Goal: Information Seeking & Learning: Learn about a topic

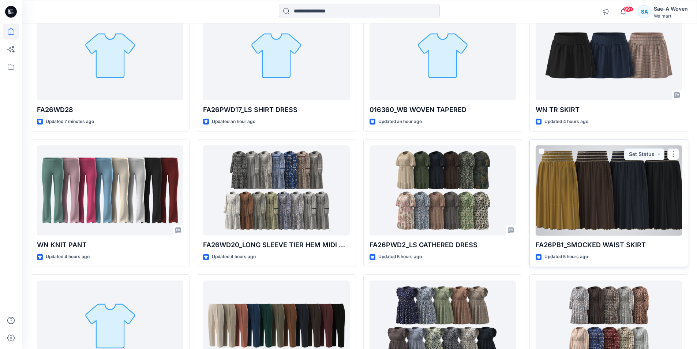
scroll to position [110, 0]
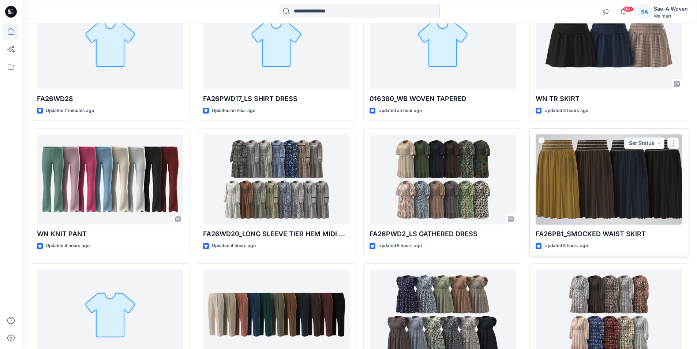
click at [606, 191] on div at bounding box center [608, 179] width 146 height 90
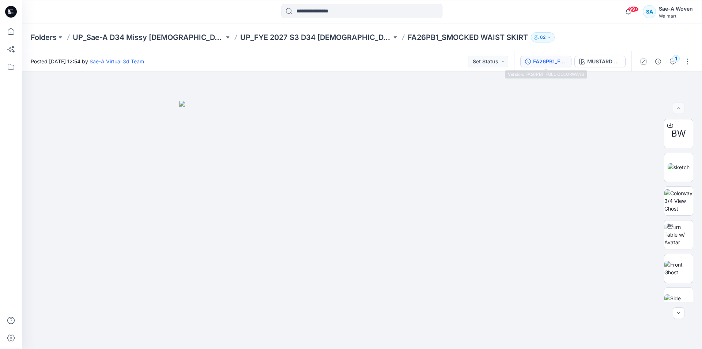
click at [550, 63] on div "FA26PB1_FULL COLORWAYS" at bounding box center [550, 61] width 34 height 8
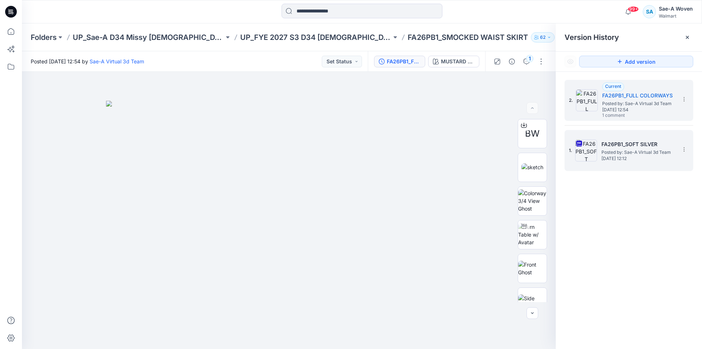
click at [613, 138] on div "1. FA26PB1_SOFT SILVER Posted by: Sae-A Virtual 3d Team Tuesday, September 23, …" at bounding box center [624, 150] width 110 height 35
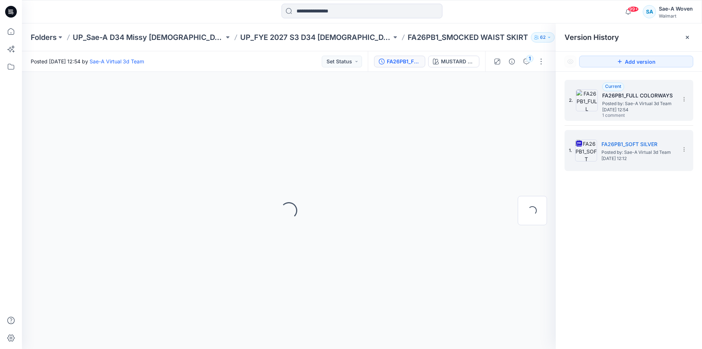
click at [638, 104] on span "Posted by: Sae-A Virtual 3d Team" at bounding box center [638, 103] width 73 height 7
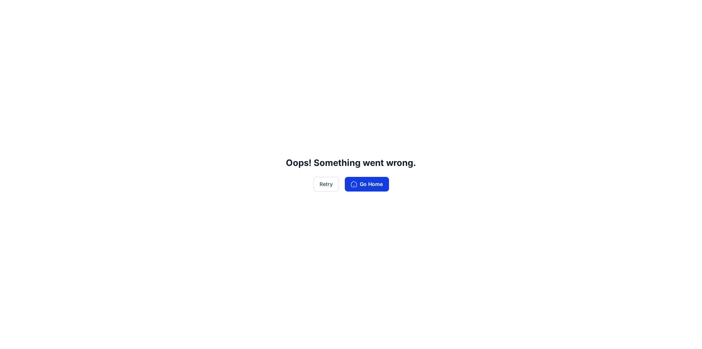
click at [361, 177] on button "Go Home" at bounding box center [367, 184] width 44 height 15
click at [330, 186] on button "Retry" at bounding box center [326, 184] width 26 height 15
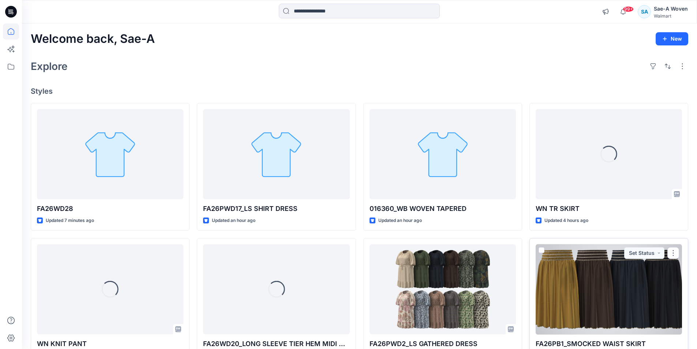
click at [608, 292] on div at bounding box center [608, 289] width 146 height 90
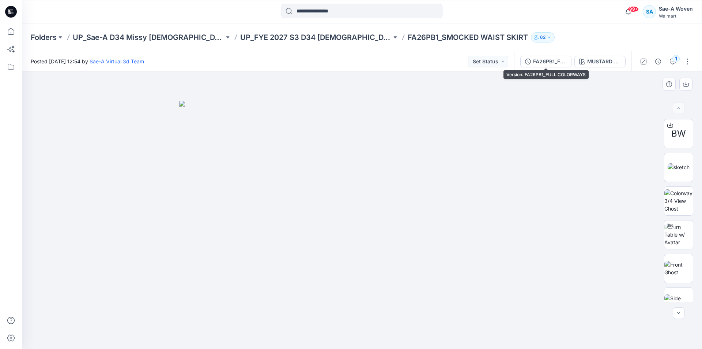
click at [533, 73] on div at bounding box center [362, 210] width 680 height 277
click at [538, 62] on div "FA26PB1_FULL COLORWAYS" at bounding box center [550, 61] width 34 height 8
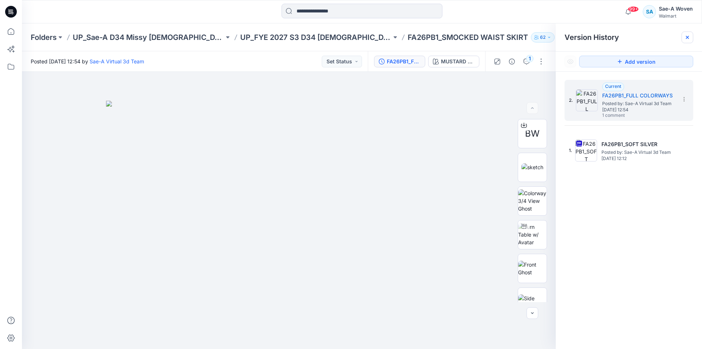
click at [691, 39] on div at bounding box center [688, 37] width 12 height 12
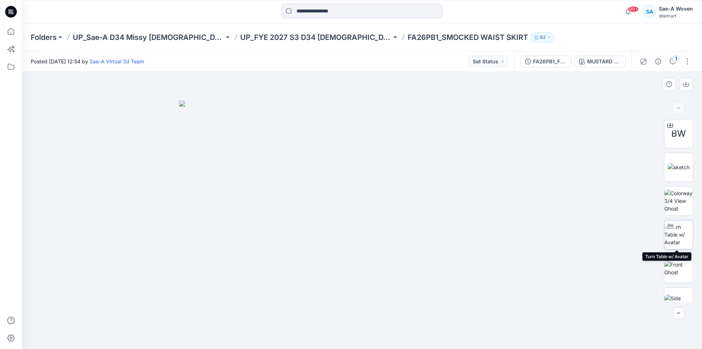
click at [678, 225] on img at bounding box center [679, 234] width 29 height 23
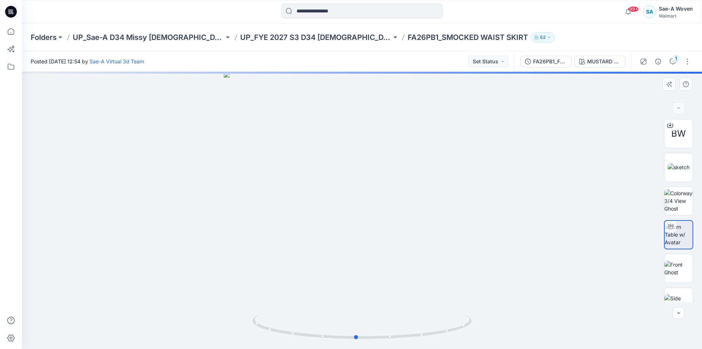
drag, startPoint x: 384, startPoint y: 265, endPoint x: 377, endPoint y: 238, distance: 27.9
click at [377, 238] on div at bounding box center [362, 210] width 680 height 277
drag, startPoint x: 437, startPoint y: 324, endPoint x: 444, endPoint y: 330, distance: 9.8
click at [444, 330] on icon at bounding box center [362, 326] width 221 height 27
click at [580, 14] on div "99+ Notifications Sae-A Virtual 3d Team has updated FA26WD20_LONG SLEEVE TIER H…" at bounding box center [362, 12] width 680 height 16
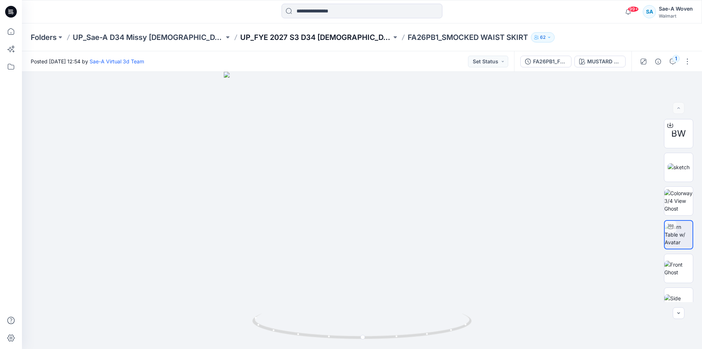
click at [319, 42] on p "UP_FYE 2027 S3 D34 Ladies Dresses" at bounding box center [315, 37] width 151 height 10
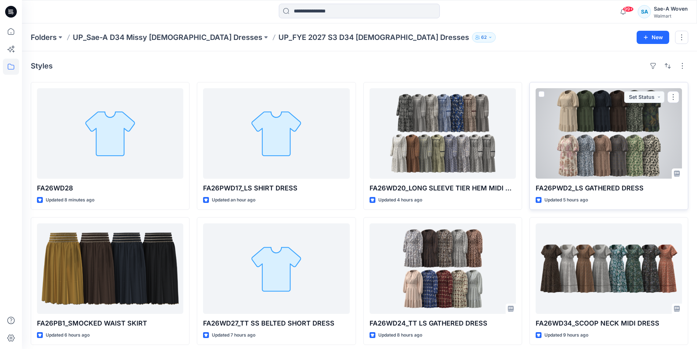
click at [604, 119] on div at bounding box center [608, 133] width 146 height 90
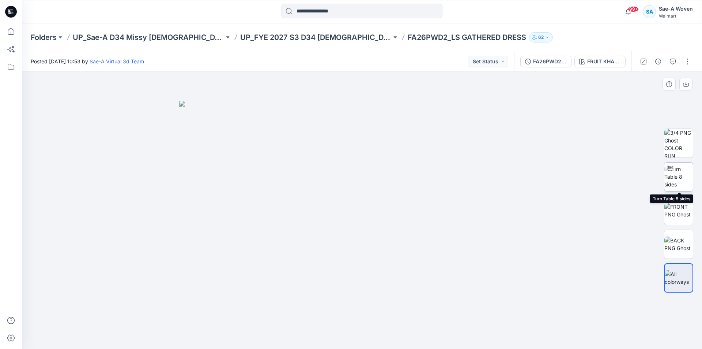
click at [679, 181] on img at bounding box center [679, 176] width 29 height 23
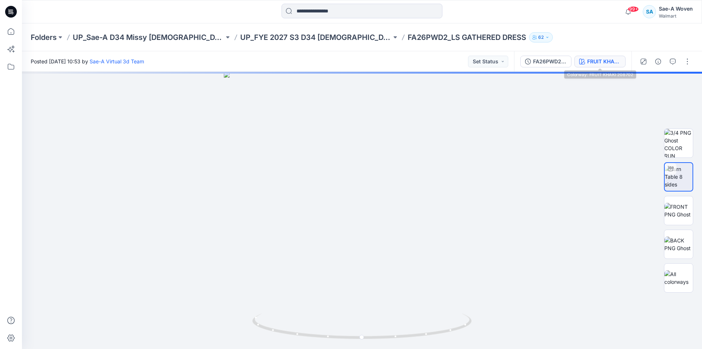
click at [597, 63] on div "FRUIT KHAKI 208702" at bounding box center [604, 61] width 34 height 8
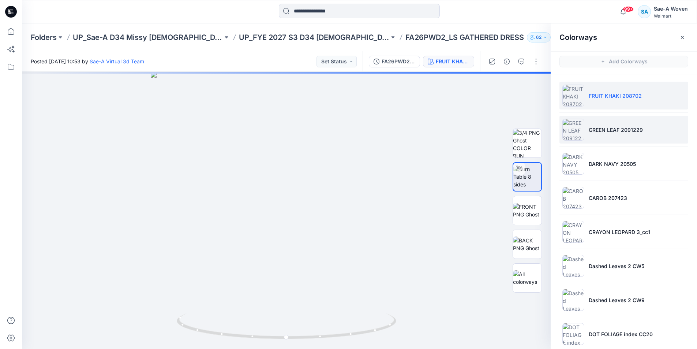
click at [610, 132] on p "GREEN LEAF 2091229" at bounding box center [615, 130] width 54 height 8
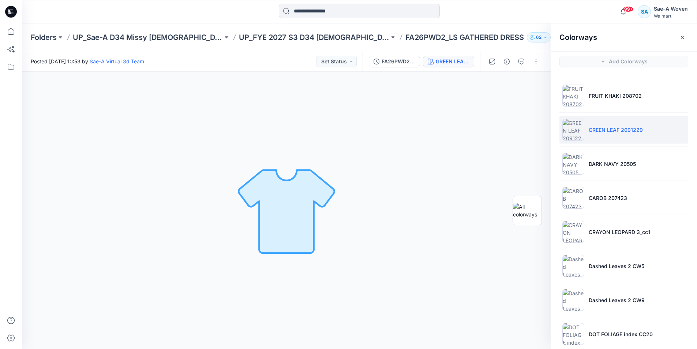
click at [619, 179] on ul "FRUIT KHAKI 208702 GREEN LEAF 2091229 DARK NAVY 20505 CAROB 207423 CRAYON LEOPA…" at bounding box center [623, 282] width 146 height 417
click at [599, 195] on p "CAROB 207423" at bounding box center [607, 198] width 38 height 8
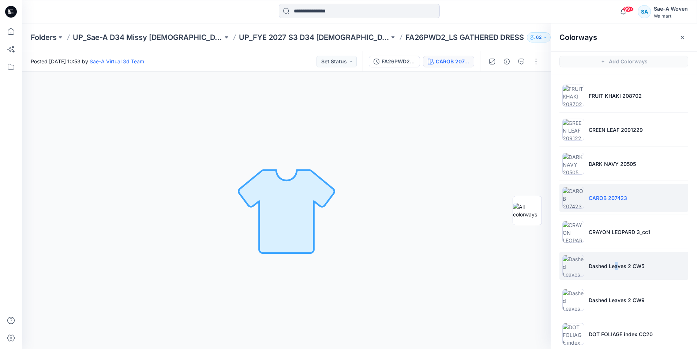
click at [616, 272] on li "Dashed Leaves 2 CW5" at bounding box center [623, 266] width 129 height 28
click at [611, 269] on div at bounding box center [611, 269] width 0 height 0
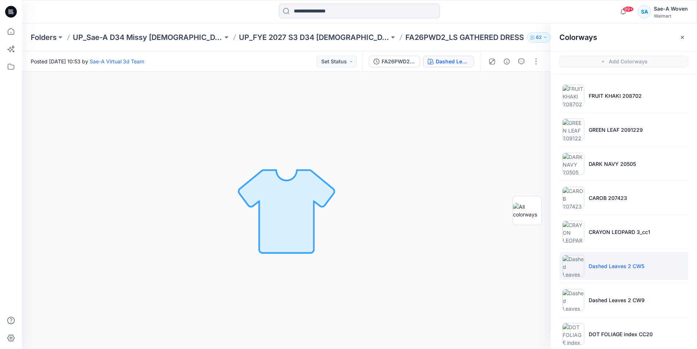
click at [588, 271] on li "Dashed Leaves 2 CW5" at bounding box center [623, 266] width 129 height 28
click at [604, 295] on li "Dashed Leaves 2 CW9" at bounding box center [623, 300] width 129 height 28
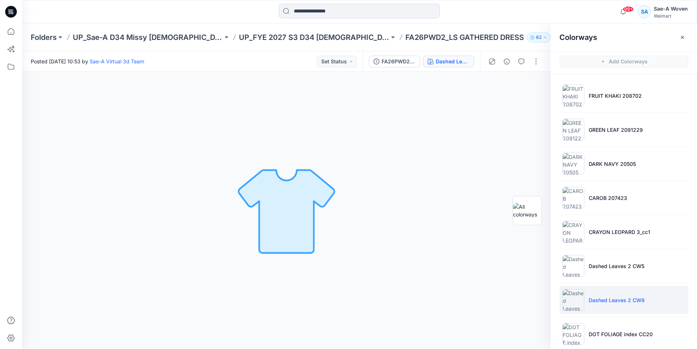
click at [681, 31] on div "Colorways" at bounding box center [623, 36] width 146 height 27
click at [603, 307] on li "Dashed Leaves 2 CW9" at bounding box center [623, 300] width 129 height 28
click at [678, 40] on button "button" at bounding box center [682, 37] width 12 height 12
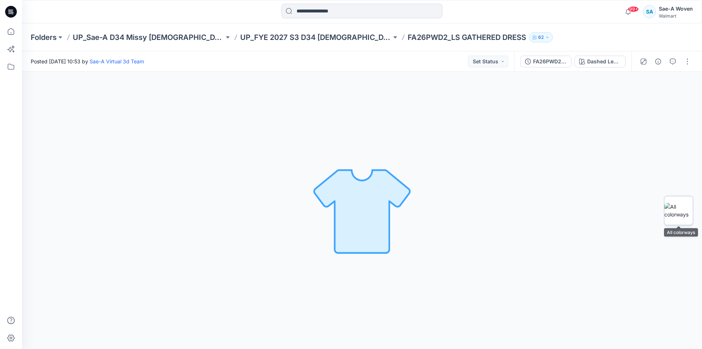
click at [681, 216] on img at bounding box center [679, 210] width 29 height 15
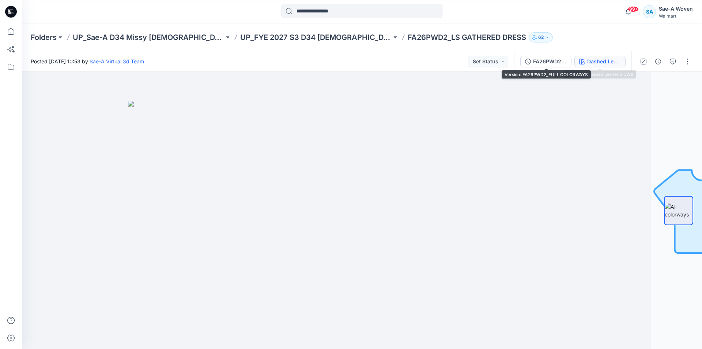
click at [588, 63] on div "Dashed Leaves 2 CW9" at bounding box center [604, 61] width 34 height 8
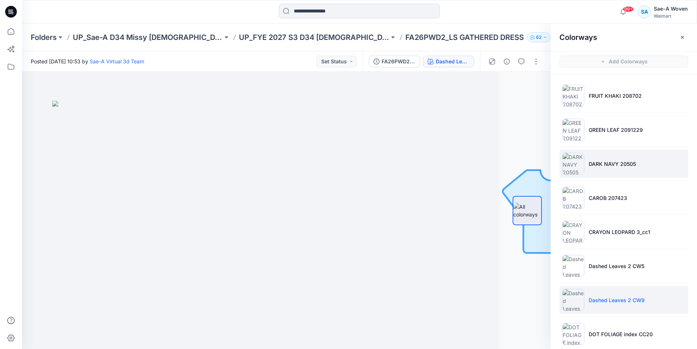
click at [600, 160] on p "DARK NAVY 20505" at bounding box center [611, 164] width 47 height 8
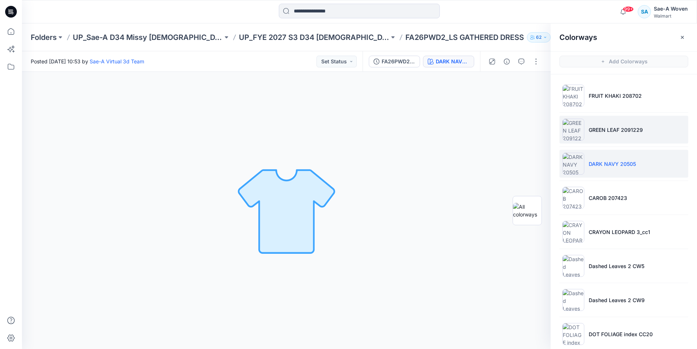
click at [608, 129] on p "GREEN LEAF 2091229" at bounding box center [615, 130] width 54 height 8
click at [610, 251] on ul "FRUIT KHAKI 208702 GREEN LEAF 2091229 DARK NAVY 20505 CAROB 207423 CRAYON LEOPA…" at bounding box center [623, 282] width 146 height 417
click at [595, 285] on ul "FRUIT KHAKI 208702 GREEN LEAF 2091229 DARK NAVY 20505 CAROB 207423 CRAYON LEOPA…" at bounding box center [623, 282] width 146 height 417
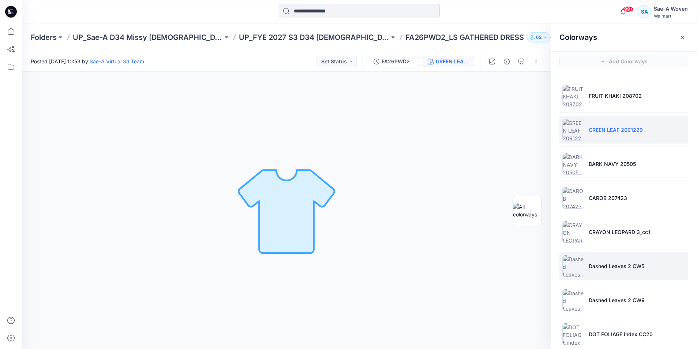
click at [603, 270] on li "Dashed Leaves 2 CW5" at bounding box center [623, 266] width 129 height 28
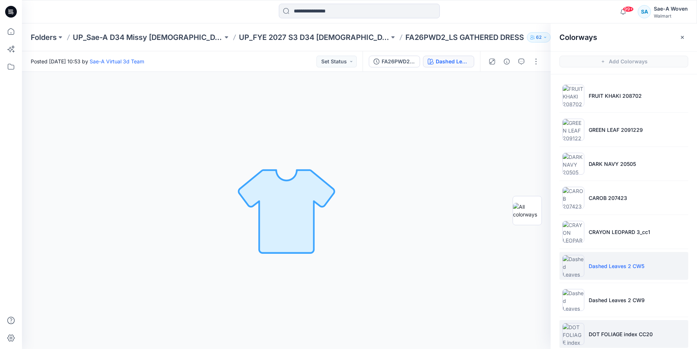
click at [603, 338] on li "DOT FOLIAGE index CC20" at bounding box center [623, 334] width 129 height 28
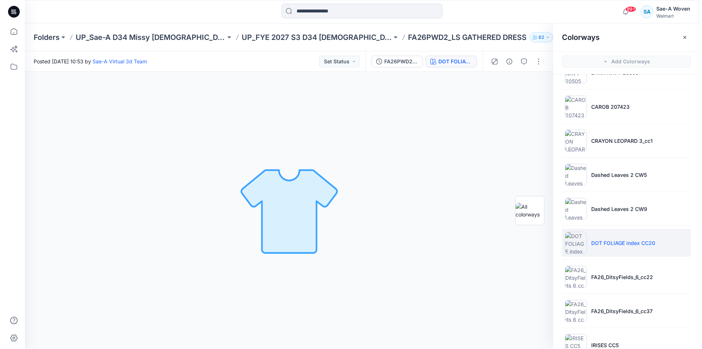
scroll to position [146, 0]
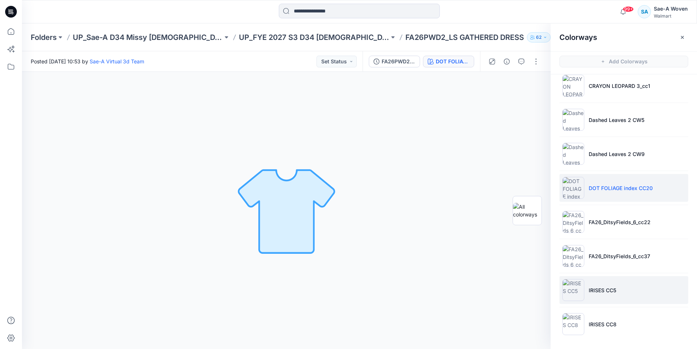
click at [606, 293] on p "IRISES CC5" at bounding box center [601, 290] width 27 height 8
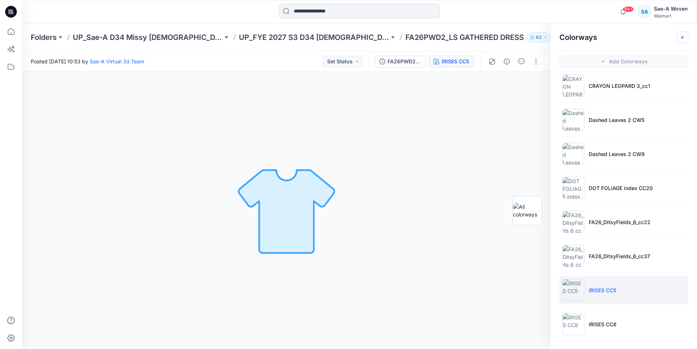
click at [685, 35] on icon "button" at bounding box center [682, 37] width 6 height 6
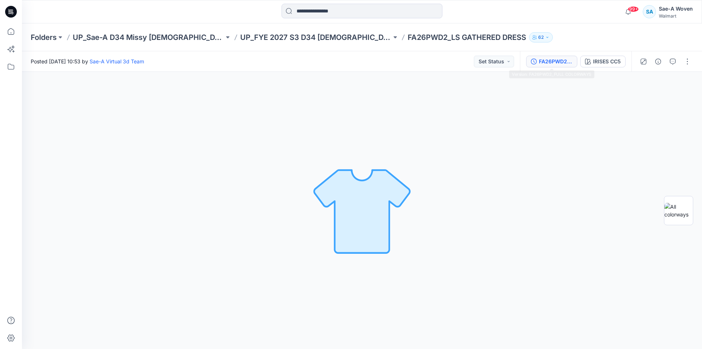
click at [558, 61] on div "FA26PWD2_FULL COLORWAYS" at bounding box center [556, 61] width 34 height 8
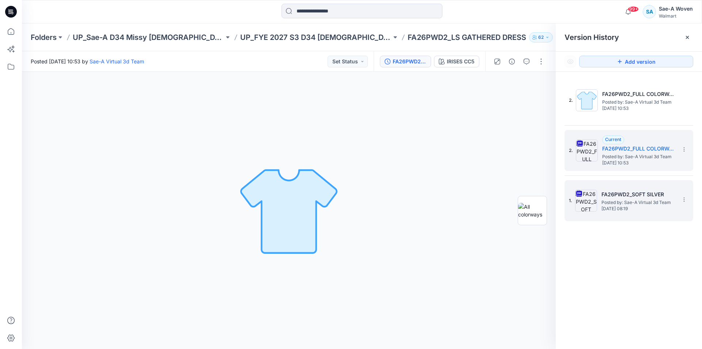
click at [604, 199] on span "Posted by: Sae-A Virtual 3d Team" at bounding box center [638, 202] width 73 height 7
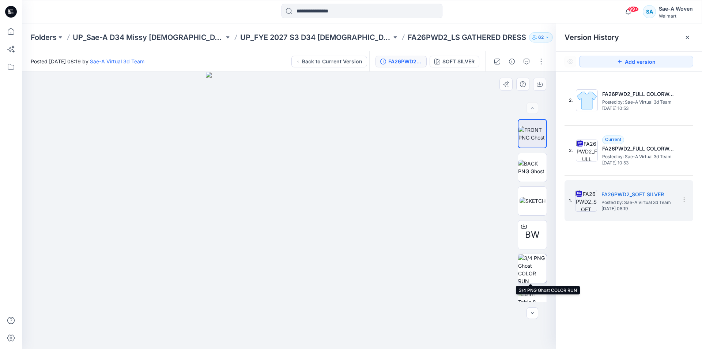
click at [531, 268] on img at bounding box center [532, 268] width 29 height 29
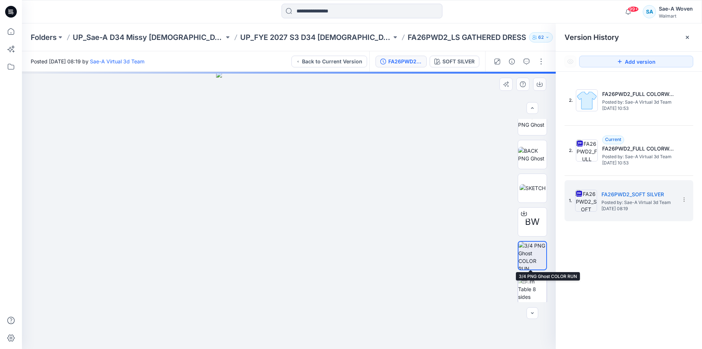
scroll to position [15, 0]
click at [523, 283] on div at bounding box center [524, 279] width 12 height 12
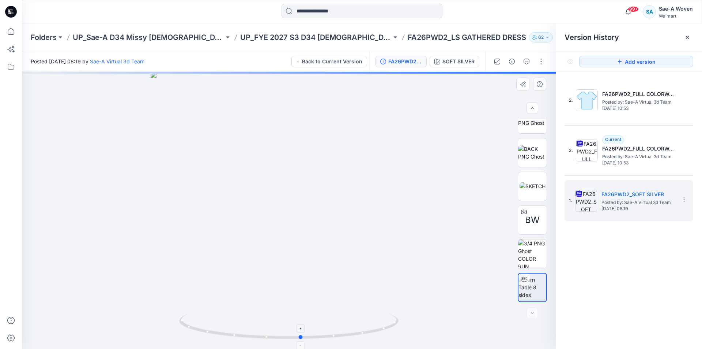
drag, startPoint x: 370, startPoint y: 333, endPoint x: 382, endPoint y: 331, distance: 12.5
click at [382, 331] on icon at bounding box center [289, 326] width 221 height 27
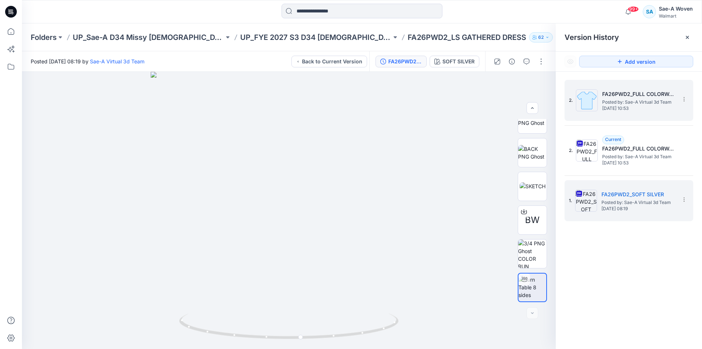
drag, startPoint x: 649, startPoint y: 283, endPoint x: 668, endPoint y: 85, distance: 198.8
click at [649, 283] on div "2. FA26PWD2_FULL COLORWAYS Posted by: Sae-A Virtual 3d Team Tuesday, September …" at bounding box center [629, 215] width 146 height 287
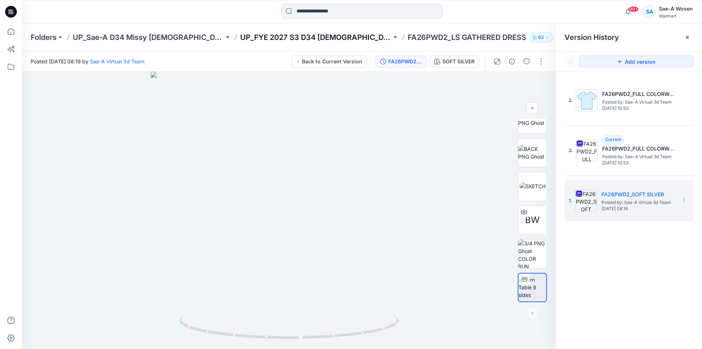
click at [311, 41] on p "UP_FYE 2027 S3 D34 Ladies Dresses" at bounding box center [315, 37] width 151 height 10
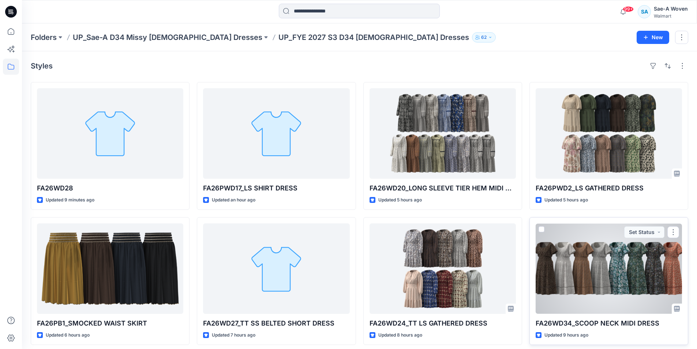
click at [588, 275] on div at bounding box center [608, 268] width 146 height 90
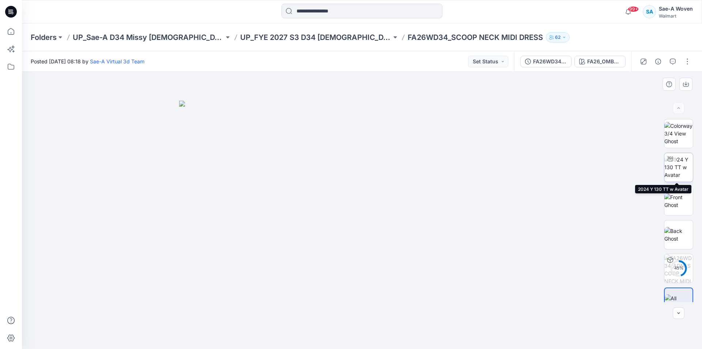
click at [668, 165] on img at bounding box center [679, 166] width 29 height 23
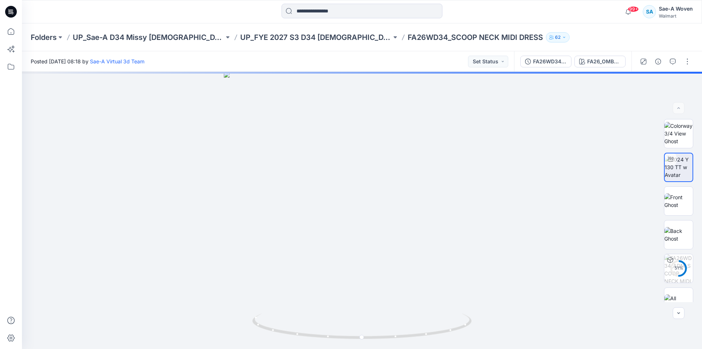
click at [592, 69] on div "FA26WD34_FULL COLORWAYS FA26_OMBRE LEOPARD_110percent_Digital_cc9" at bounding box center [572, 61] width 117 height 20
click at [599, 59] on div "FA26_OMBRE LEOPARD_110percent_Digital_cc9" at bounding box center [604, 61] width 34 height 8
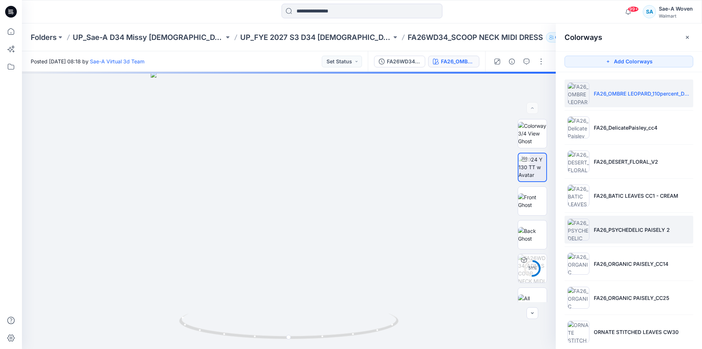
click at [636, 230] on p "FA26_PSYCHEDELIC PAISELY 2" at bounding box center [632, 230] width 76 height 8
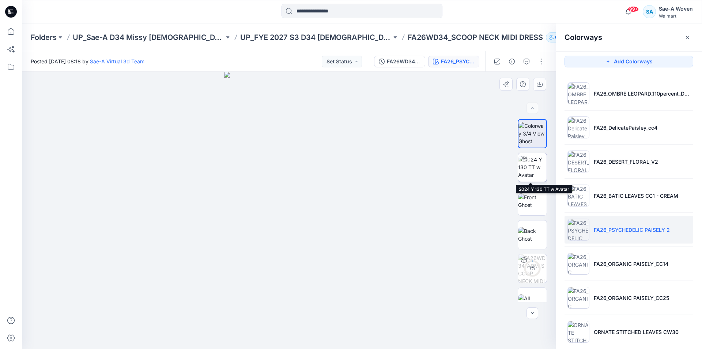
click at [530, 162] on img at bounding box center [532, 166] width 29 height 23
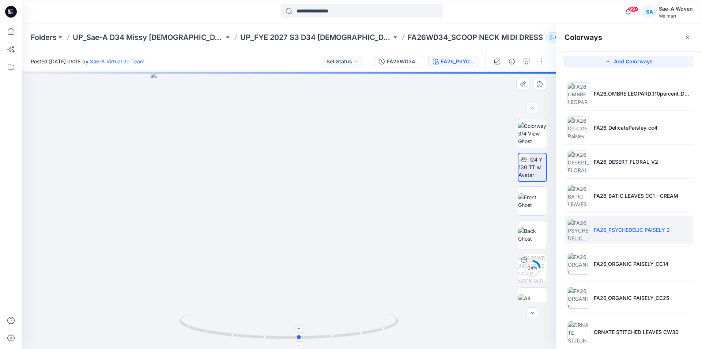
drag, startPoint x: 381, startPoint y: 330, endPoint x: 395, endPoint y: 318, distance: 18.4
click at [395, 318] on icon at bounding box center [289, 326] width 221 height 27
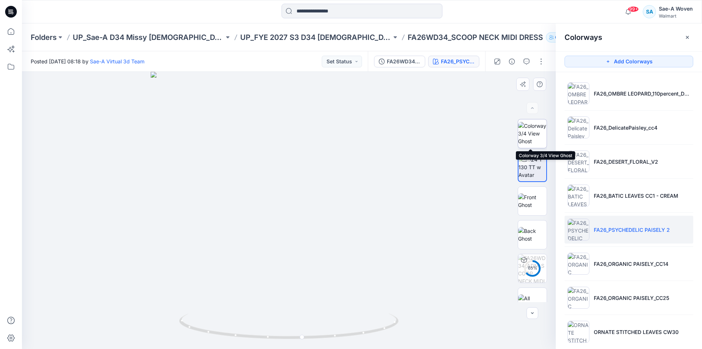
click at [529, 124] on img at bounding box center [532, 133] width 29 height 23
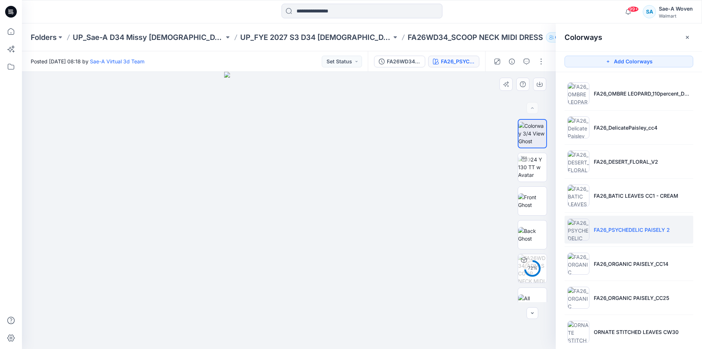
click at [223, 151] on div at bounding box center [289, 210] width 534 height 277
click at [526, 193] on img at bounding box center [532, 200] width 29 height 15
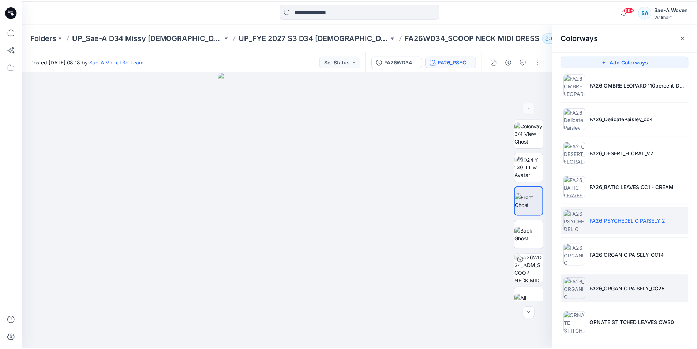
scroll to position [10, 0]
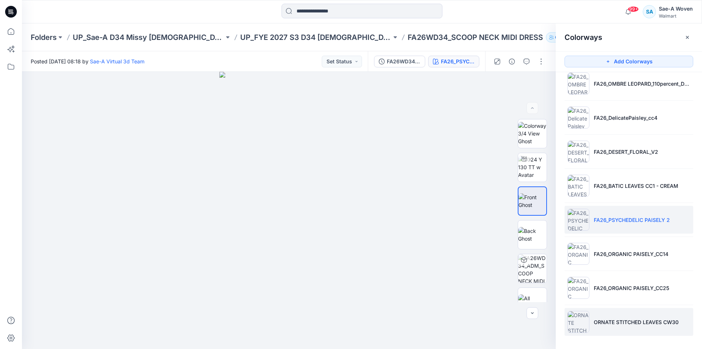
click at [639, 310] on li "ORNATE STITCHED LEAVES CW30" at bounding box center [629, 322] width 129 height 28
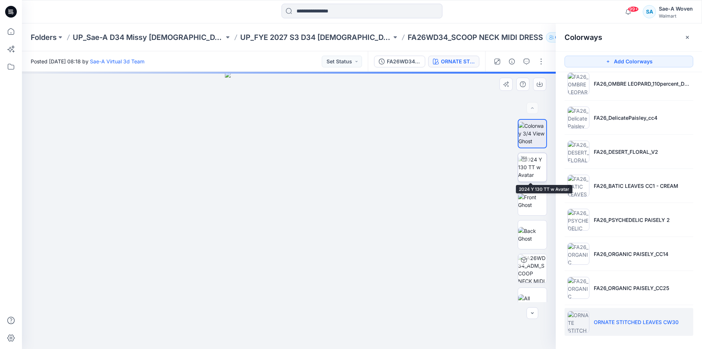
click at [526, 162] on div at bounding box center [524, 159] width 12 height 12
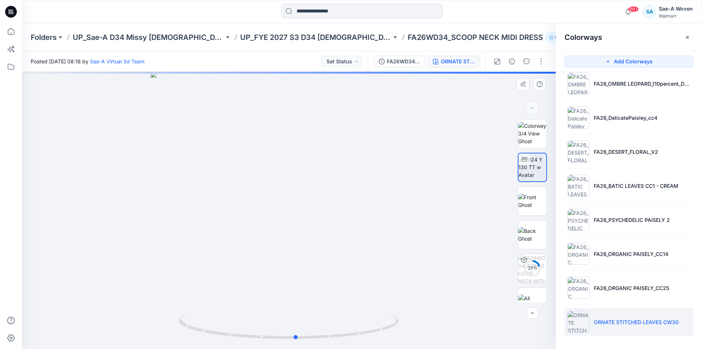
drag, startPoint x: 294, startPoint y: 282, endPoint x: 309, endPoint y: 227, distance: 56.9
click at [298, 226] on div at bounding box center [289, 210] width 534 height 277
drag, startPoint x: 341, startPoint y: 333, endPoint x: 270, endPoint y: 217, distance: 136.2
click at [366, 336] on icon at bounding box center [289, 326] width 221 height 27
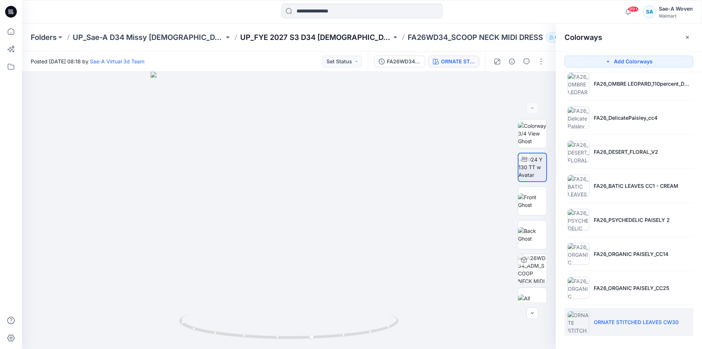
click at [309, 37] on p "UP_FYE 2027 S3 D34 Ladies Dresses" at bounding box center [315, 37] width 151 height 10
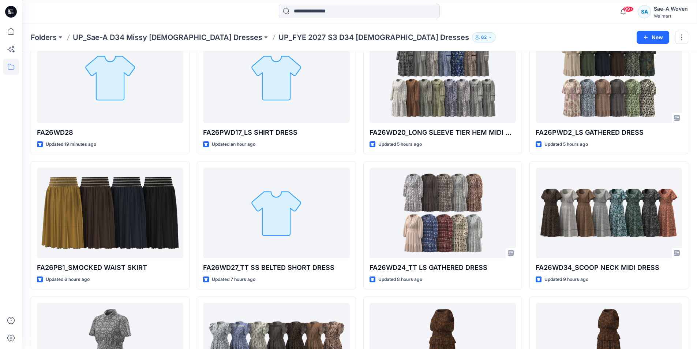
scroll to position [275, 0]
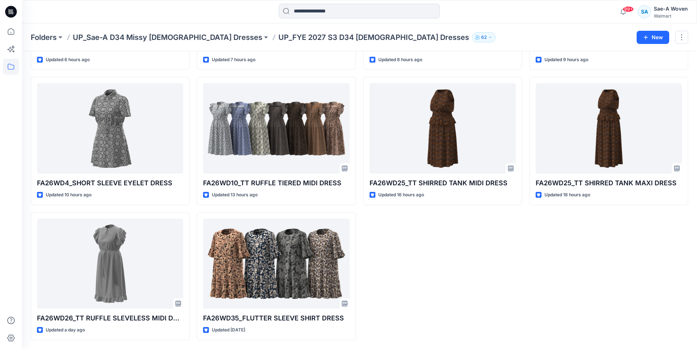
click at [500, 247] on div "FA26WD20_LONG SLEEVE TIER HEM MIDI DRESS Updated 5 hours ago FA26WD24_TT LS GAT…" at bounding box center [442, 73] width 159 height 533
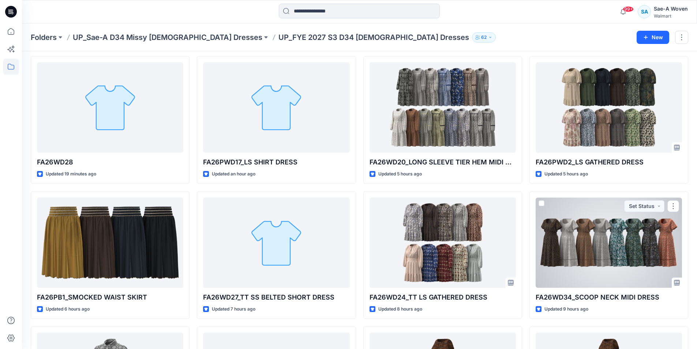
scroll to position [0, 0]
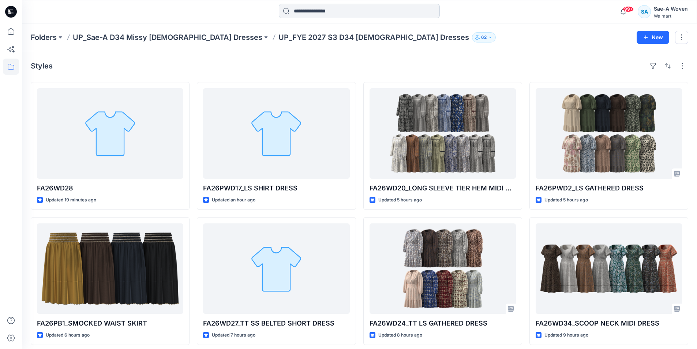
click at [373, 10] on input at bounding box center [359, 11] width 161 height 15
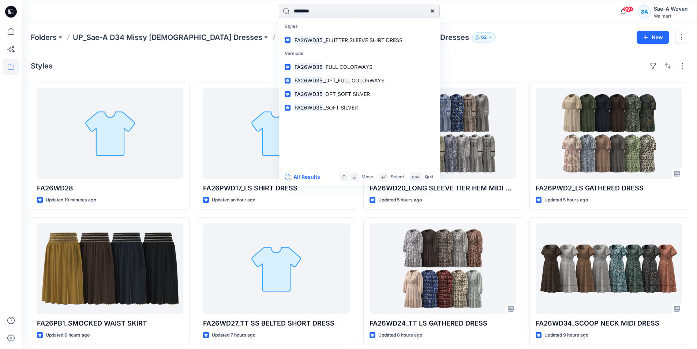
type input "********"
click at [346, 38] on span "_FLUTTER SLEEVE SHIRT DRESS" at bounding box center [362, 40] width 79 height 6
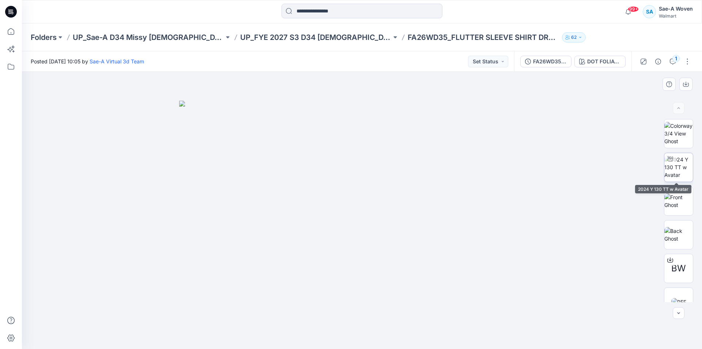
click at [677, 165] on img at bounding box center [679, 166] width 29 height 23
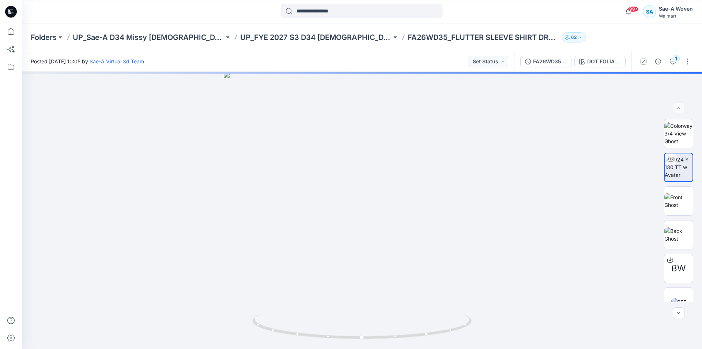
click at [603, 69] on div "FA26WD35_OPT_FULL COLORWAYS DOT FOLIAGE index CC4" at bounding box center [572, 61] width 117 height 20
click at [610, 67] on button "DOT FOLIAGE index CC4" at bounding box center [600, 62] width 51 height 12
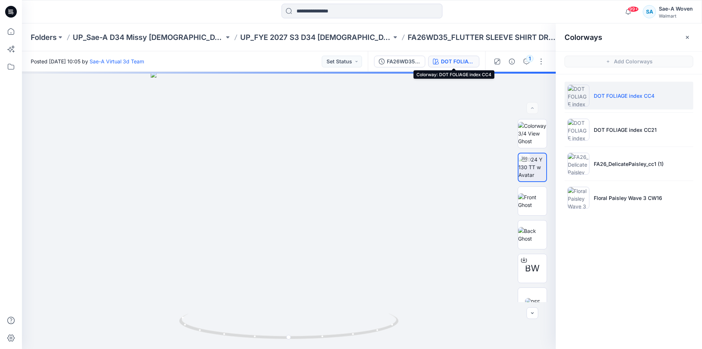
click at [610, 60] on span "Add Colorways" at bounding box center [629, 61] width 146 height 20
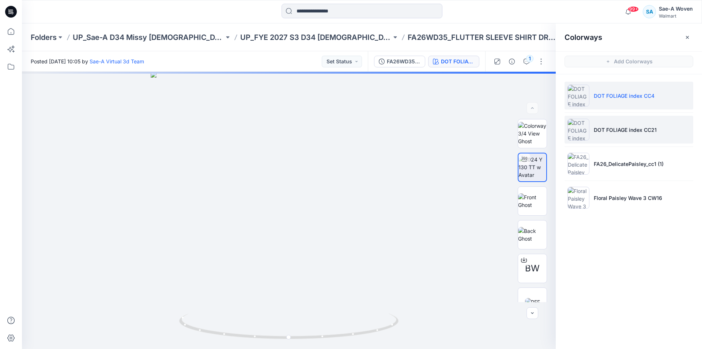
click at [618, 134] on li "DOT FOLIAGE index CC21" at bounding box center [629, 130] width 129 height 28
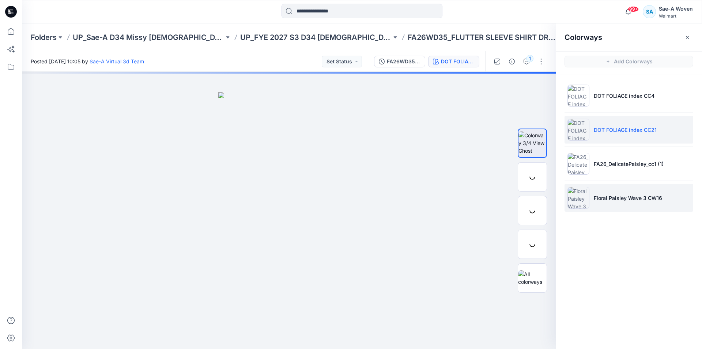
click at [624, 192] on li "Floral Paisley Wave 3 CW16" at bounding box center [629, 198] width 129 height 28
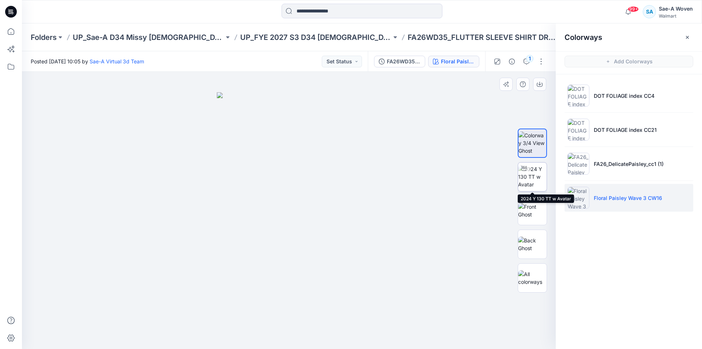
click at [538, 180] on img at bounding box center [532, 176] width 29 height 23
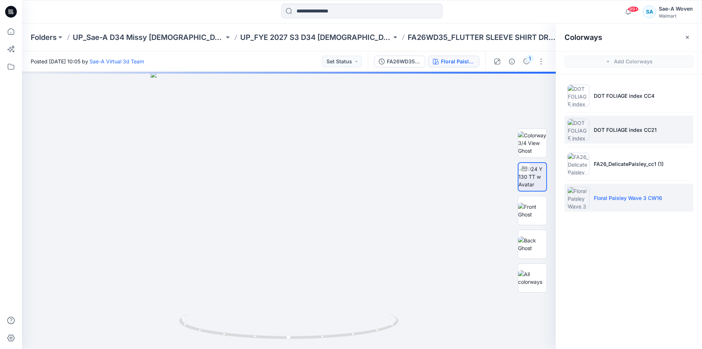
click at [632, 134] on li "DOT FOLIAGE index CC21" at bounding box center [629, 130] width 129 height 28
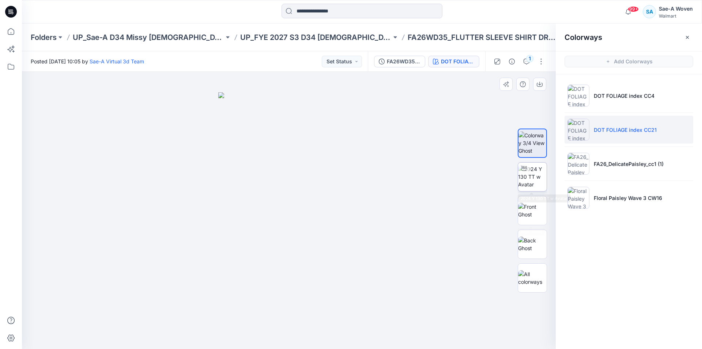
click at [533, 184] on img at bounding box center [532, 176] width 29 height 23
click at [551, 19] on div "99+ Notifications Sae-A Virtual 3d Team has updated FA26WD20_LONG SLEEVE TIER H…" at bounding box center [362, 12] width 680 height 16
click at [334, 34] on p "UP_FYE 2027 S3 D34 Ladies Dresses" at bounding box center [315, 37] width 151 height 10
click at [354, 11] on input at bounding box center [362, 11] width 161 height 15
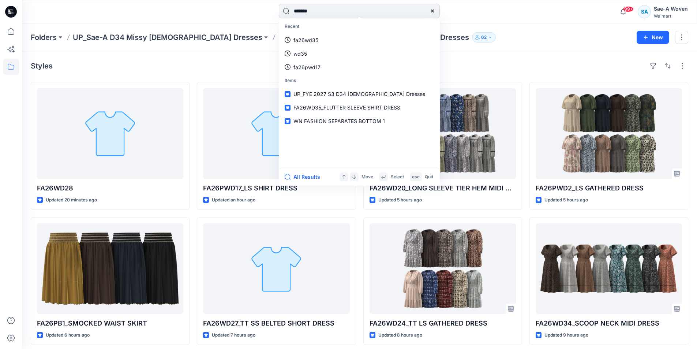
type input "********"
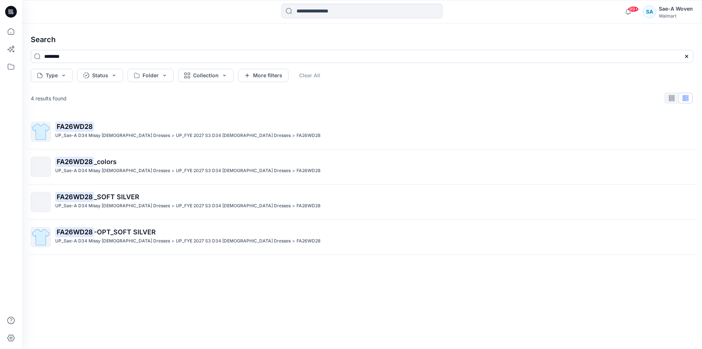
click at [120, 116] on div "FA26WD28 UP_Sae-A D34 Missy Ladies Dresses > UP_FYE 2027 S3 D34 Ladies Dresses …" at bounding box center [362, 219] width 674 height 211
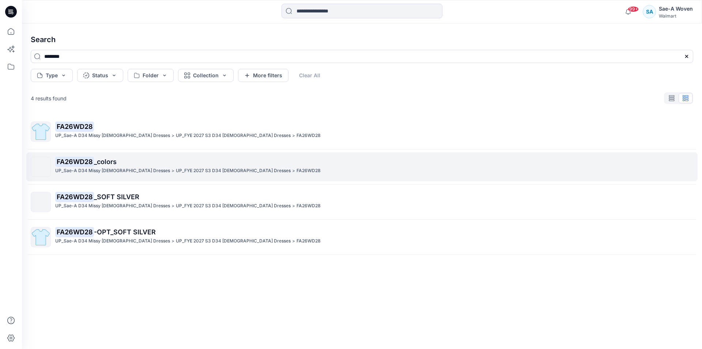
click at [92, 181] on link "FA26WD28 _colors UP_Sae-A D34 Missy Ladies Dresses > UP_FYE 2027 S3 D34 Ladies …" at bounding box center [362, 166] width 672 height 29
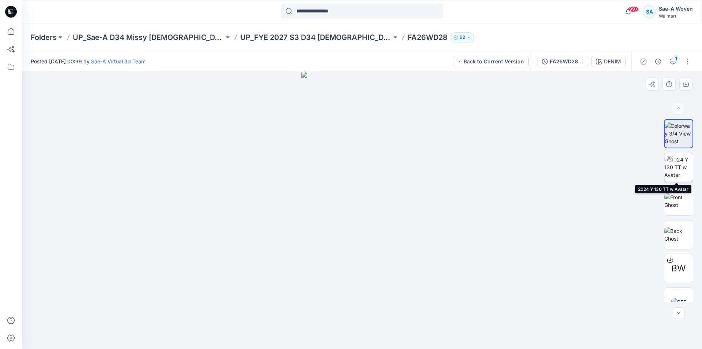
click at [682, 168] on img at bounding box center [679, 166] width 29 height 23
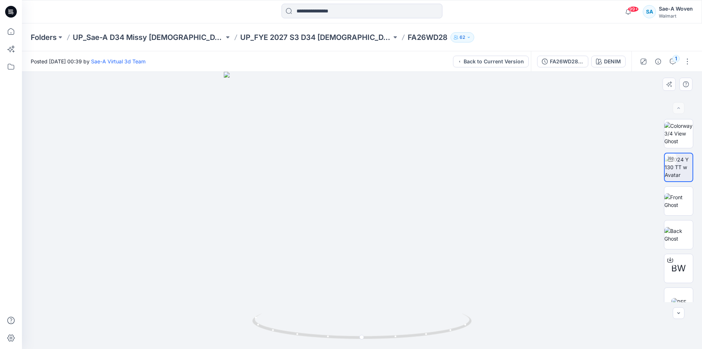
click at [653, 125] on div at bounding box center [362, 210] width 680 height 277
click at [543, 271] on div at bounding box center [362, 210] width 680 height 277
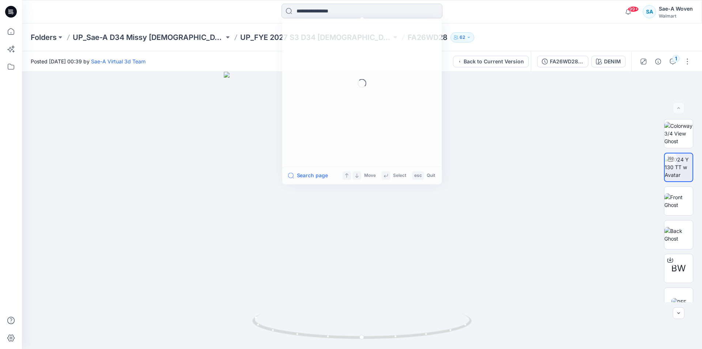
click at [356, 15] on input at bounding box center [362, 11] width 161 height 15
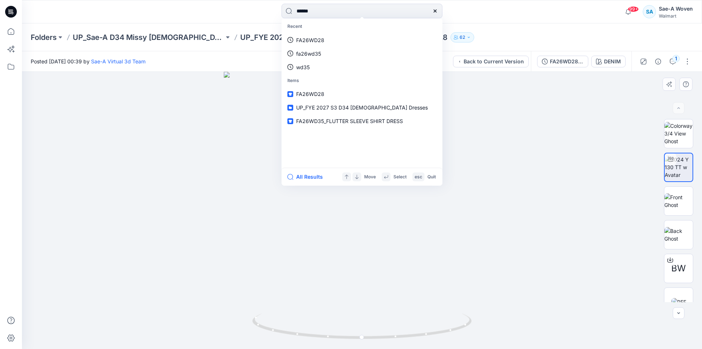
type input "*******"
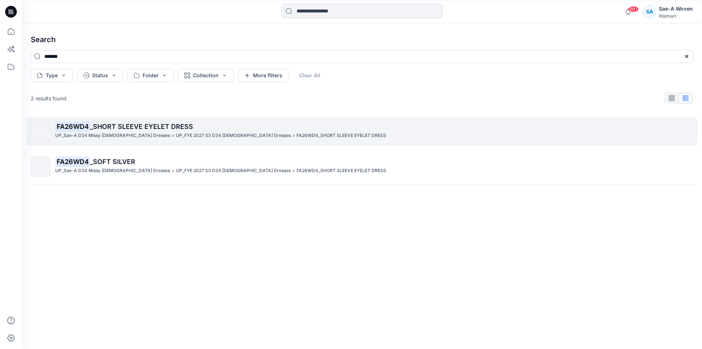
click at [176, 133] on p "UP_FYE 2027 S3 D34 Ladies Dresses" at bounding box center [233, 136] width 115 height 8
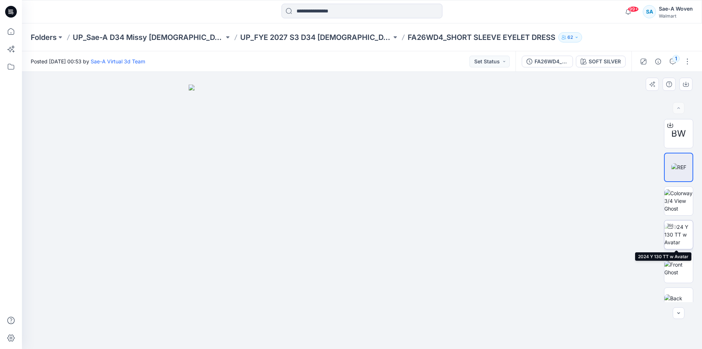
click at [673, 237] on img at bounding box center [679, 234] width 29 height 23
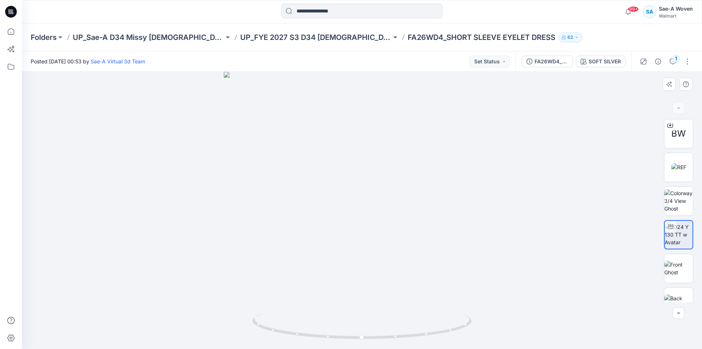
drag, startPoint x: 180, startPoint y: 249, endPoint x: 215, endPoint y: 345, distance: 101.6
click at [180, 249] on div at bounding box center [362, 210] width 680 height 277
drag, startPoint x: 92, startPoint y: 180, endPoint x: 170, endPoint y: 28, distance: 171.6
click at [92, 180] on div at bounding box center [362, 210] width 680 height 277
click at [360, 14] on input at bounding box center [362, 11] width 161 height 15
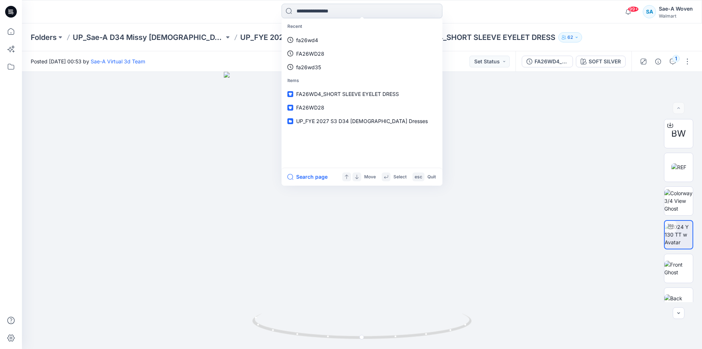
click at [361, 11] on input at bounding box center [362, 11] width 161 height 15
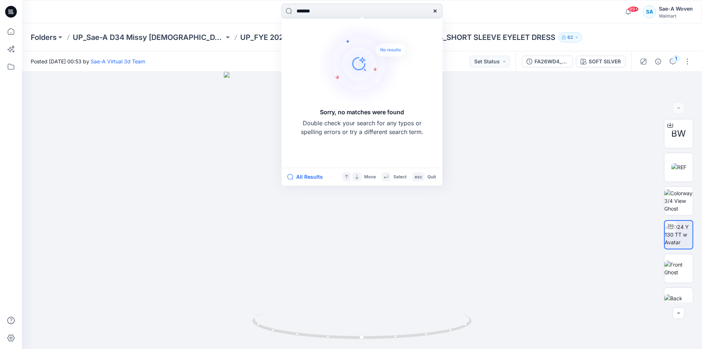
click at [335, 12] on input "*******" at bounding box center [362, 11] width 161 height 15
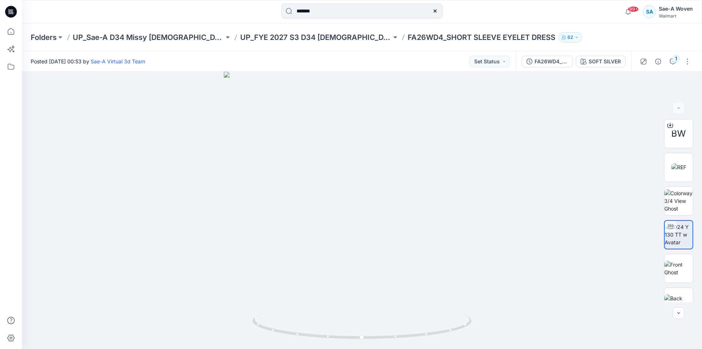
type input "*******"
click at [12, 12] on icon at bounding box center [12, 12] width 3 height 0
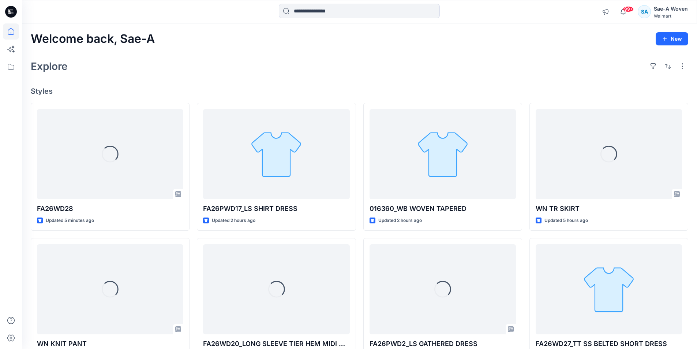
click at [425, 54] on div "Welcome back, Sae-A New Explore Styles Loading... FA26WD28 Updated 5 minutes ag…" at bounding box center [359, 279] width 675 height 512
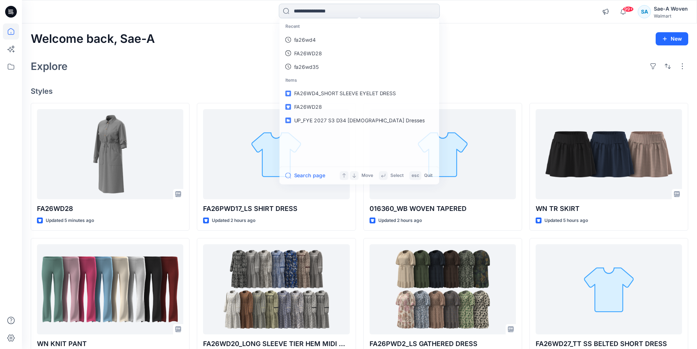
click at [419, 13] on input at bounding box center [359, 11] width 161 height 15
click at [381, 11] on input at bounding box center [359, 11] width 161 height 15
type input "********"
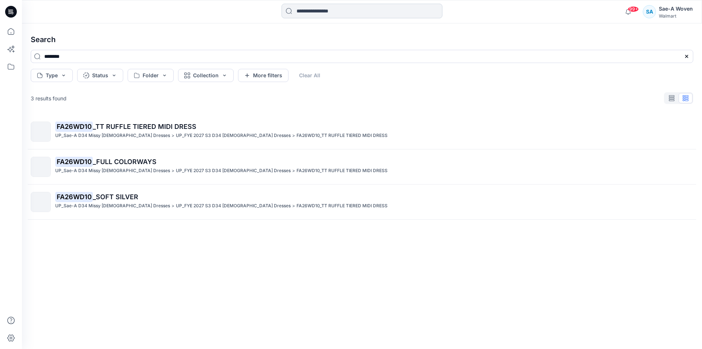
click at [335, 12] on input at bounding box center [362, 11] width 161 height 15
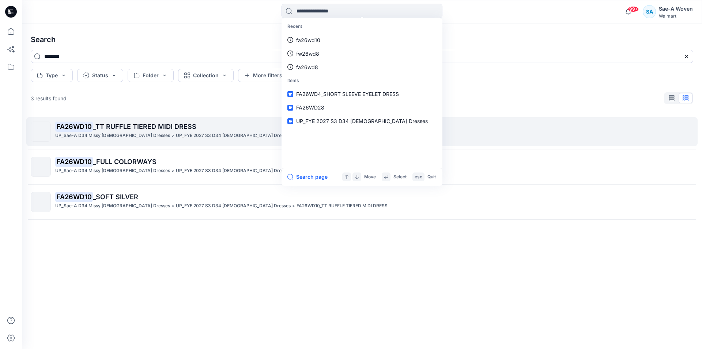
click at [128, 131] on p "FA26WD10 _TT RUFFLE TIERED MIDI DRESS" at bounding box center [374, 126] width 638 height 10
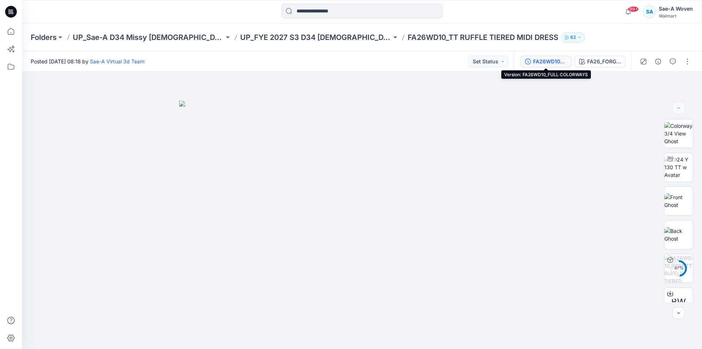
click at [549, 59] on div "FA26WD10_FULL COLORWAYS" at bounding box center [550, 61] width 34 height 8
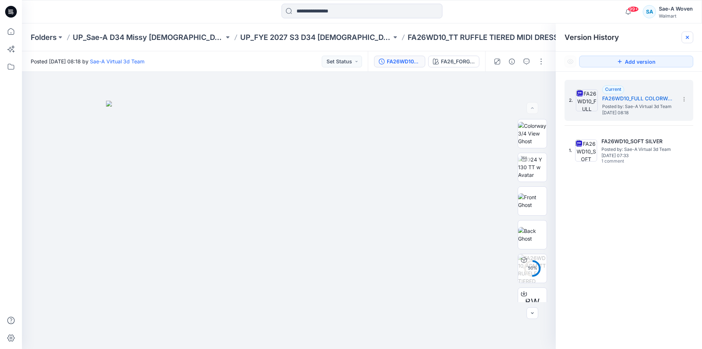
click at [692, 35] on div at bounding box center [688, 37] width 12 height 12
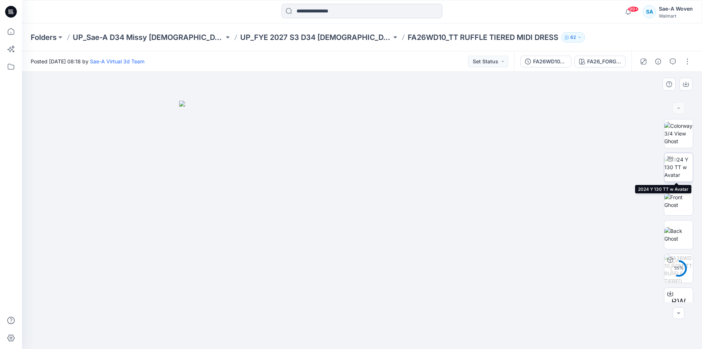
click at [685, 165] on img at bounding box center [679, 166] width 29 height 23
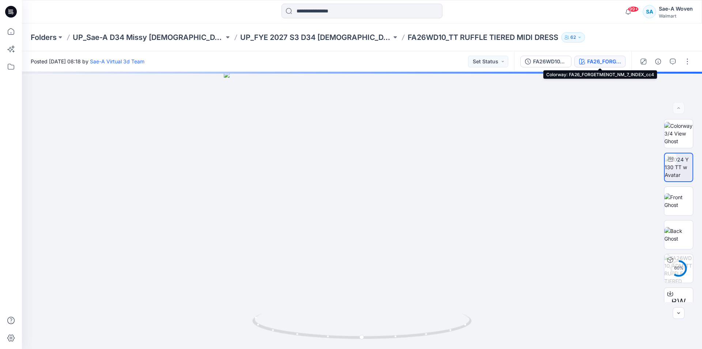
click at [601, 63] on div "FA26_FORGETMENOT_NM_7_INDEX_cc4" at bounding box center [604, 61] width 34 height 8
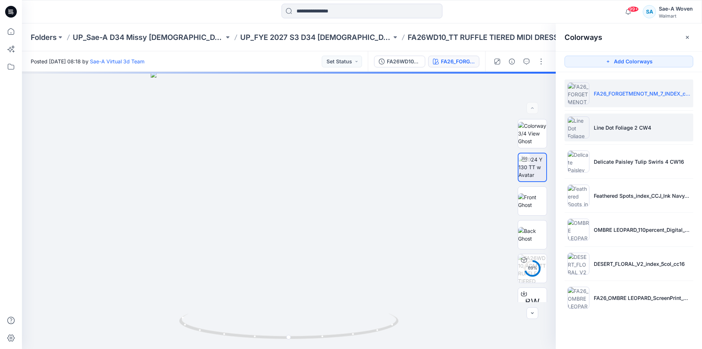
click at [628, 132] on li "Line Dot Foliage 2 CW4" at bounding box center [629, 127] width 129 height 28
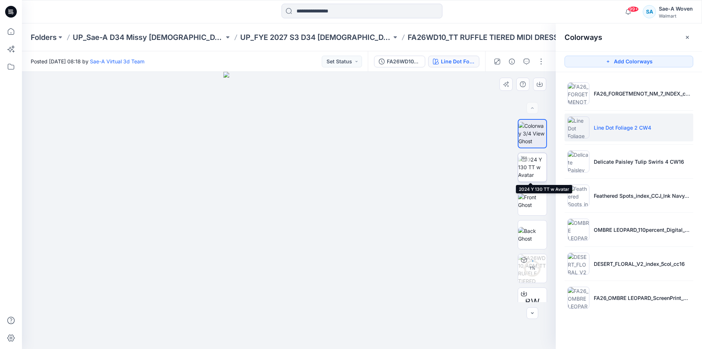
click at [531, 170] on img at bounding box center [532, 166] width 29 height 23
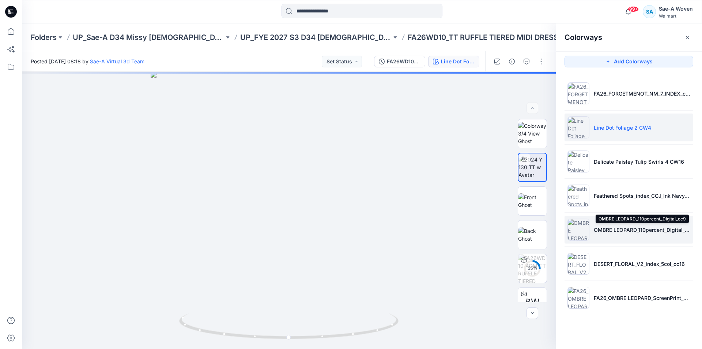
click at [620, 226] on p "OMBRE LEOPARD_110percent_Digital_cc9" at bounding box center [642, 230] width 97 height 8
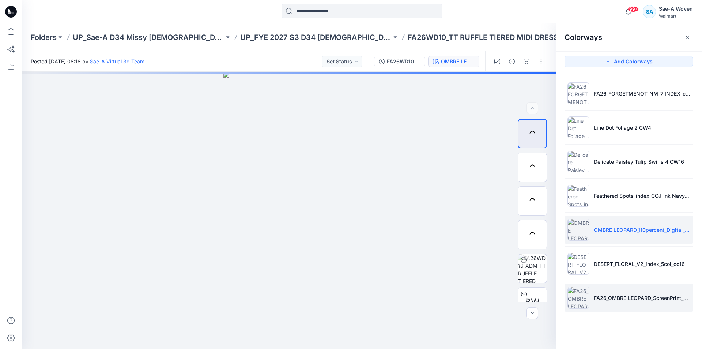
click at [597, 307] on li "FA26_OMBRE LEOPARD_ScreenPrint_cc6 1" at bounding box center [629, 297] width 129 height 28
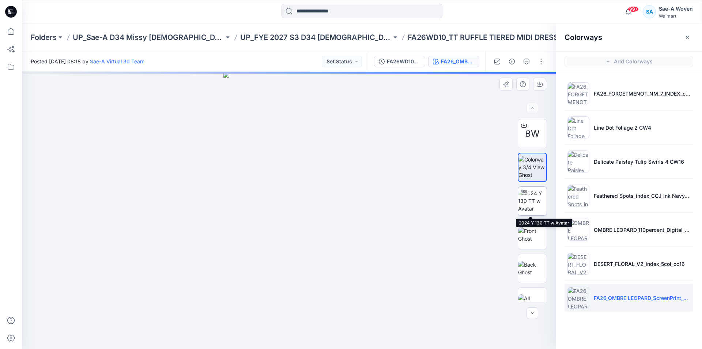
click at [529, 205] on img at bounding box center [532, 200] width 29 height 23
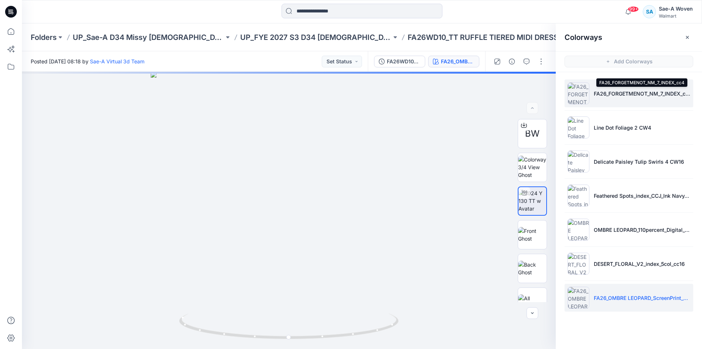
click at [630, 94] on p "FA26_FORGETMENOT_NM_7_INDEX_cc4" at bounding box center [642, 94] width 97 height 8
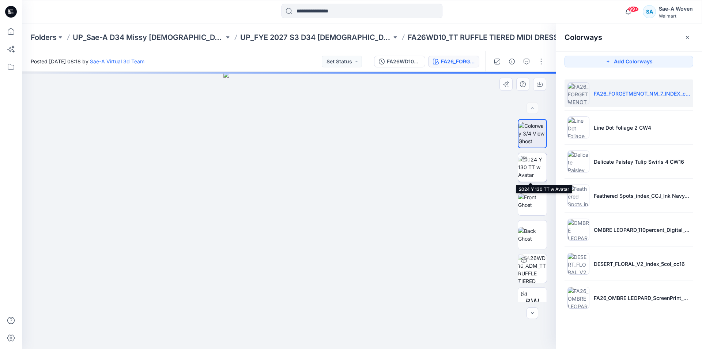
click at [533, 164] on img at bounding box center [532, 166] width 29 height 23
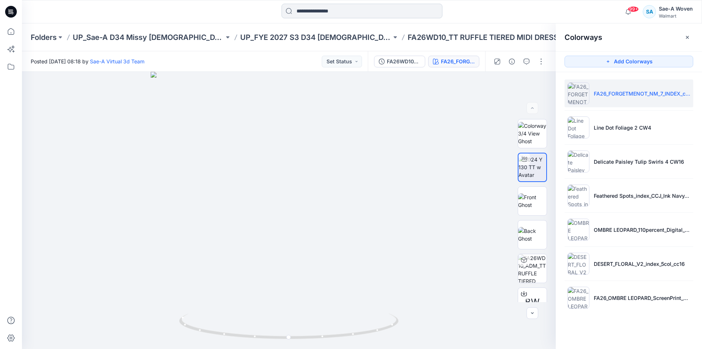
click at [344, 12] on input at bounding box center [362, 11] width 161 height 15
click at [345, 11] on input at bounding box center [362, 11] width 161 height 15
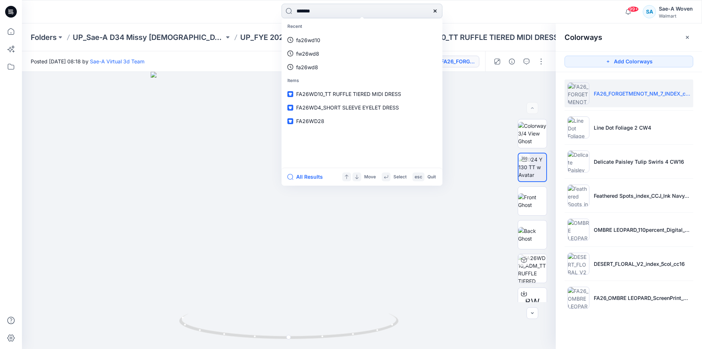
type input "********"
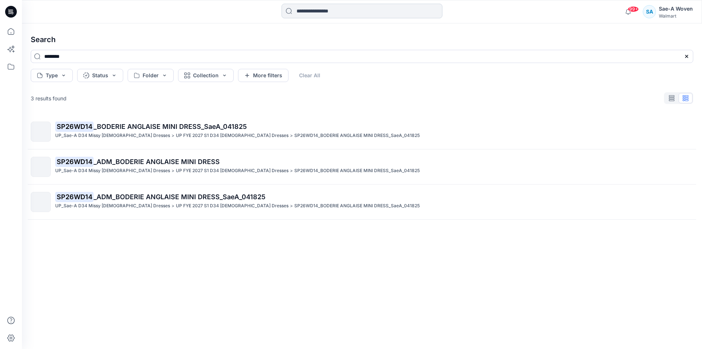
click at [355, 14] on input at bounding box center [362, 11] width 161 height 15
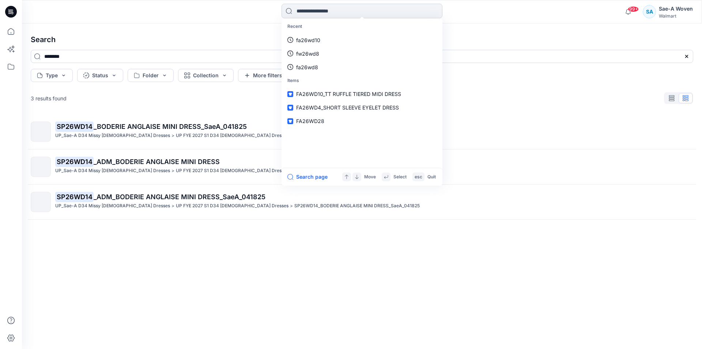
click at [357, 12] on input at bounding box center [362, 11] width 161 height 15
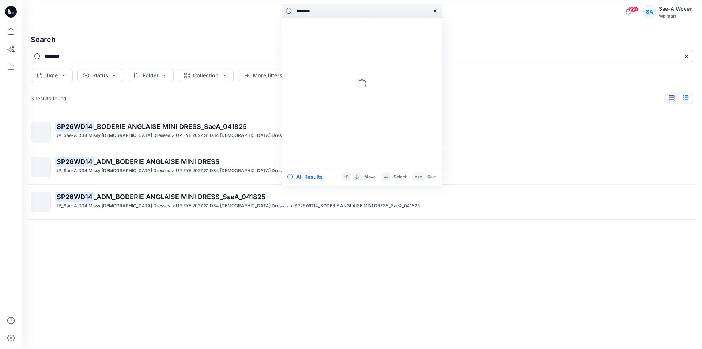
type input "********"
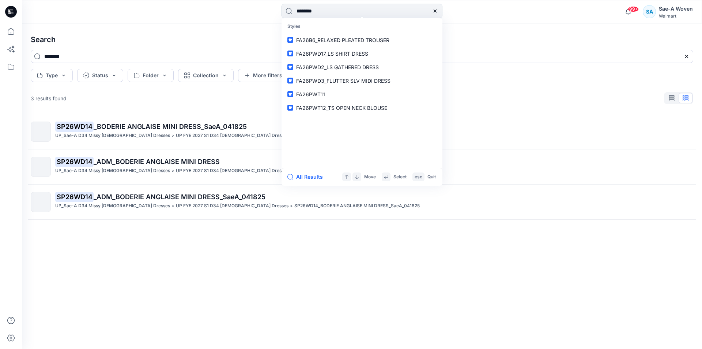
type input "********"
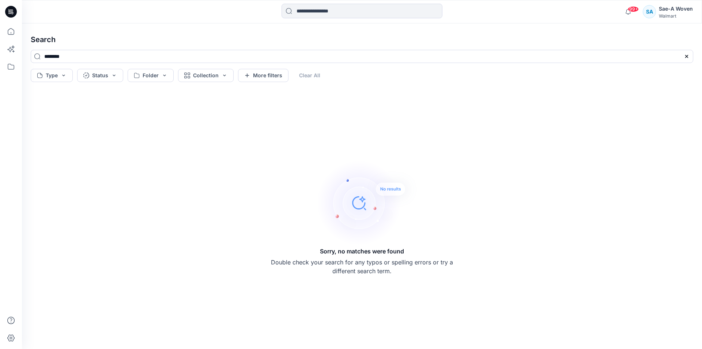
click at [305, 2] on div "99+ Notifications Sae-A Virtual 3d Team has updated FA26WD20_LONG SLEEVE TIER H…" at bounding box center [362, 11] width 680 height 23
click at [309, 8] on input at bounding box center [362, 11] width 161 height 15
type input "********"
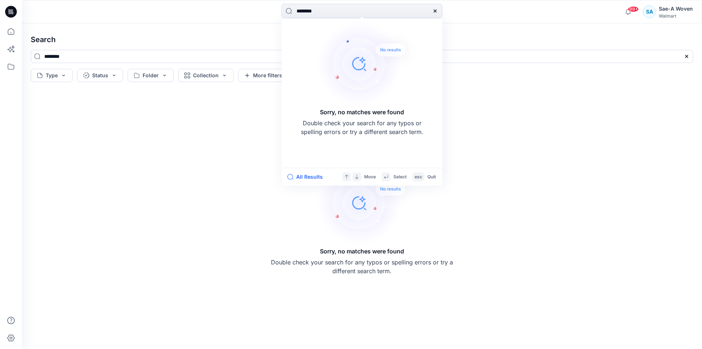
type input "********"
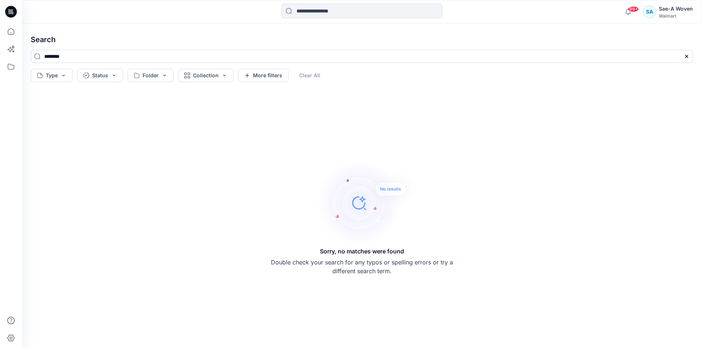
click at [9, 12] on icon at bounding box center [11, 12] width 12 height 12
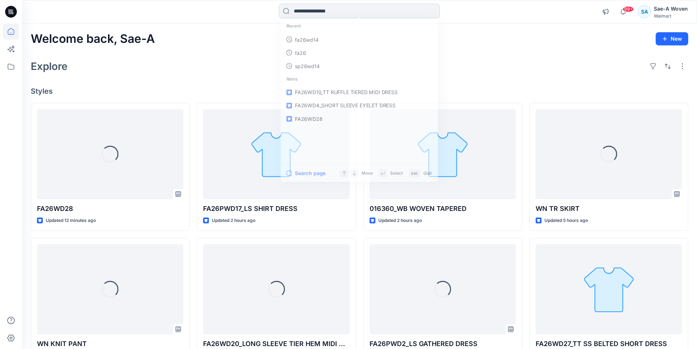
click at [387, 16] on input at bounding box center [359, 11] width 161 height 15
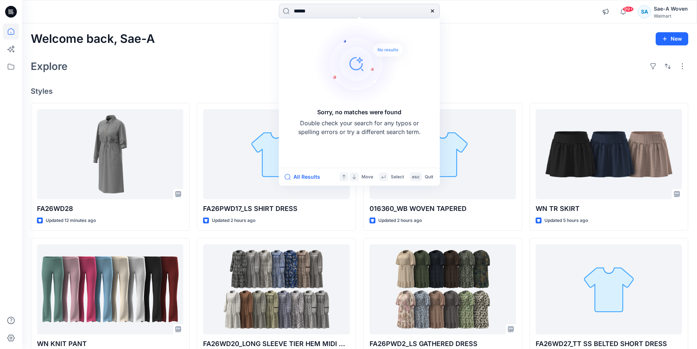
type input "******"
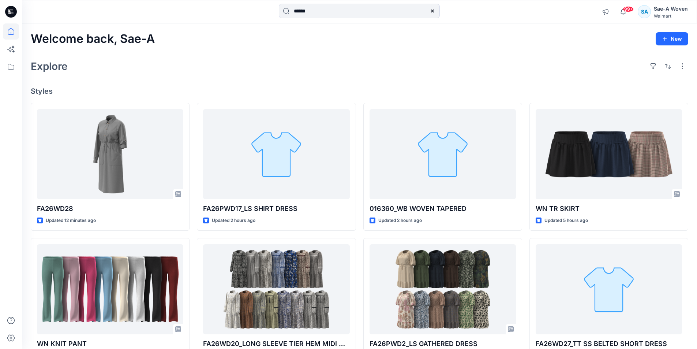
click at [528, 61] on div "Explore" at bounding box center [359, 66] width 657 height 18
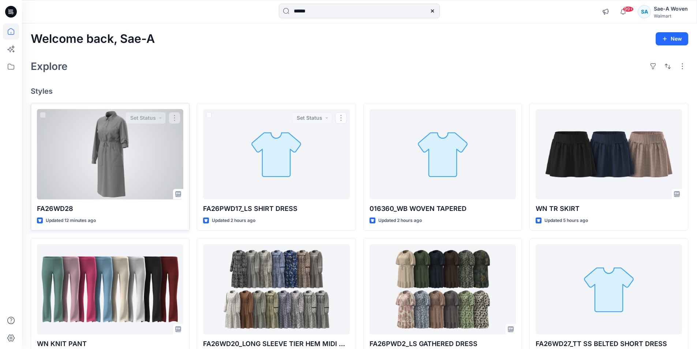
click at [103, 172] on div at bounding box center [110, 154] width 146 height 90
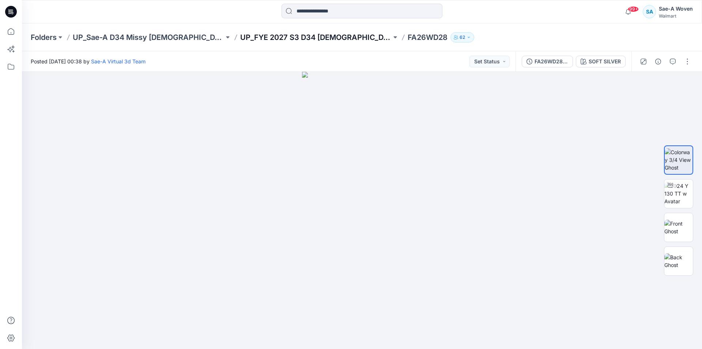
click at [286, 38] on p "UP_FYE 2027 S3 D34 Ladies Dresses" at bounding box center [315, 37] width 151 height 10
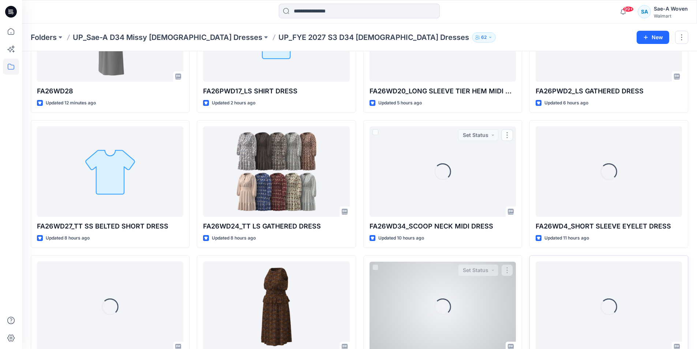
scroll to position [166, 0]
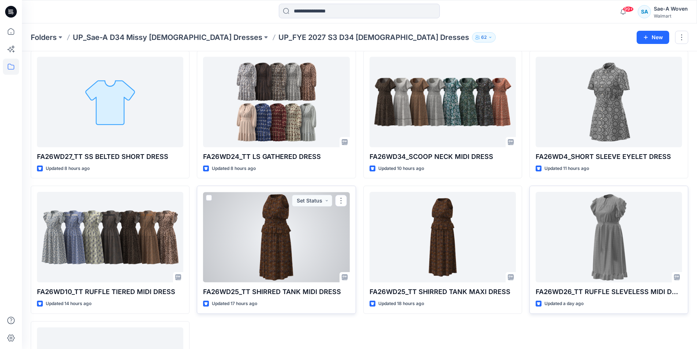
click at [314, 240] on div at bounding box center [276, 237] width 146 height 90
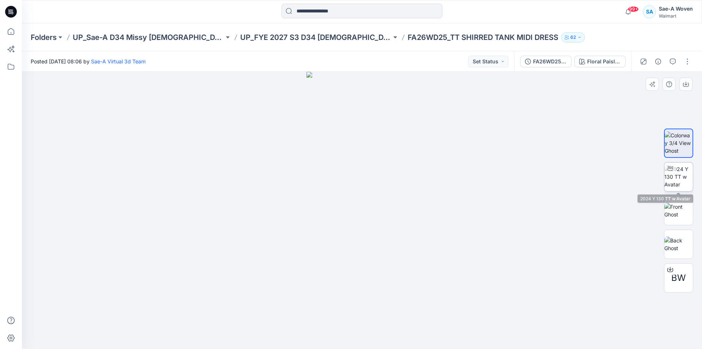
click at [683, 174] on img at bounding box center [679, 176] width 29 height 23
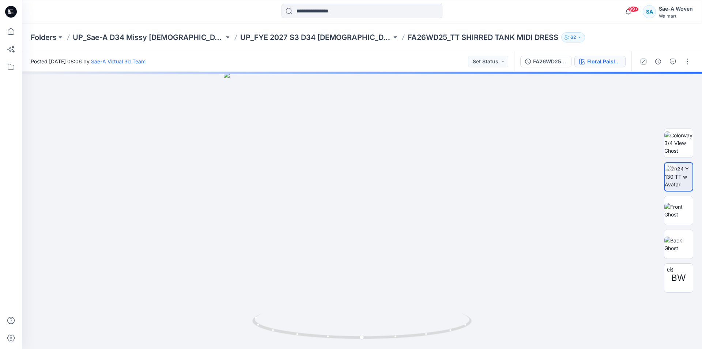
click at [613, 65] on div "Floral Paisley Wave 3 CW17" at bounding box center [604, 61] width 34 height 8
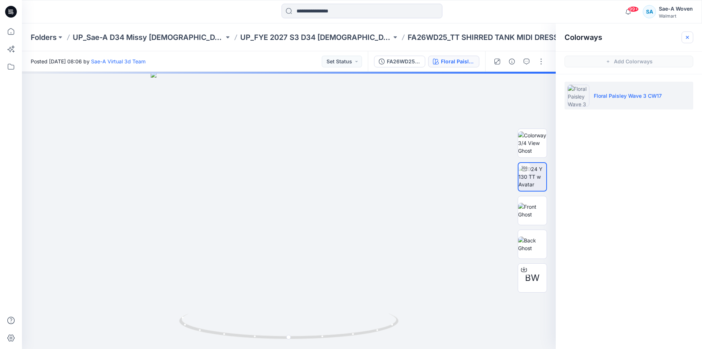
click at [689, 38] on icon "button" at bounding box center [688, 37] width 6 height 6
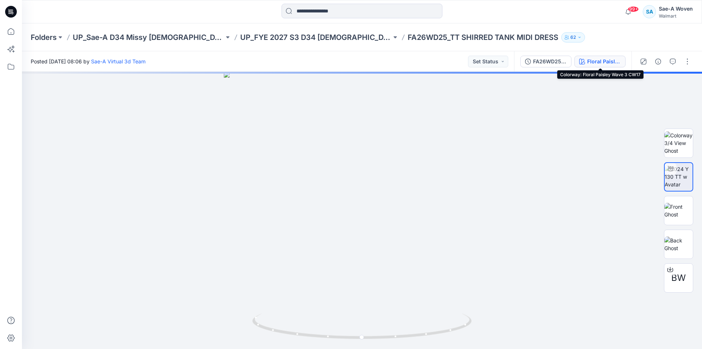
click at [591, 57] on div "Floral Paisley Wave 3 CW17" at bounding box center [604, 61] width 34 height 8
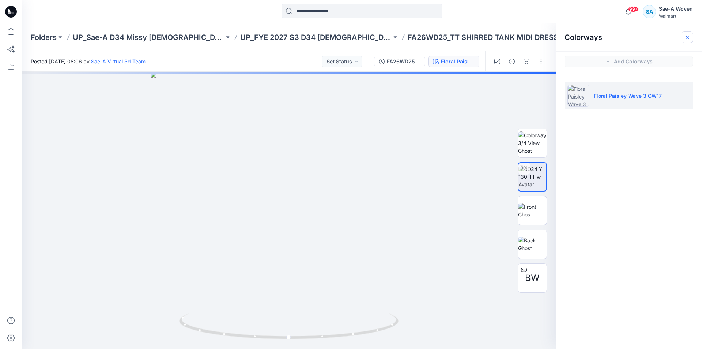
click at [689, 39] on icon "button" at bounding box center [688, 37] width 6 height 6
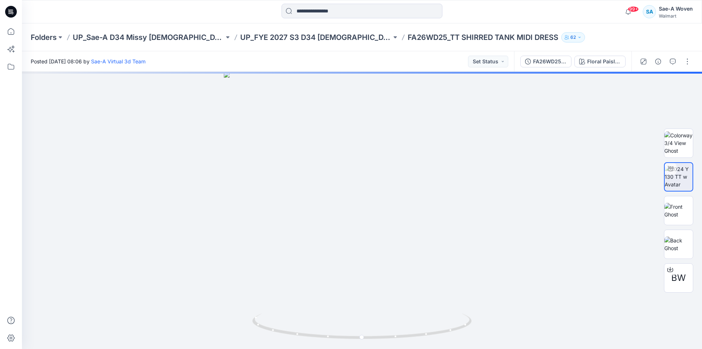
click at [540, 68] on div "FA26WD25_Full Colorways Floral Paisley Wave 3 CW17" at bounding box center [572, 61] width 117 height 20
click at [549, 62] on div "FA26WD25_Full Colorways" at bounding box center [550, 61] width 34 height 8
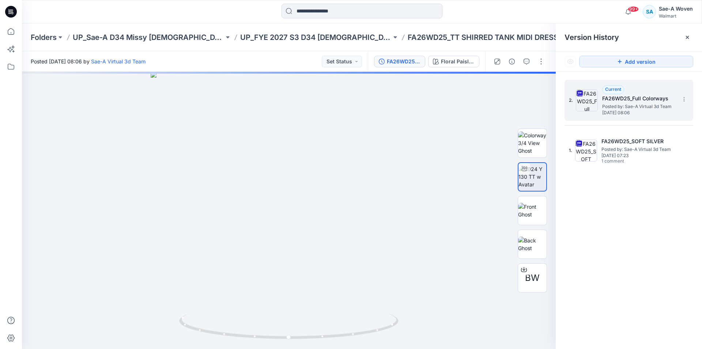
click at [649, 106] on span "Posted by: Sae-A Virtual 3d Team" at bounding box center [638, 106] width 73 height 7
click at [690, 39] on icon at bounding box center [688, 37] width 6 height 6
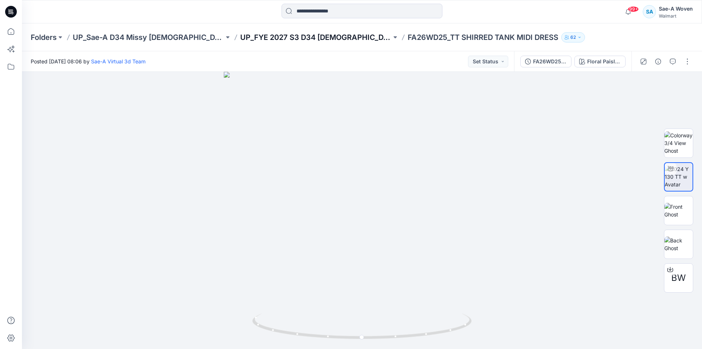
click at [317, 39] on p "UP_FYE 2027 S3 D34 Ladies Dresses" at bounding box center [315, 37] width 151 height 10
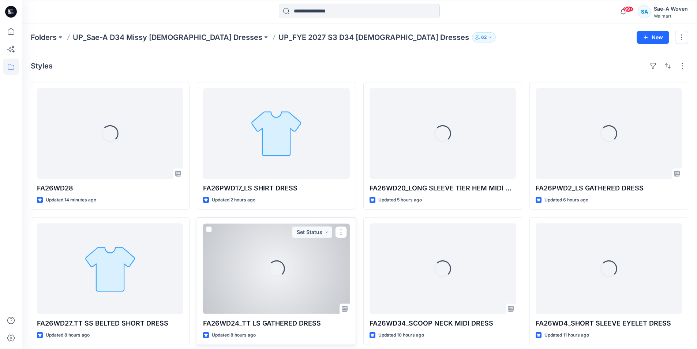
scroll to position [275, 0]
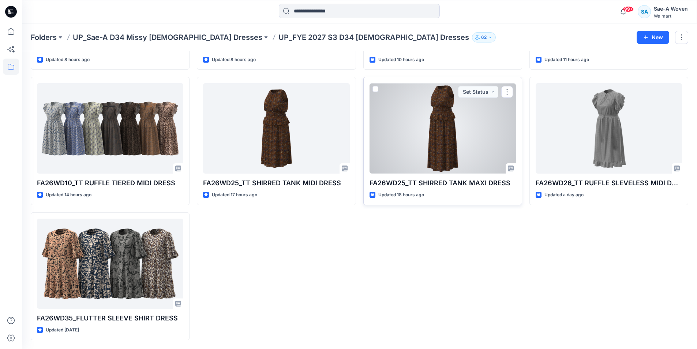
click at [426, 139] on div at bounding box center [442, 128] width 146 height 90
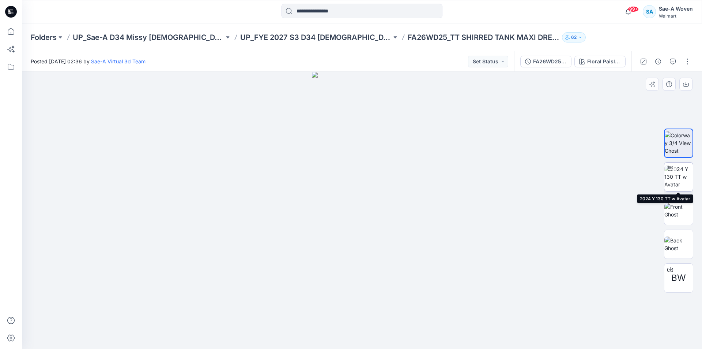
click at [684, 176] on img at bounding box center [679, 176] width 29 height 23
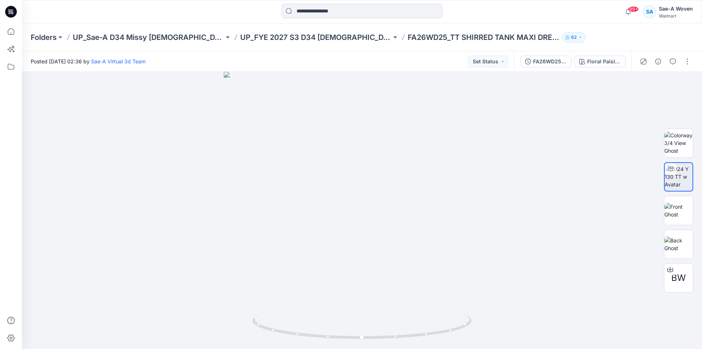
click at [576, 7] on div "99+ Notifications Sae-A Virtual 3d Team has updated FA26WD20_LONG SLEEVE TIER H…" at bounding box center [362, 12] width 680 height 16
click at [339, 4] on input at bounding box center [362, 11] width 161 height 15
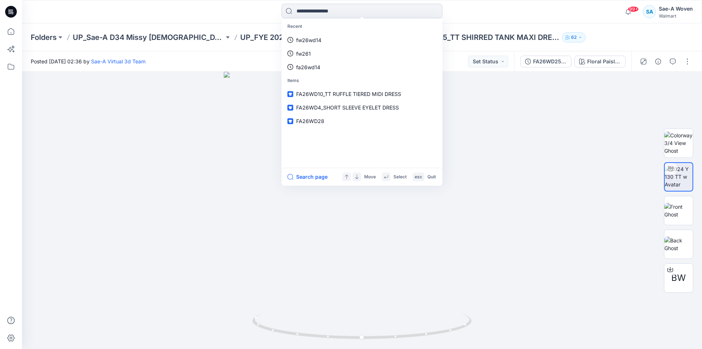
click at [330, 14] on input at bounding box center [362, 11] width 161 height 15
type input "********"
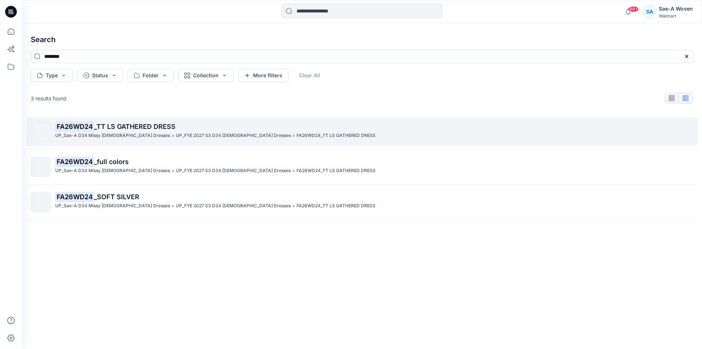
click at [160, 129] on span "_TT LS GATHERED DRESS" at bounding box center [135, 127] width 82 height 8
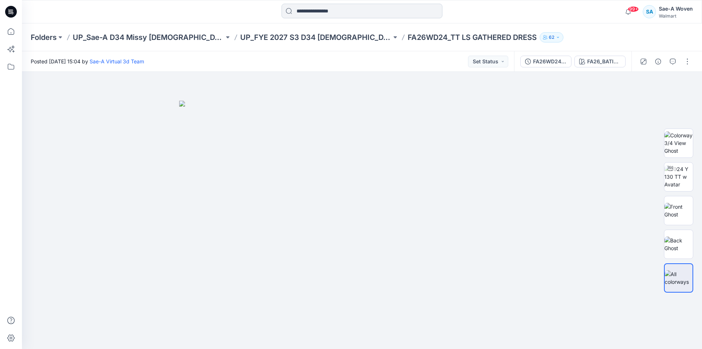
click at [326, 6] on input at bounding box center [362, 11] width 161 height 15
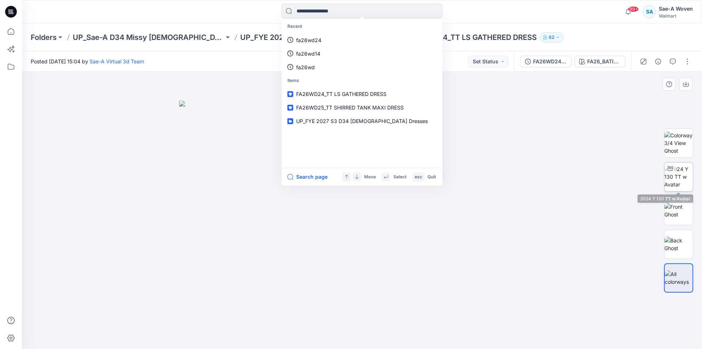
click at [686, 176] on img at bounding box center [679, 176] width 29 height 23
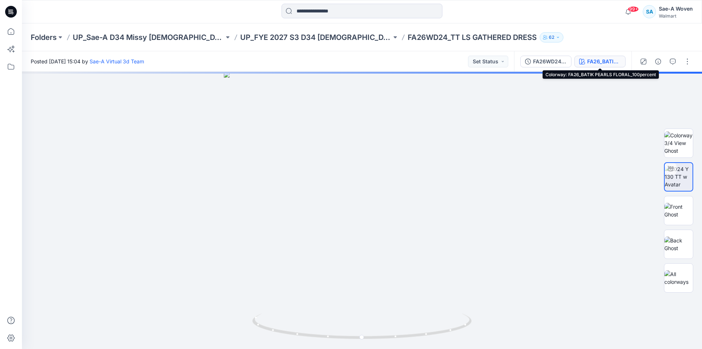
click at [601, 63] on div "FA26_BATIK PEARLS FLORAL_100percent" at bounding box center [604, 61] width 34 height 8
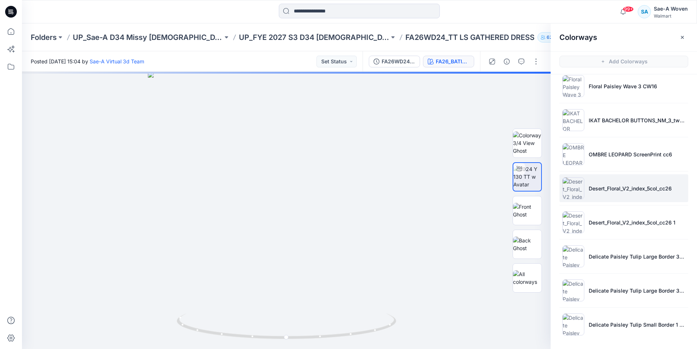
scroll to position [78, 0]
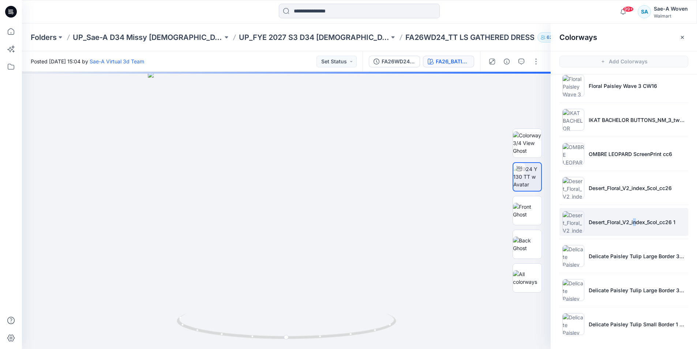
click at [634, 227] on li "Desert_Floral_V2_index_5col_cc26 1" at bounding box center [623, 222] width 129 height 28
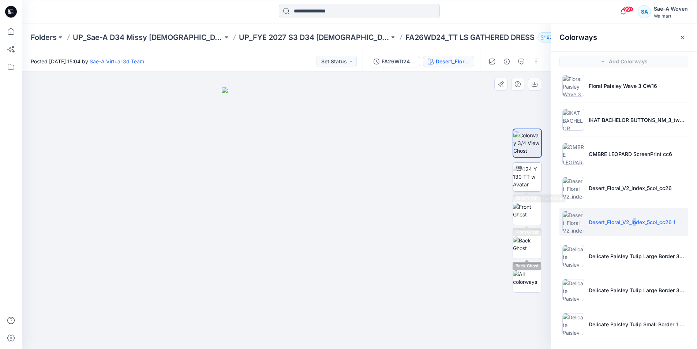
click at [525, 172] on img at bounding box center [527, 176] width 29 height 23
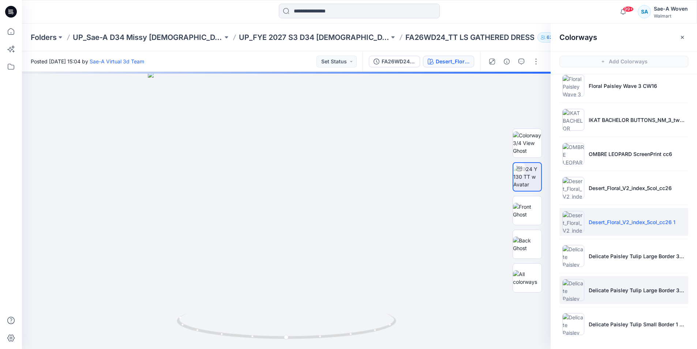
click at [630, 282] on li "Delicate Paisley Tulip Large Border 3 CW34" at bounding box center [623, 290] width 129 height 28
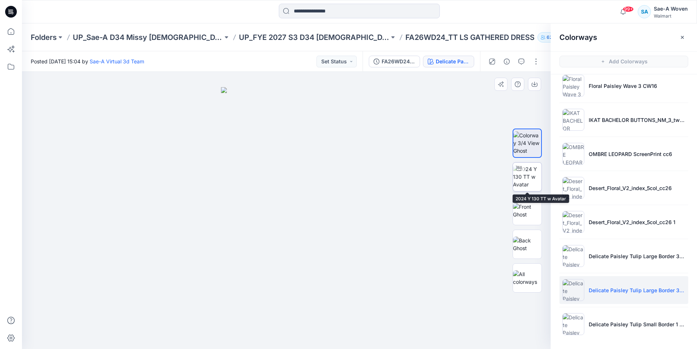
click at [529, 176] on img at bounding box center [527, 176] width 29 height 23
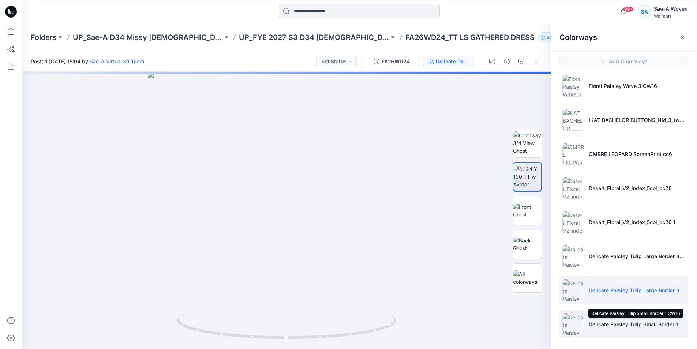
click at [616, 321] on p "Delicate Paisley Tulip Small Border 1 CW16" at bounding box center [636, 324] width 97 height 8
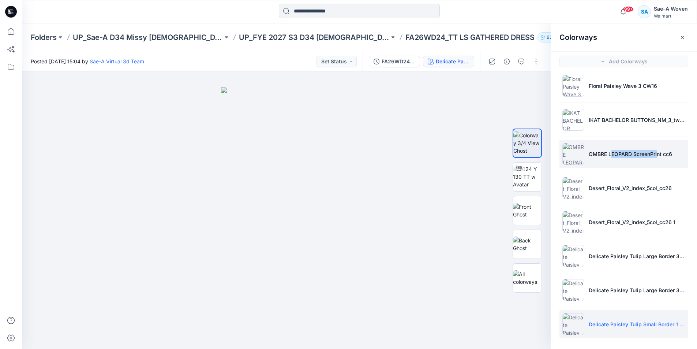
drag, startPoint x: 611, startPoint y: 161, endPoint x: 656, endPoint y: 159, distance: 44.6
click at [656, 159] on li "OMBRE LEOPARD ScreenPrint cc6" at bounding box center [623, 154] width 129 height 28
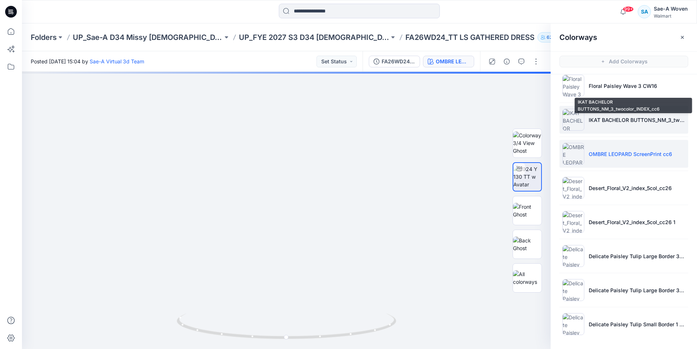
click at [598, 117] on p "IKAT BACHELOR BUTTONS_NM_3_twocolor_INDEX_cc6" at bounding box center [636, 120] width 97 height 8
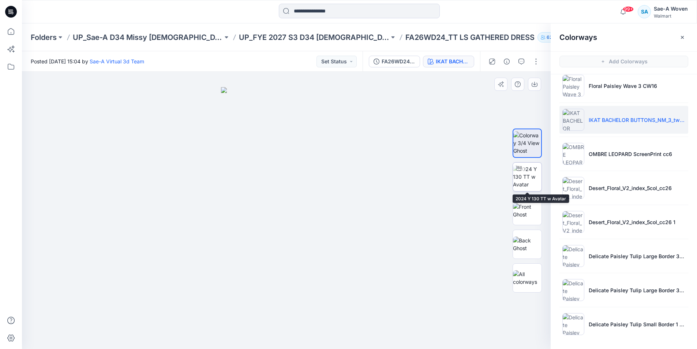
click at [530, 179] on img at bounding box center [527, 176] width 29 height 23
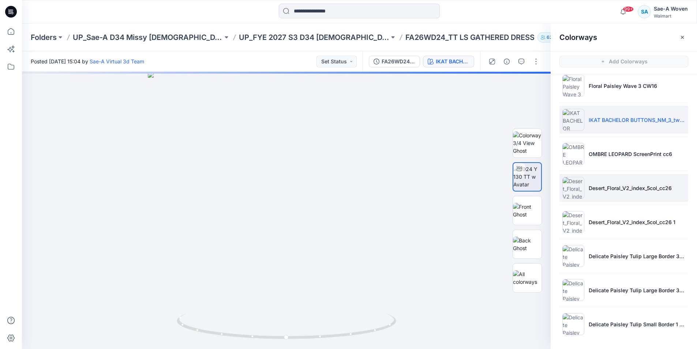
click at [617, 183] on li "Desert_Floral_V2_index_5col_cc26" at bounding box center [623, 188] width 129 height 28
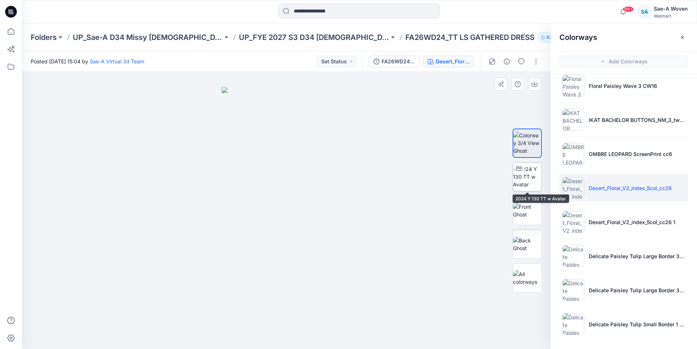
click at [523, 181] on img at bounding box center [527, 176] width 29 height 23
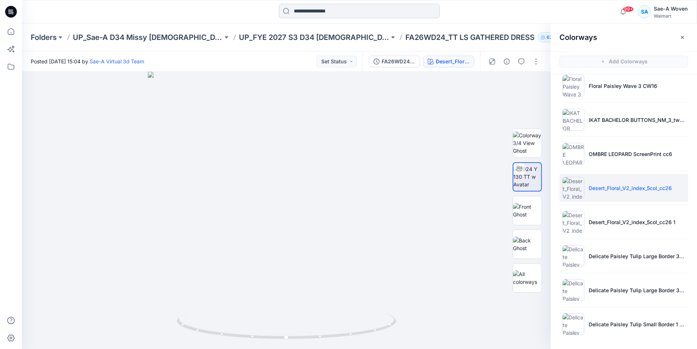
drag, startPoint x: 333, startPoint y: 5, endPoint x: 328, endPoint y: 12, distance: 8.3
click at [332, 7] on input at bounding box center [359, 11] width 161 height 15
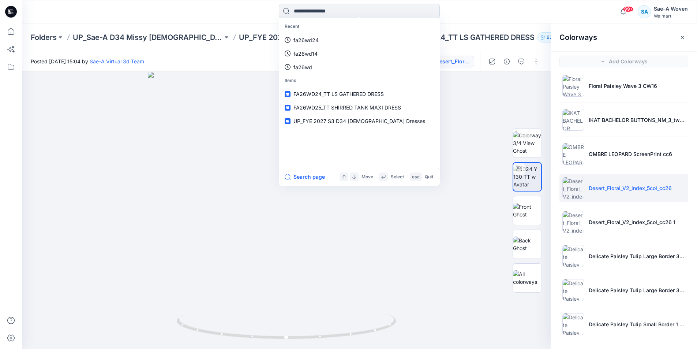
click at [327, 12] on input at bounding box center [359, 11] width 161 height 15
type input "*"
type input "********"
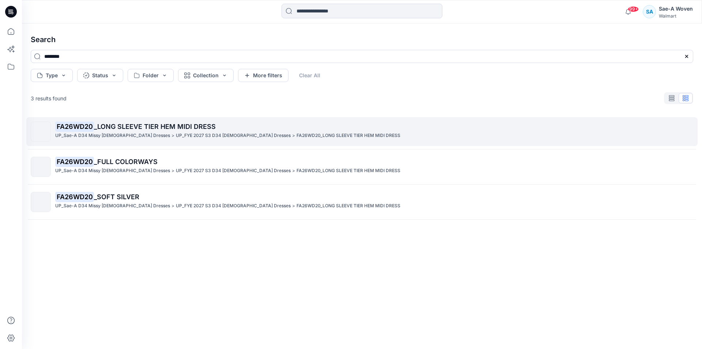
click at [174, 129] on span "_LONG SLEEVE TIER HEM MIDI DRESS" at bounding box center [155, 127] width 122 height 8
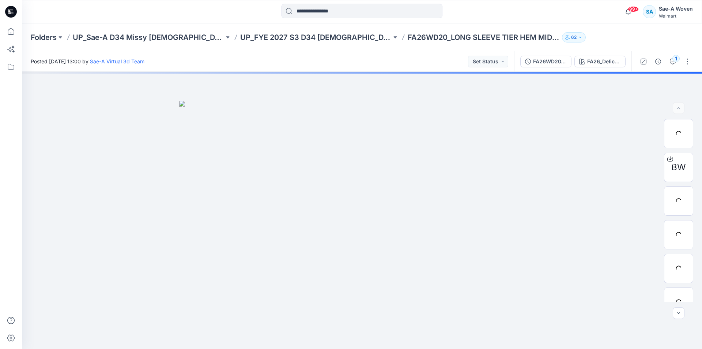
click at [615, 68] on div "FA26WD20_FULL COLORWAYS FA26_DelicatePaisley_cc1" at bounding box center [572, 61] width 117 height 20
click at [616, 63] on div "FA26_DelicatePaisley_cc1" at bounding box center [604, 61] width 34 height 8
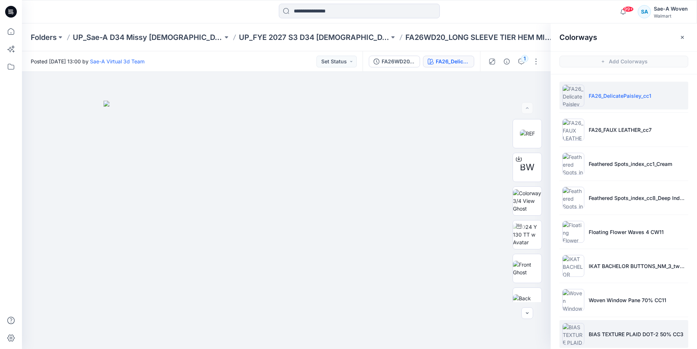
click at [607, 335] on p "BIAS TEXTURE PLAID DOT-2 50% CC3" at bounding box center [635, 334] width 95 height 8
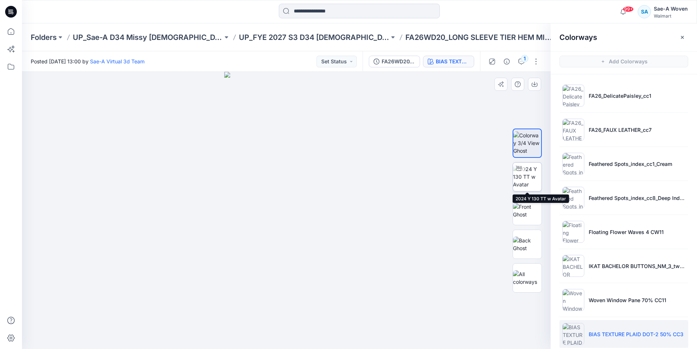
click at [521, 179] on img at bounding box center [527, 176] width 29 height 23
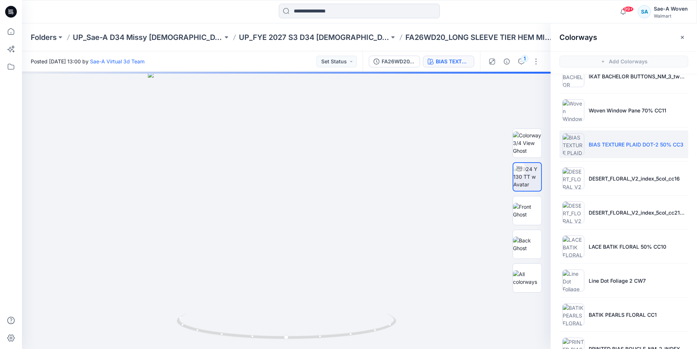
scroll to position [248, 0]
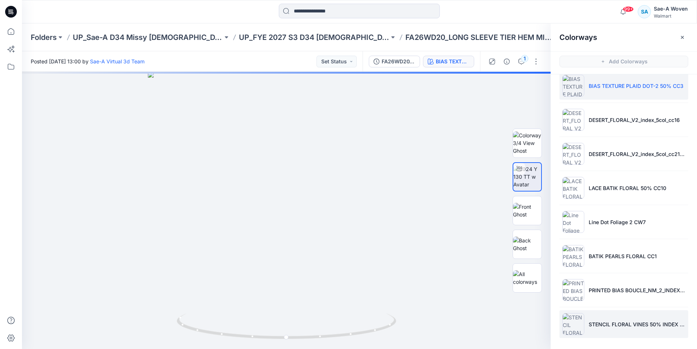
click at [600, 329] on li "STENCIL FLORAL VINES 50% INDEX CC3" at bounding box center [623, 324] width 129 height 28
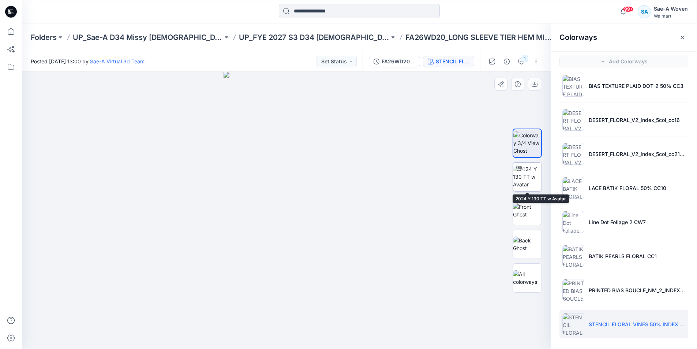
click at [533, 175] on img at bounding box center [527, 176] width 29 height 23
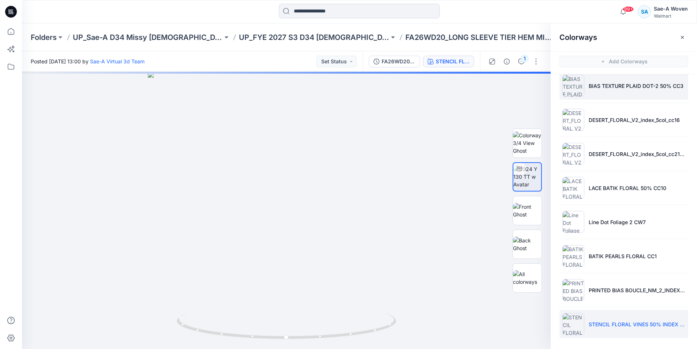
click at [606, 90] on li "BIAS TEXTURE PLAID DOT-2 50% CC3" at bounding box center [623, 86] width 129 height 28
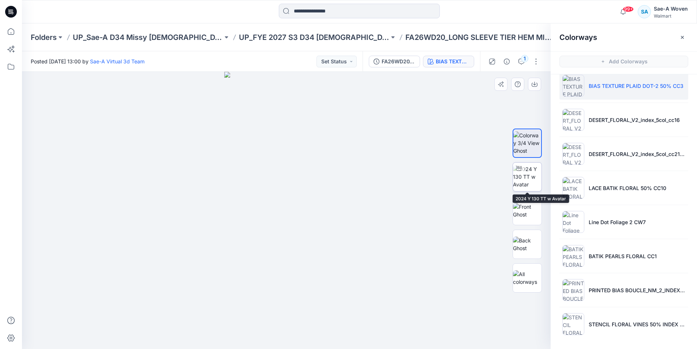
click at [534, 181] on img at bounding box center [527, 176] width 29 height 23
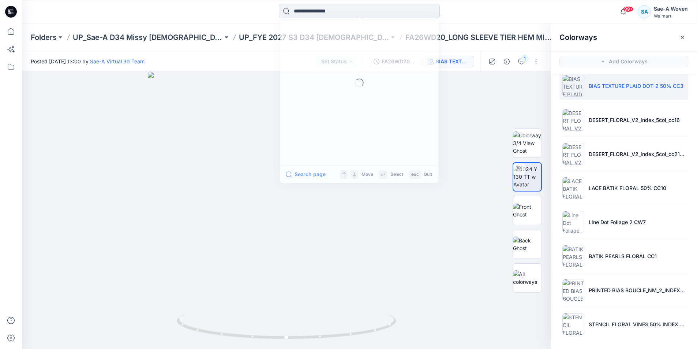
click at [299, 8] on input at bounding box center [359, 11] width 161 height 15
click at [328, 9] on input at bounding box center [359, 11] width 161 height 15
type input "*"
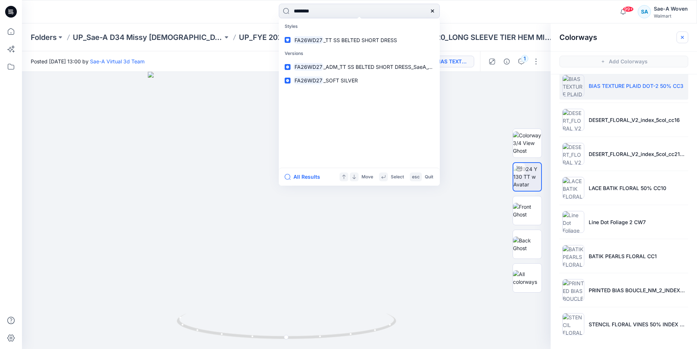
type input "********"
click link "FA26WD27 _TT SS BELTED SHORT DRESS" at bounding box center [359, 40] width 158 height 14
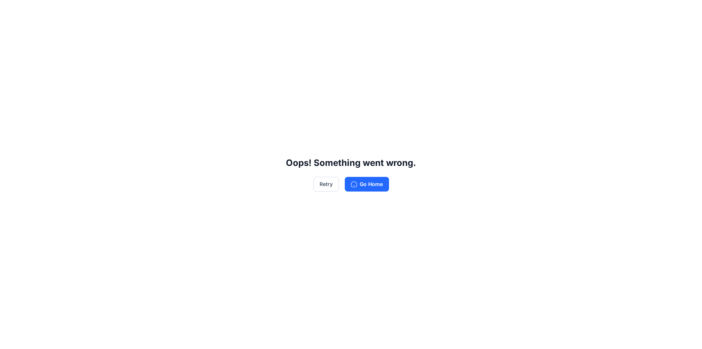
click at [314, 194] on div "Oops! Something went wrong. Retry Go Home" at bounding box center [351, 174] width 702 height 349
click at [321, 185] on button "Retry" at bounding box center [326, 184] width 26 height 15
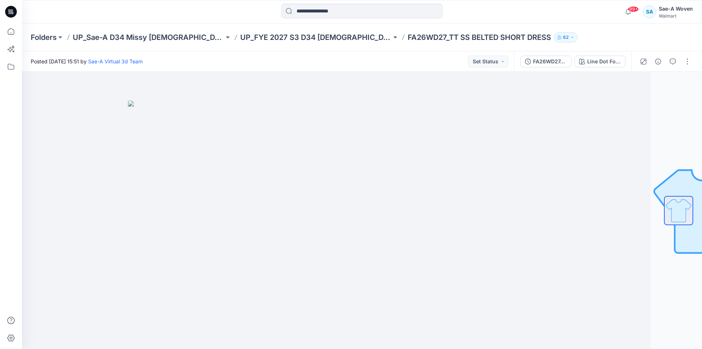
click at [191, 12] on div at bounding box center [107, 12] width 170 height 16
click at [303, 42] on div "Folders UP_Sae-A D34 Missy Ladies Dresses UP_FYE 2027 S3 D34 Ladies Dresses FA2…" at bounding box center [362, 37] width 680 height 28
click at [553, 57] on button "FA26WD27_ADM_TT SS BELTED SHORT DRESS_SaeA_092325" at bounding box center [545, 62] width 51 height 12
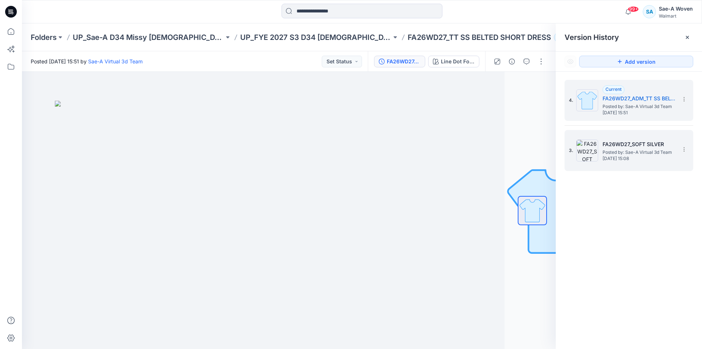
click at [627, 166] on div "3. FA26WD27_SOFT SILVER Posted by: Sae-A Virtual 3d Team Tuesday, September 23,…" at bounding box center [624, 150] width 110 height 35
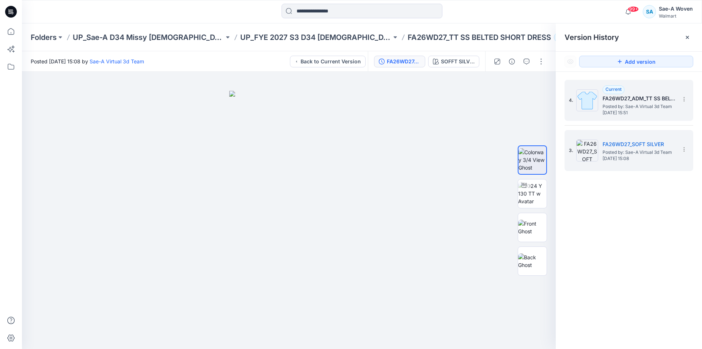
click at [639, 105] on span "Posted by: Sae-A Virtual 3d Team" at bounding box center [639, 106] width 73 height 7
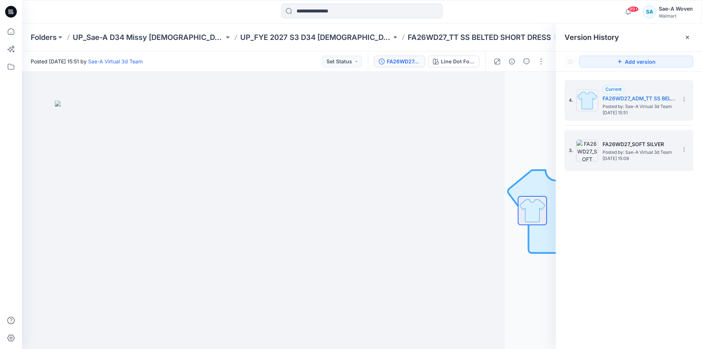
click at [635, 165] on div "3. FA26WD27_SOFT SILVER Posted by: Sae-A Virtual 3d Team Tuesday, September 23,…" at bounding box center [624, 150] width 110 height 35
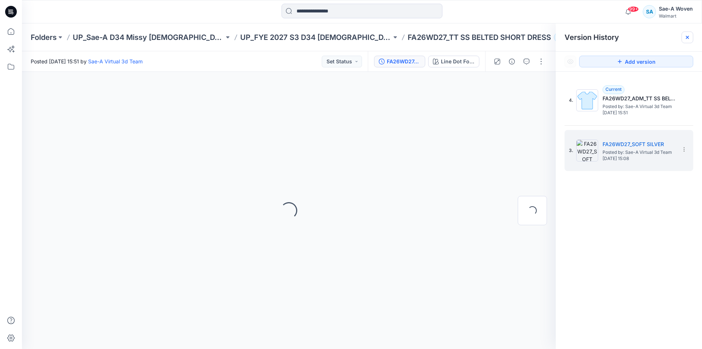
click at [688, 37] on icon at bounding box center [687, 37] width 3 height 3
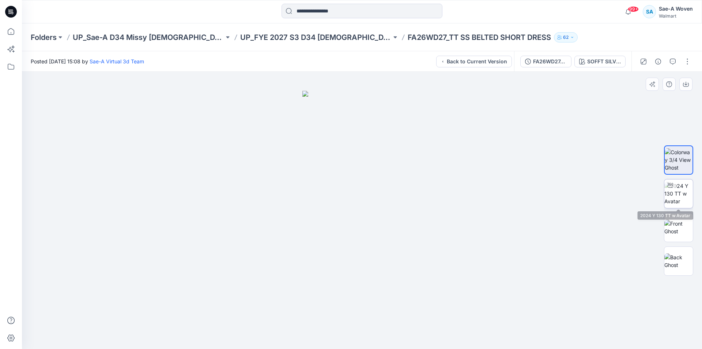
click at [676, 199] on img at bounding box center [679, 193] width 29 height 23
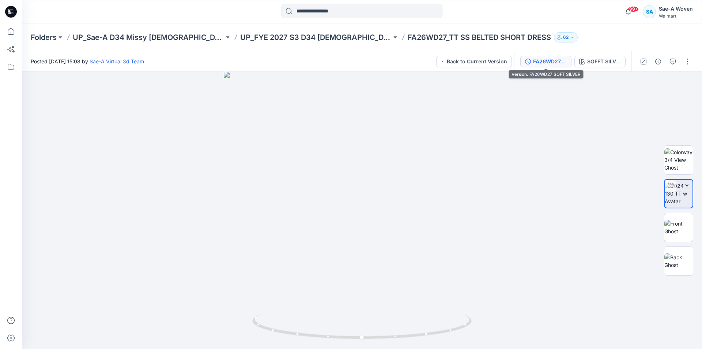
click at [537, 63] on div "FA26WD27_SOFT SILVER" at bounding box center [550, 61] width 34 height 8
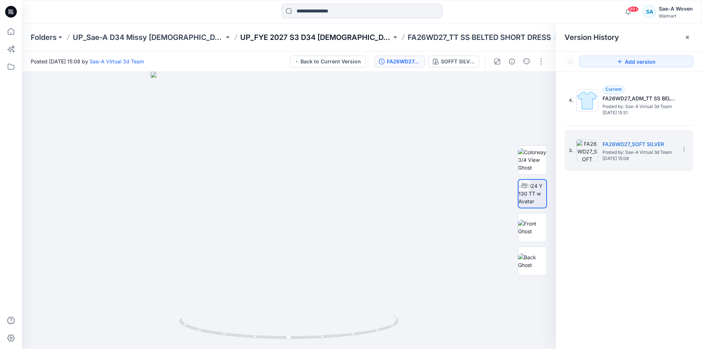
click at [290, 41] on p "UP_FYE 2027 S3 D34 Ladies Dresses" at bounding box center [315, 37] width 151 height 10
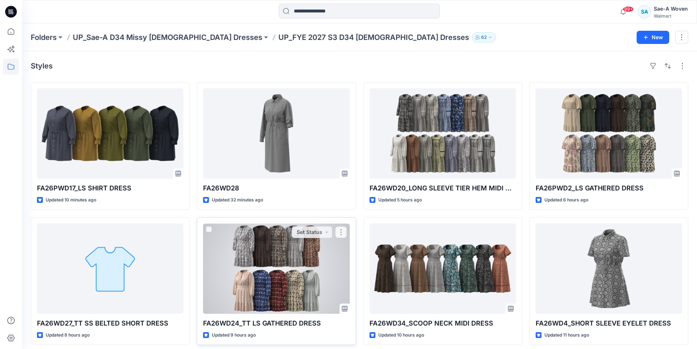
click at [283, 267] on div at bounding box center [276, 268] width 146 height 90
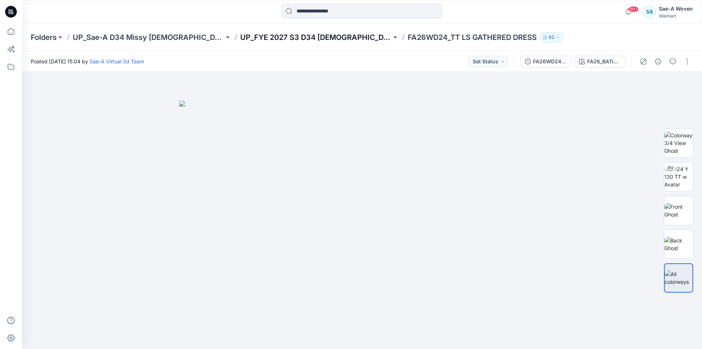
click at [307, 41] on p "UP_FYE 2027 S3 D34 Ladies Dresses" at bounding box center [315, 37] width 151 height 10
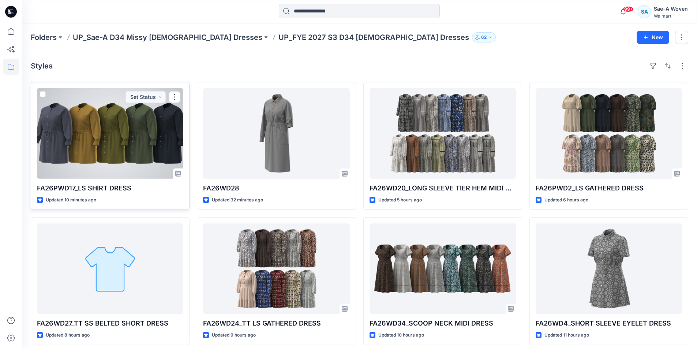
click at [114, 111] on div at bounding box center [110, 133] width 146 height 90
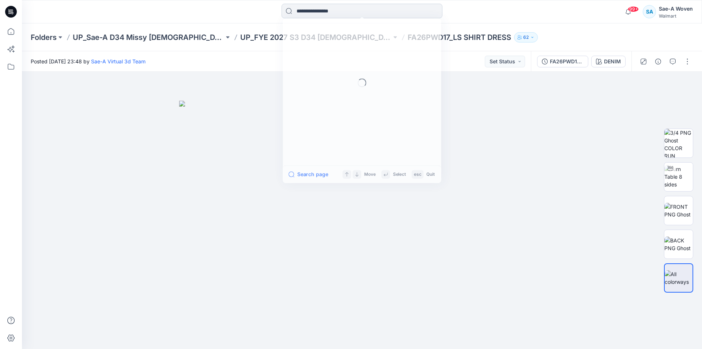
drag, startPoint x: 311, startPoint y: 12, endPoint x: 692, endPoint y: 16, distance: 380.8
click at [312, 12] on input at bounding box center [362, 11] width 161 height 15
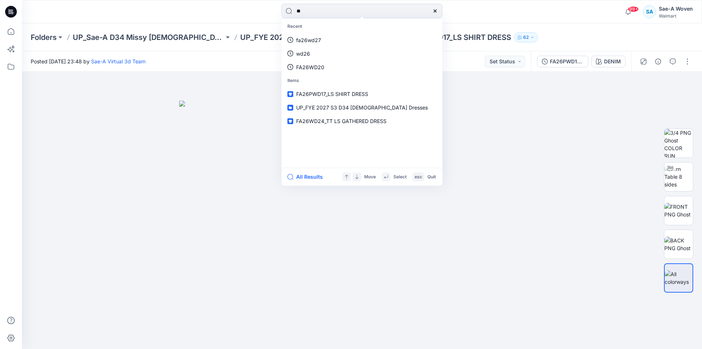
type input "*"
click at [394, 14] on input "**" at bounding box center [362, 11] width 161 height 15
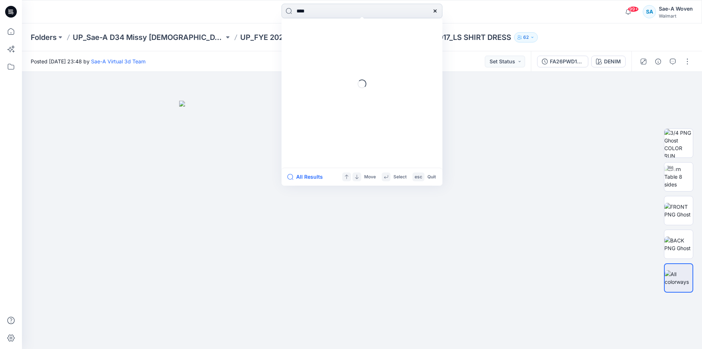
click at [296, 12] on input "****" at bounding box center [362, 11] width 161 height 15
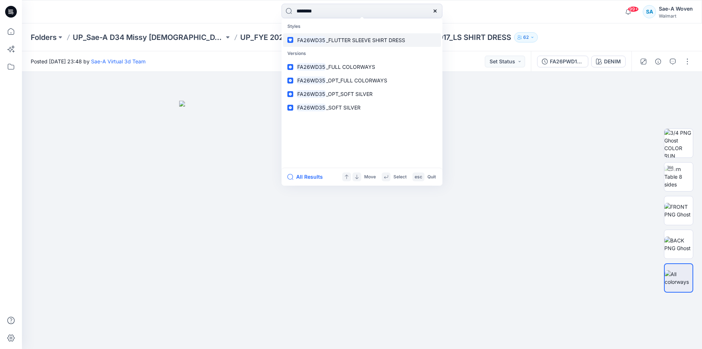
type input "********"
click at [363, 45] on link "FA26WD35 _FLUTTER SLEEVE SHIRT DRESS" at bounding box center [362, 40] width 158 height 14
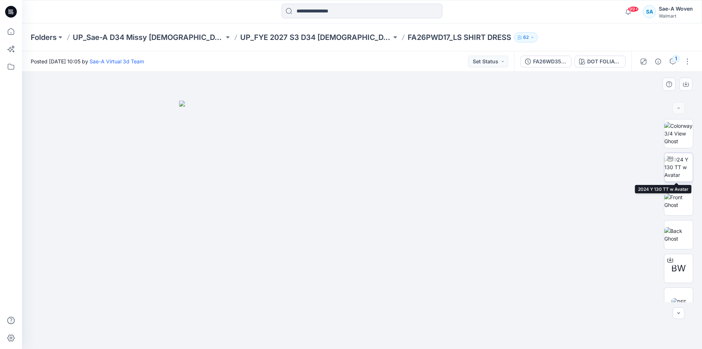
click at [675, 177] on img at bounding box center [679, 166] width 29 height 23
drag, startPoint x: 478, startPoint y: 330, endPoint x: 479, endPoint y: 323, distance: 7.0
click at [479, 323] on div at bounding box center [362, 210] width 680 height 277
drag, startPoint x: 636, startPoint y: 223, endPoint x: 633, endPoint y: 176, distance: 47.3
click at [636, 223] on div at bounding box center [362, 210] width 680 height 277
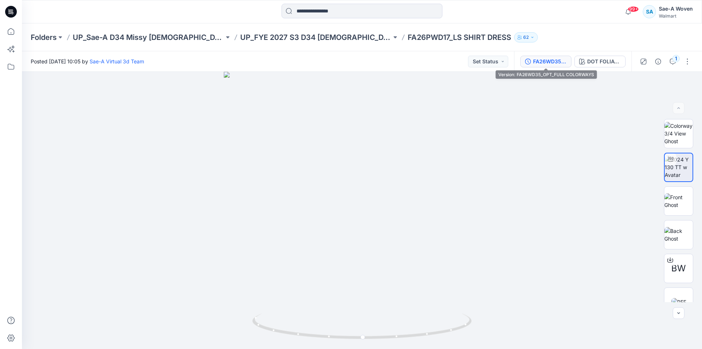
click at [558, 61] on div "FA26WD35_OPT_FULL COLORWAYS" at bounding box center [550, 61] width 34 height 8
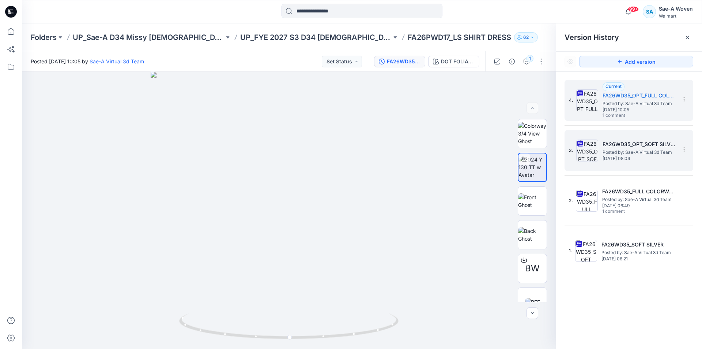
click at [627, 150] on span "Posted by: Sae-A Virtual 3d Team" at bounding box center [639, 151] width 73 height 7
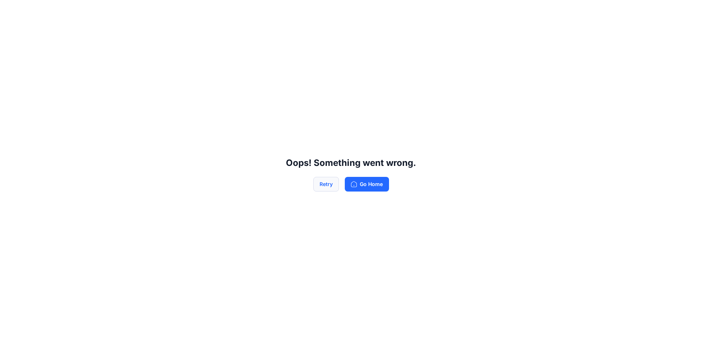
click at [323, 186] on button "Retry" at bounding box center [326, 184] width 26 height 15
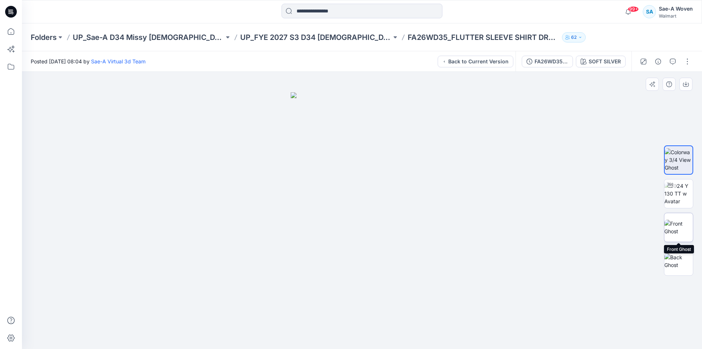
click at [675, 232] on img at bounding box center [679, 226] width 29 height 15
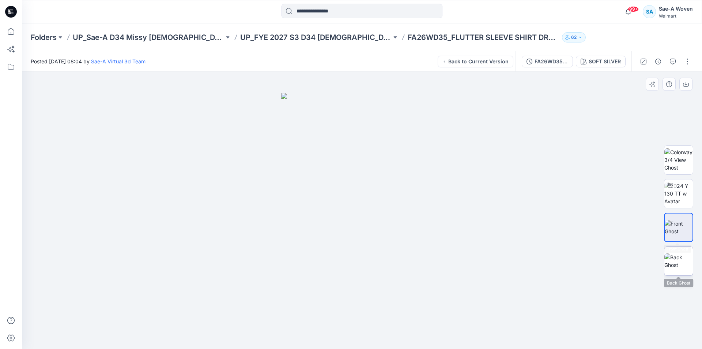
click at [673, 261] on img at bounding box center [679, 260] width 29 height 15
click at [548, 207] on div at bounding box center [362, 210] width 680 height 277
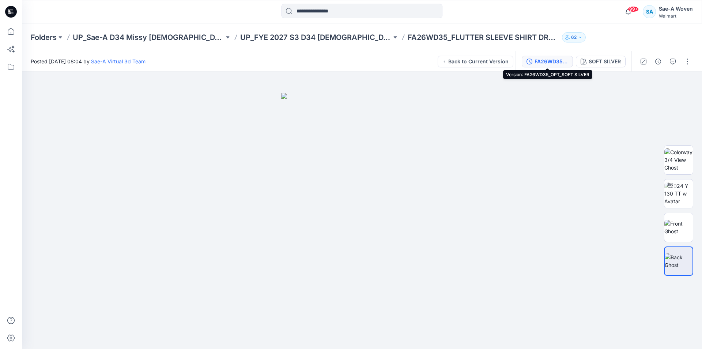
click at [556, 58] on div "FA26WD35_OPT_SOFT SILVER" at bounding box center [552, 61] width 34 height 8
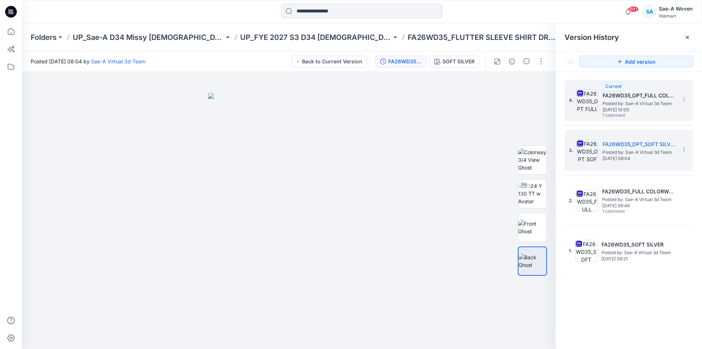
click at [618, 108] on span "Monday, September 22, 2025 10:05" at bounding box center [639, 109] width 73 height 5
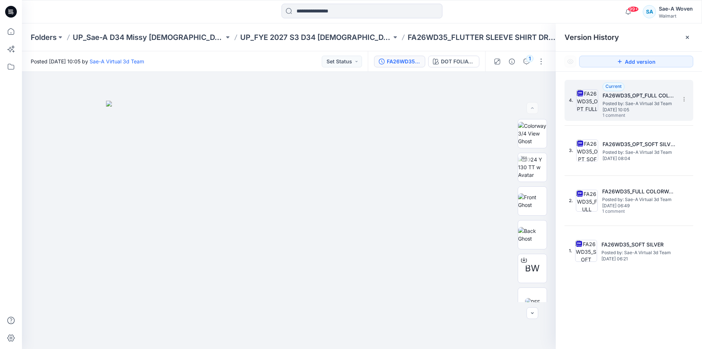
click at [639, 108] on span "Monday, September 22, 2025 10:05" at bounding box center [639, 109] width 73 height 5
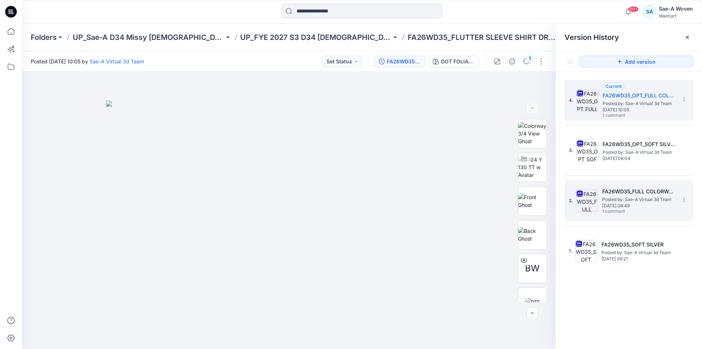
click at [621, 191] on h5 "FA26WD35_FULL COLORWAYS" at bounding box center [638, 191] width 73 height 9
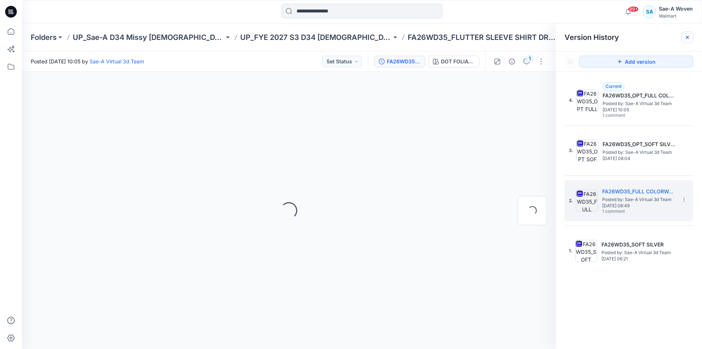
click at [685, 35] on icon at bounding box center [688, 37] width 6 height 6
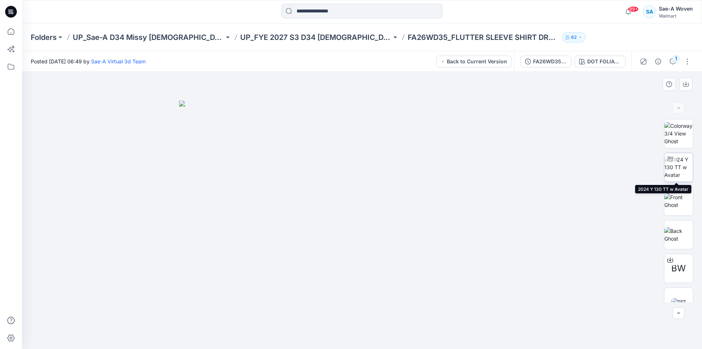
click at [680, 168] on img at bounding box center [679, 166] width 29 height 23
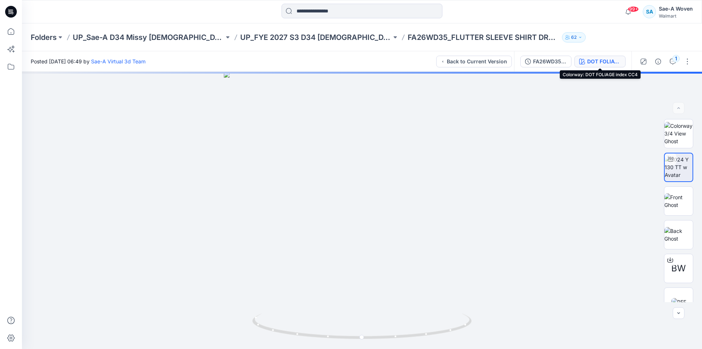
click at [596, 58] on div "DOT FOLIAGE index CC4" at bounding box center [604, 61] width 34 height 8
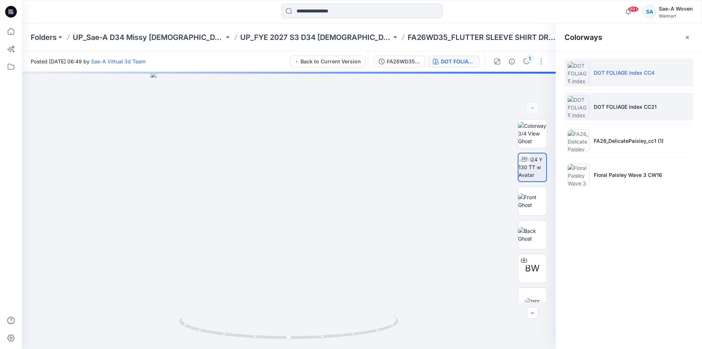
click at [638, 110] on li "DOT FOLIAGE index CC21" at bounding box center [629, 107] width 129 height 28
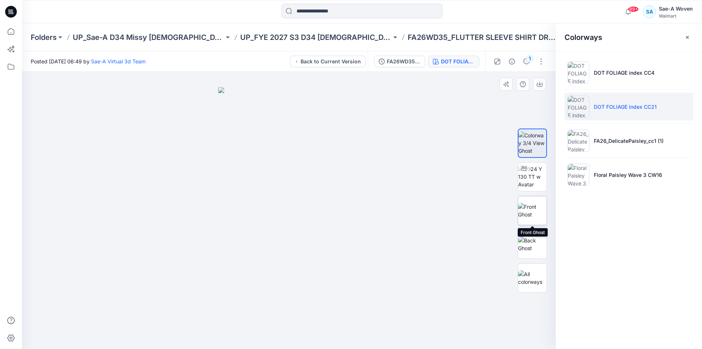
click at [537, 208] on img at bounding box center [532, 210] width 29 height 15
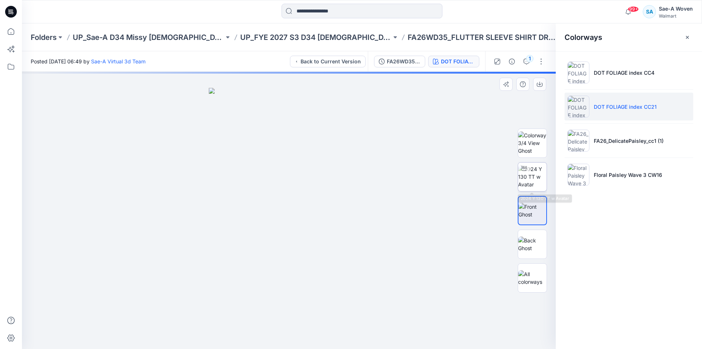
click at [530, 182] on img at bounding box center [532, 176] width 29 height 23
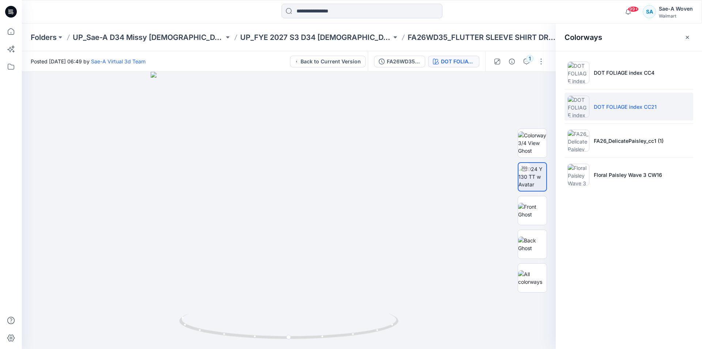
click at [696, 119] on ul "DOT FOLIAGE index CC4 DOT FOLIAGE index CC21 FA26_DelicatePaisley_cc1 (1) Flora…" at bounding box center [629, 123] width 146 height 144
click at [357, 9] on input at bounding box center [362, 11] width 161 height 15
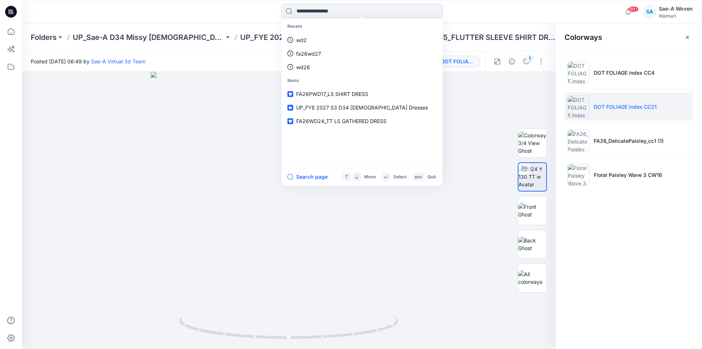
click at [357, 9] on input at bounding box center [362, 11] width 161 height 15
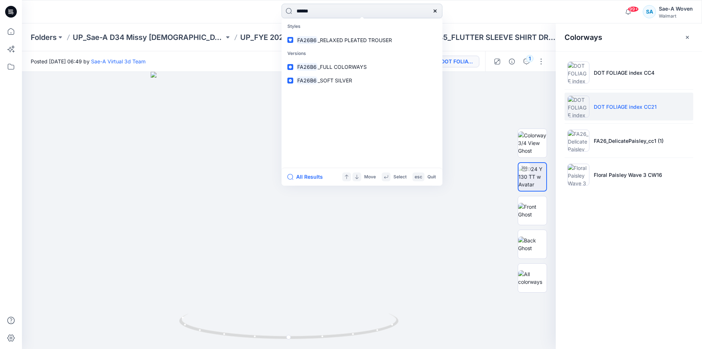
click at [343, 10] on input "******" at bounding box center [362, 11] width 161 height 15
type input "******"
click at [339, 41] on span "_RELAXED PLEATED TROUSER" at bounding box center [355, 40] width 74 height 6
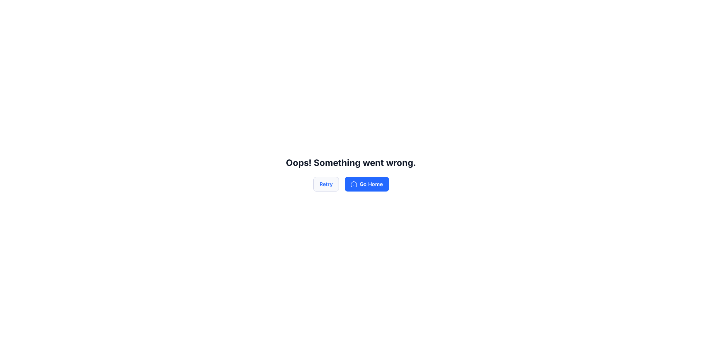
click at [329, 181] on button "Retry" at bounding box center [326, 184] width 26 height 15
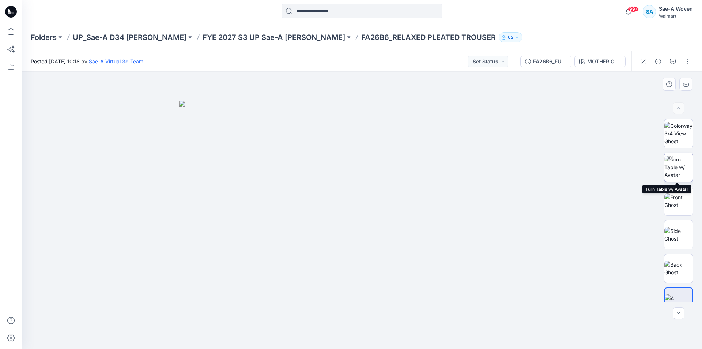
click at [677, 166] on img at bounding box center [679, 166] width 29 height 23
drag, startPoint x: 407, startPoint y: 338, endPoint x: 443, endPoint y: 329, distance: 37.3
click at [443, 329] on icon at bounding box center [362, 326] width 221 height 27
click at [166, 211] on div at bounding box center [362, 210] width 680 height 277
drag, startPoint x: 437, startPoint y: 328, endPoint x: 305, endPoint y: 337, distance: 132.4
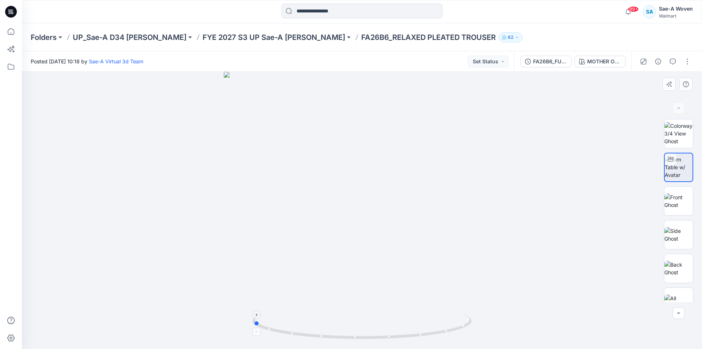
click at [305, 337] on icon at bounding box center [362, 326] width 221 height 27
drag, startPoint x: 402, startPoint y: 338, endPoint x: 419, endPoint y: 335, distance: 17.0
click at [419, 335] on icon at bounding box center [362, 326] width 221 height 27
click at [558, 71] on div "FA26B6_FULL COLORWAYS MOTHER OF PEARL" at bounding box center [572, 61] width 117 height 20
click at [559, 64] on div "FA26B6_FULL COLORWAYS" at bounding box center [550, 61] width 34 height 8
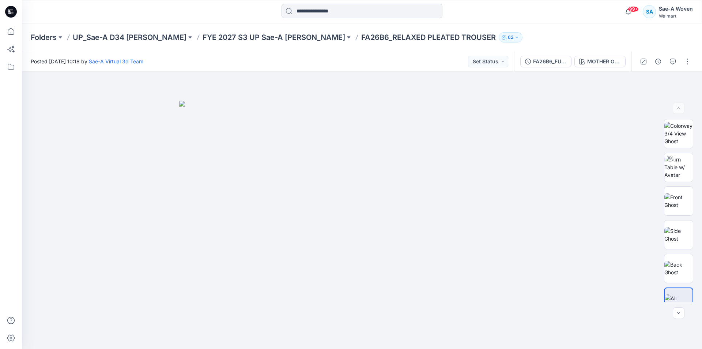
click at [362, 10] on input at bounding box center [362, 11] width 161 height 15
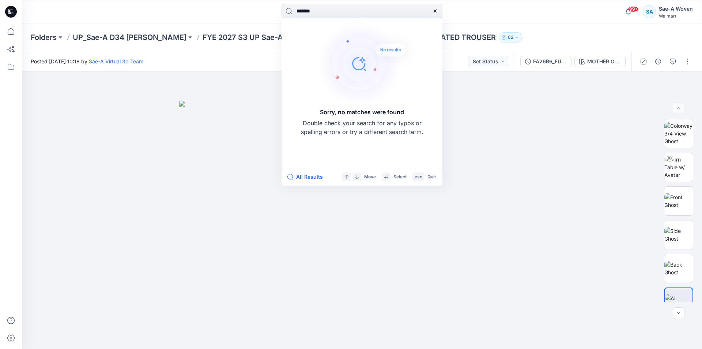
drag, startPoint x: 354, startPoint y: 13, endPoint x: 180, endPoint y: 11, distance: 174.5
click at [180, 11] on div "******* Sorry, no matches were found Double check your search for any typos or …" at bounding box center [362, 12] width 680 height 16
drag, startPoint x: 368, startPoint y: 10, endPoint x: 349, endPoint y: 16, distance: 20.2
click at [193, 11] on div "*** Sorry, no matches were found Double check your search for any typos or spel…" at bounding box center [362, 12] width 340 height 16
type input "*"
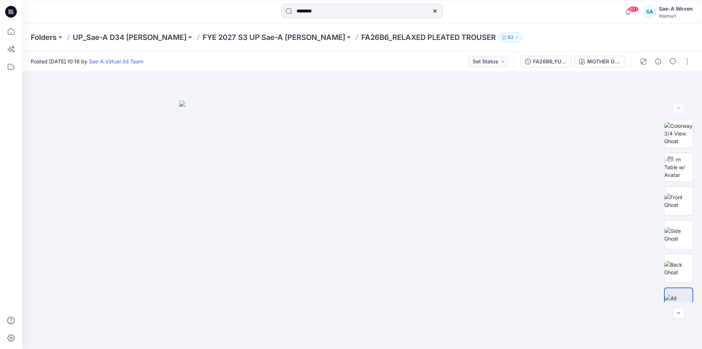
click at [339, 15] on input "********" at bounding box center [362, 11] width 161 height 15
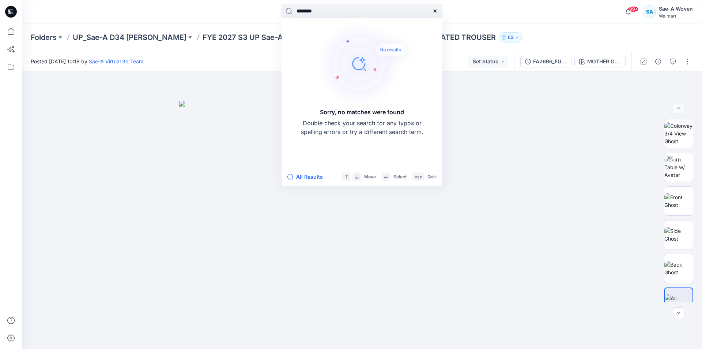
drag, startPoint x: 354, startPoint y: 13, endPoint x: 230, endPoint y: 9, distance: 123.7
click at [231, 9] on div "******** Sorry, no matches were found Double check your search for any typos or…" at bounding box center [362, 12] width 340 height 16
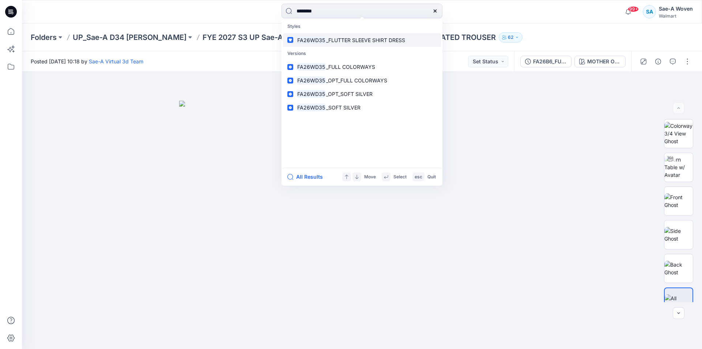
type input "********"
click at [344, 35] on link "FA26WD35 _FLUTTER SLEEVE SHIRT DRESS" at bounding box center [362, 40] width 158 height 14
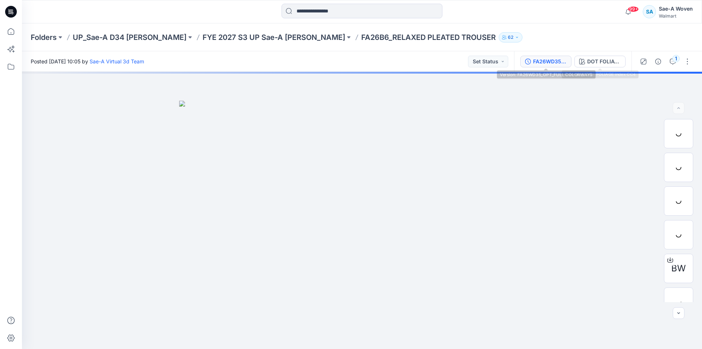
click at [537, 64] on div "FA26WD35_OPT_FULL COLORWAYS" at bounding box center [550, 61] width 34 height 8
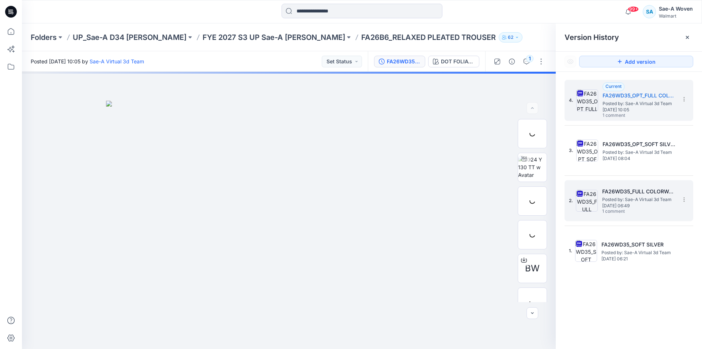
click at [646, 202] on span "Posted by: Sae-A Virtual 3d Team" at bounding box center [638, 199] width 73 height 7
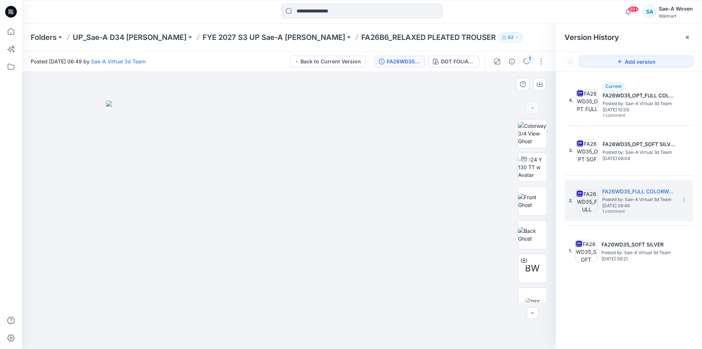
drag, startPoint x: 30, startPoint y: 134, endPoint x: 500, endPoint y: 136, distance: 470.0
click at [30, 134] on div at bounding box center [289, 210] width 534 height 277
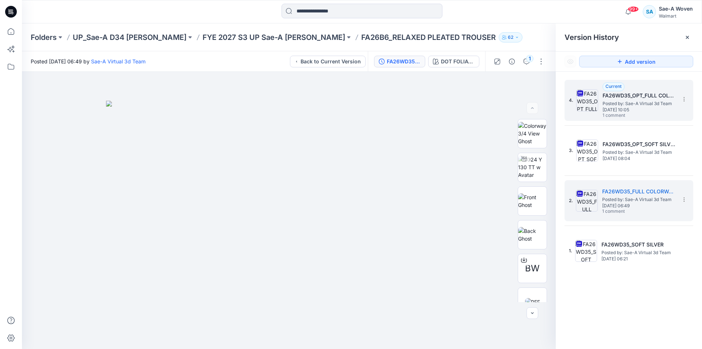
click at [624, 106] on span "Posted by: Sae-A Virtual 3d Team" at bounding box center [639, 103] width 73 height 7
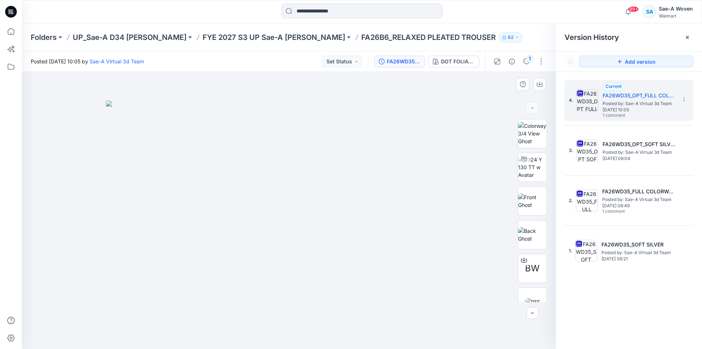
drag, startPoint x: 62, startPoint y: 231, endPoint x: 210, endPoint y: 334, distance: 180.7
click at [62, 231] on div at bounding box center [289, 210] width 534 height 277
click at [312, 15] on input at bounding box center [362, 11] width 161 height 15
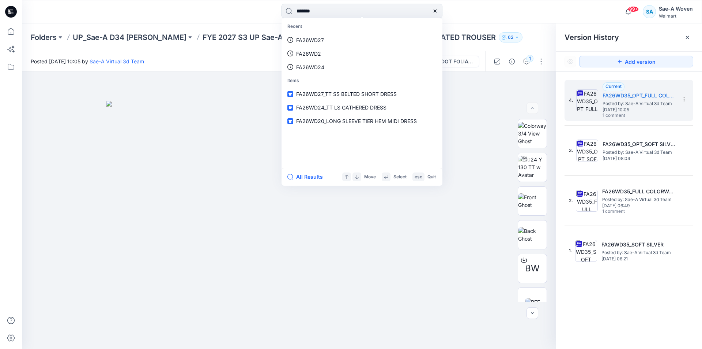
type input "********"
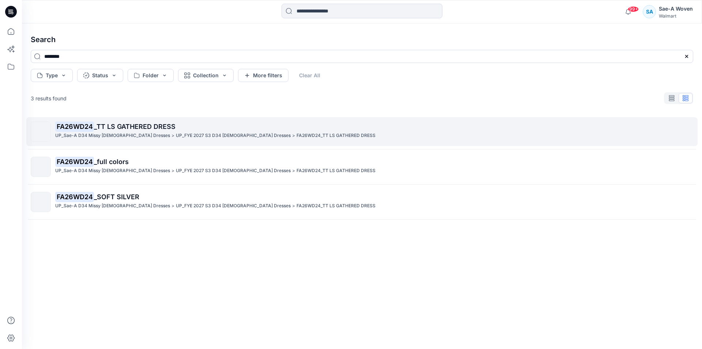
click at [241, 130] on p "FA26WD24 _TT LS GATHERED DRESS" at bounding box center [374, 126] width 638 height 10
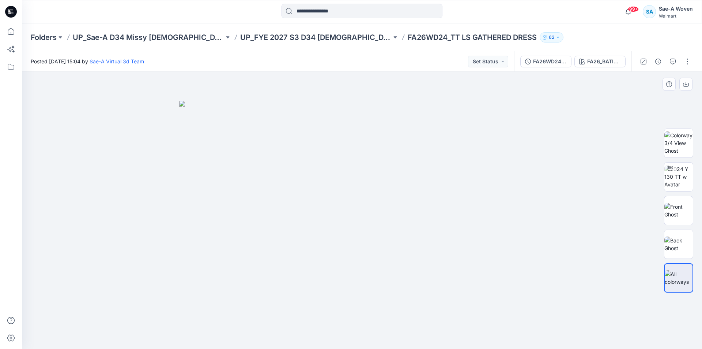
click at [574, 270] on div at bounding box center [362, 210] width 680 height 277
click at [459, 273] on img at bounding box center [362, 225] width 366 height 248
click at [421, 283] on img at bounding box center [362, 225] width 366 height 248
click at [520, 258] on img at bounding box center [362, 225] width 366 height 248
click at [558, 249] on div at bounding box center [362, 210] width 680 height 277
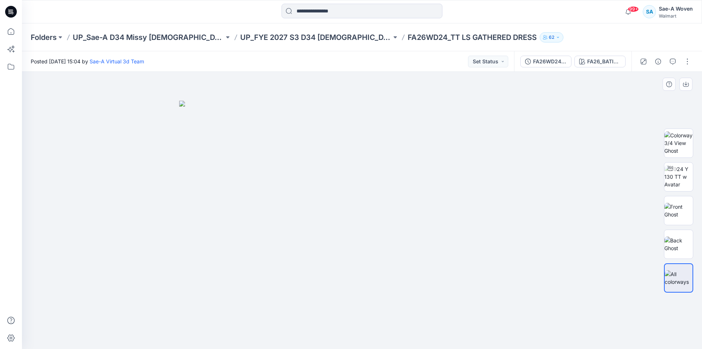
click at [462, 206] on img at bounding box center [362, 225] width 366 height 248
click at [507, 254] on img at bounding box center [362, 225] width 366 height 248
click at [541, 159] on img at bounding box center [362, 225] width 366 height 248
click at [548, 215] on div at bounding box center [362, 210] width 680 height 277
click at [542, 174] on img at bounding box center [362, 225] width 366 height 248
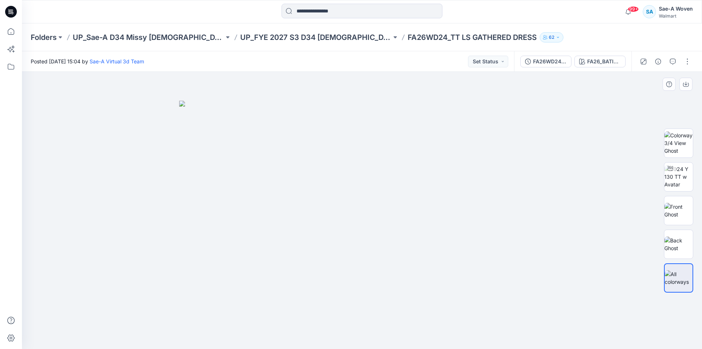
click at [537, 215] on img at bounding box center [362, 225] width 366 height 248
click at [553, 213] on div at bounding box center [362, 210] width 680 height 277
click at [537, 319] on img at bounding box center [362, 225] width 366 height 248
click at [354, 294] on img at bounding box center [362, 225] width 366 height 248
click at [390, 288] on img at bounding box center [362, 225] width 366 height 248
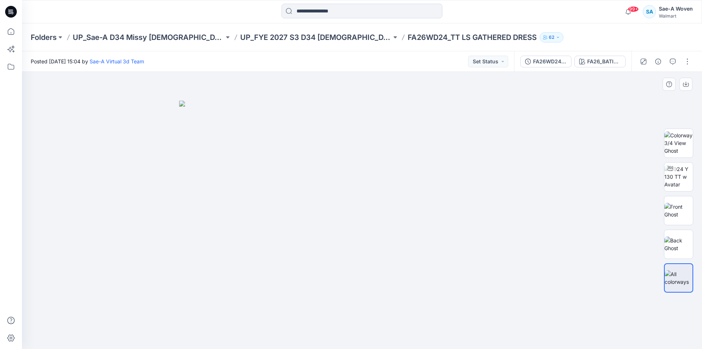
click at [466, 277] on img at bounding box center [362, 225] width 366 height 248
click at [386, 291] on img at bounding box center [362, 225] width 366 height 248
click at [547, 64] on div "FA26WD24_full colors" at bounding box center [550, 61] width 34 height 8
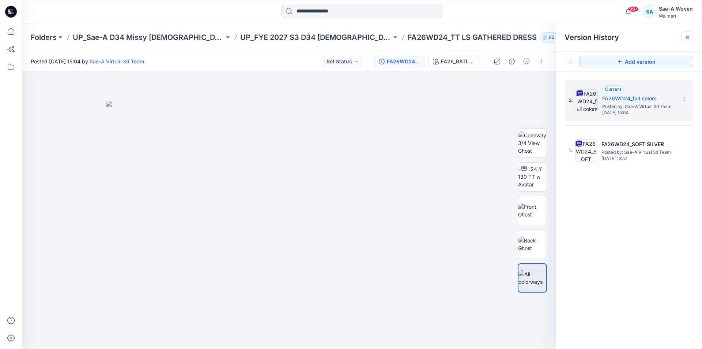
click at [684, 33] on div at bounding box center [688, 37] width 12 height 12
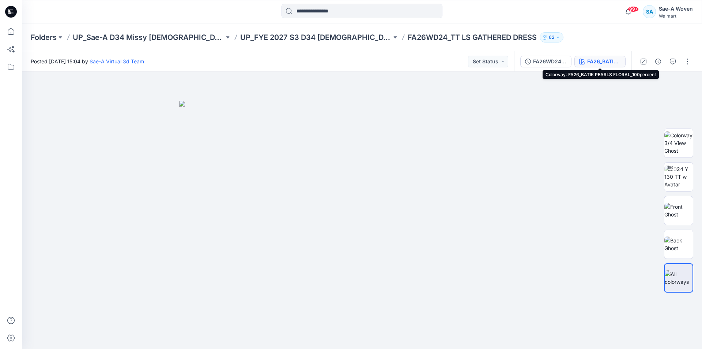
click at [595, 65] on div "FA26_BATIK PEARLS FLORAL_100percent" at bounding box center [604, 61] width 34 height 8
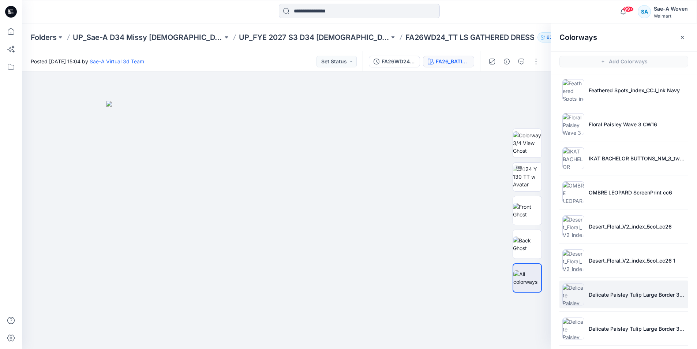
scroll to position [78, 0]
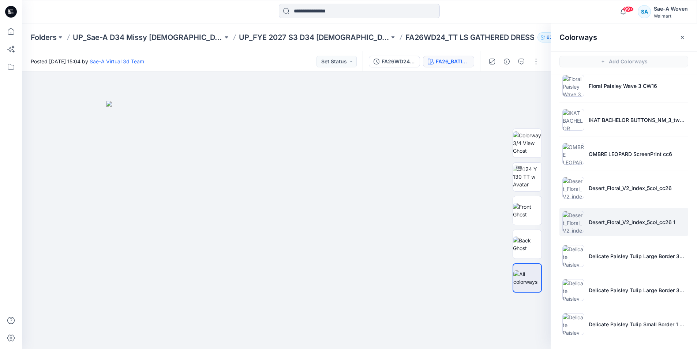
click at [612, 217] on li "Desert_Floral_V2_index_5col_cc26 1" at bounding box center [623, 222] width 129 height 28
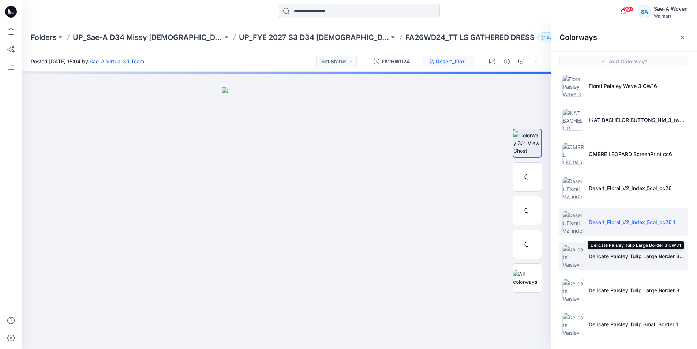
click at [617, 255] on p "Delicate Paisley Tulip Large Border 3 CW31" at bounding box center [636, 256] width 97 height 8
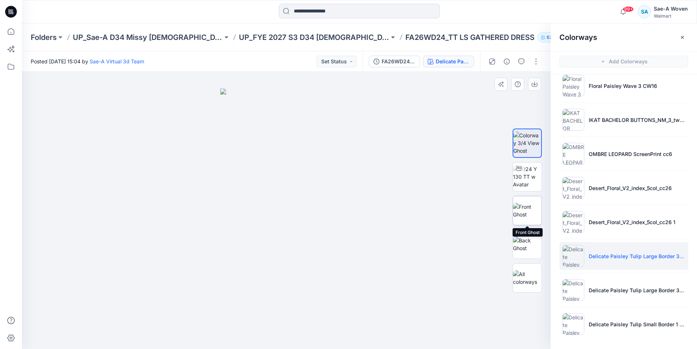
click at [521, 215] on img at bounding box center [527, 210] width 29 height 15
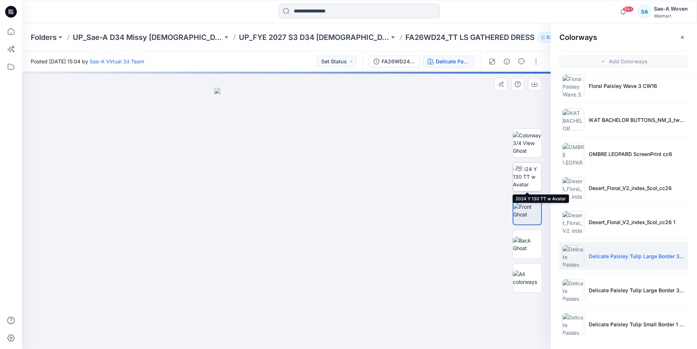
click at [535, 176] on img at bounding box center [527, 176] width 29 height 23
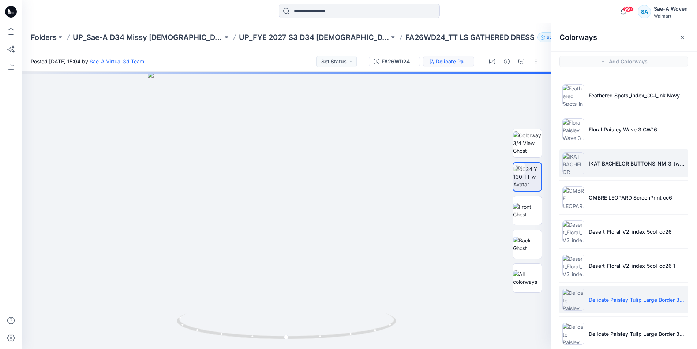
scroll to position [0, 0]
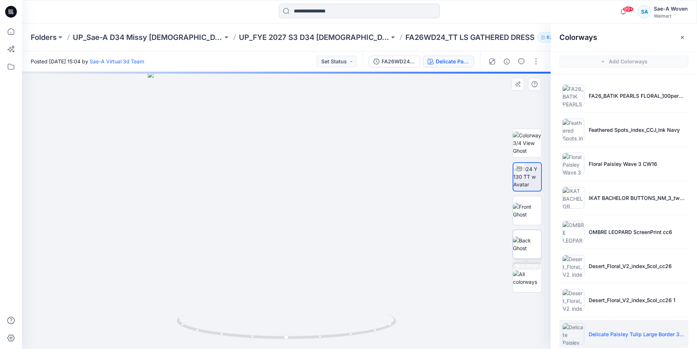
click at [527, 236] on img at bounding box center [527, 243] width 29 height 15
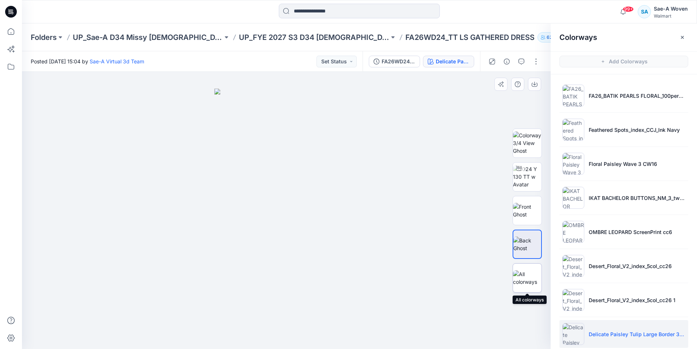
click at [522, 285] on img at bounding box center [527, 277] width 29 height 15
click at [523, 248] on img at bounding box center [527, 243] width 29 height 15
click at [523, 282] on img at bounding box center [527, 277] width 29 height 15
click at [530, 236] on img at bounding box center [527, 243] width 29 height 15
click at [290, 259] on img at bounding box center [286, 219] width 144 height 260
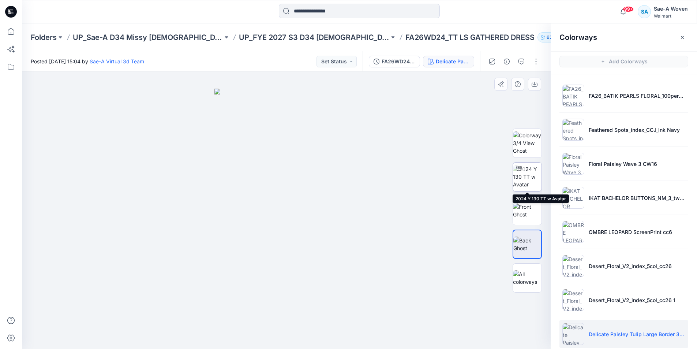
click at [522, 172] on div at bounding box center [519, 168] width 12 height 12
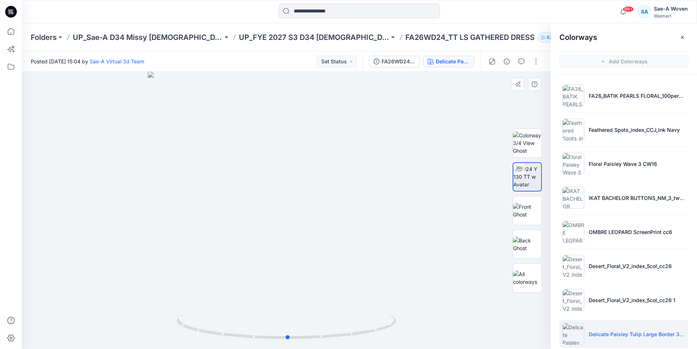
drag, startPoint x: 277, startPoint y: 271, endPoint x: 278, endPoint y: 236, distance: 35.9
click at [278, 236] on div at bounding box center [286, 210] width 529 height 277
drag, startPoint x: 268, startPoint y: 305, endPoint x: 272, endPoint y: 226, distance: 79.5
click at [272, 226] on img at bounding box center [290, 21] width 875 height 655
click at [270, 249] on img at bounding box center [295, 102] width 576 height 494
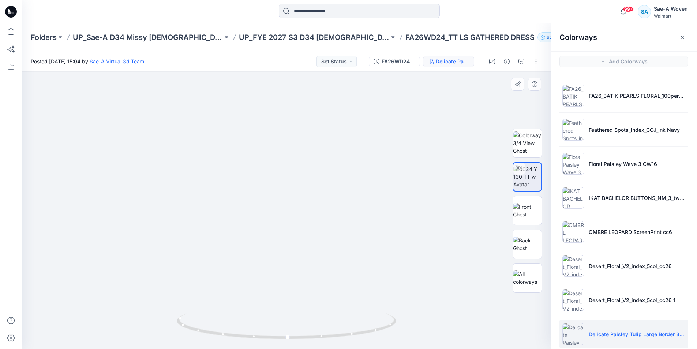
drag, startPoint x: 275, startPoint y: 245, endPoint x: 275, endPoint y: 256, distance: 11.0
click at [275, 256] on img at bounding box center [286, 145] width 476 height 405
click at [618, 192] on li "IKAT BACHELOR BUTTONS_NM_3_twocolor_INDEX_cc6" at bounding box center [623, 198] width 129 height 28
click at [627, 166] on p "Floral Paisley Wave 3 CW16" at bounding box center [622, 164] width 68 height 8
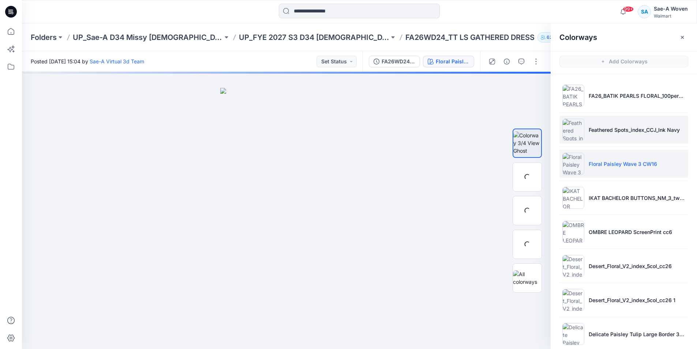
click at [603, 122] on li "Feathered Spots_index_CCJ_Ink Navy" at bounding box center [623, 130] width 129 height 28
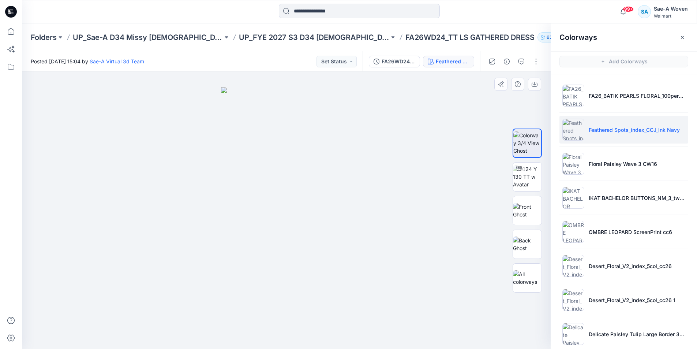
drag, startPoint x: 439, startPoint y: 285, endPoint x: 468, endPoint y: 334, distance: 56.6
click at [439, 285] on div at bounding box center [286, 210] width 529 height 277
click at [527, 275] on img at bounding box center [527, 277] width 29 height 15
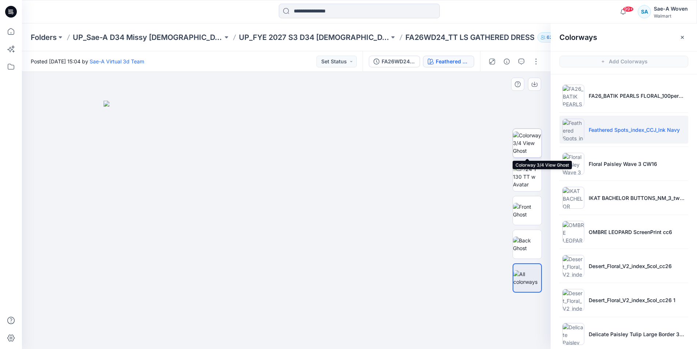
click at [526, 146] on img at bounding box center [527, 142] width 29 height 23
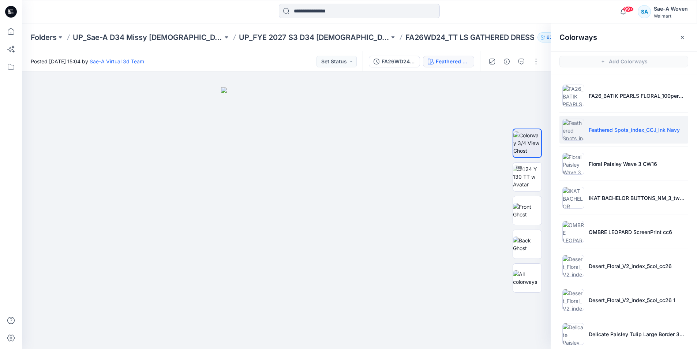
click at [623, 128] on p "Feathered Spots_index_CCJ_Ink Navy" at bounding box center [633, 130] width 91 height 8
click at [285, 100] on img at bounding box center [286, 218] width 131 height 262
click at [612, 255] on li "Desert_Floral_V2_index_5col_cc26" at bounding box center [623, 266] width 129 height 28
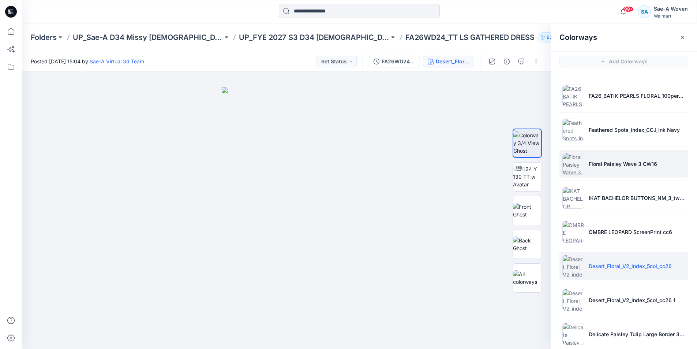
click at [599, 163] on p "Floral Paisley Wave 3 CW16" at bounding box center [622, 164] width 68 height 8
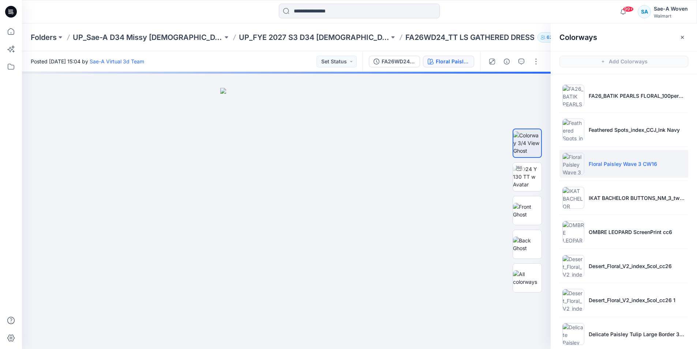
click at [599, 163] on p "Floral Paisley Wave 3 CW16" at bounding box center [622, 164] width 68 height 8
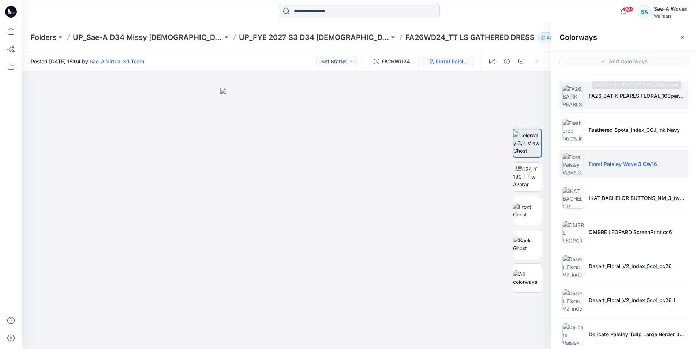
click at [609, 90] on li "FA26_BATIK PEARLS FLORAL_100percent" at bounding box center [623, 96] width 129 height 28
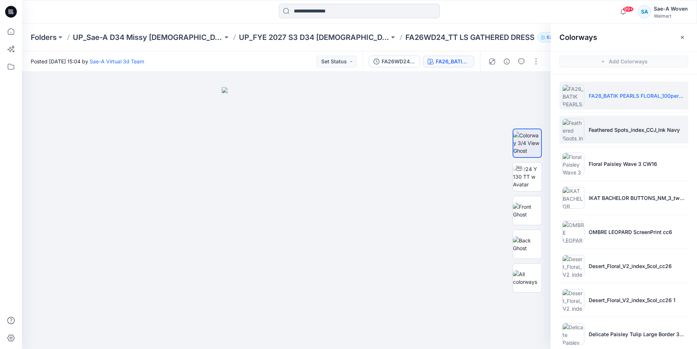
click at [609, 131] on p "Feathered Spots_index_CCJ_Ink Navy" at bounding box center [633, 130] width 91 height 8
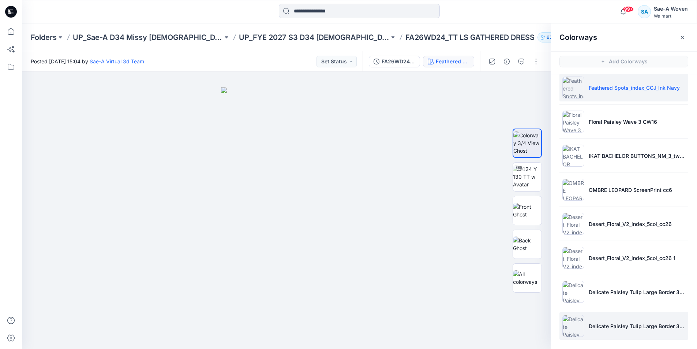
scroll to position [78, 0]
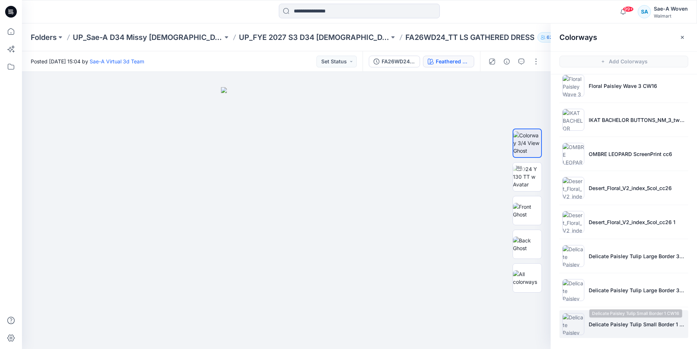
click at [642, 326] on p "Delicate Paisley Tulip Small Border 1 CW16" at bounding box center [636, 324] width 97 height 8
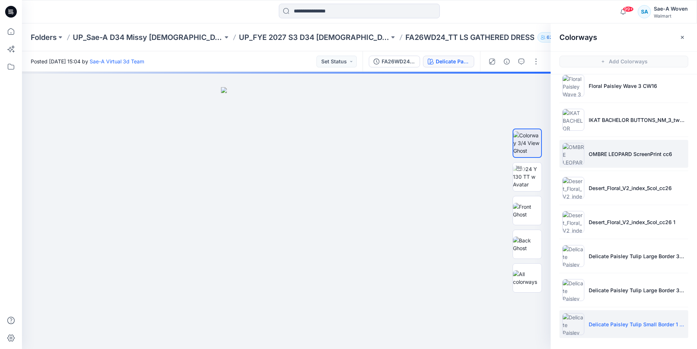
click at [609, 149] on li "OMBRE LEOPARD ScreenPrint cc6" at bounding box center [623, 154] width 129 height 28
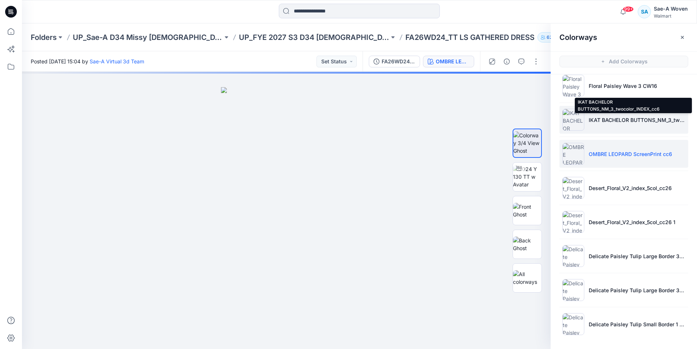
click at [616, 119] on p "IKAT BACHELOR BUTTONS_NM_3_twocolor_INDEX_cc6" at bounding box center [636, 120] width 97 height 8
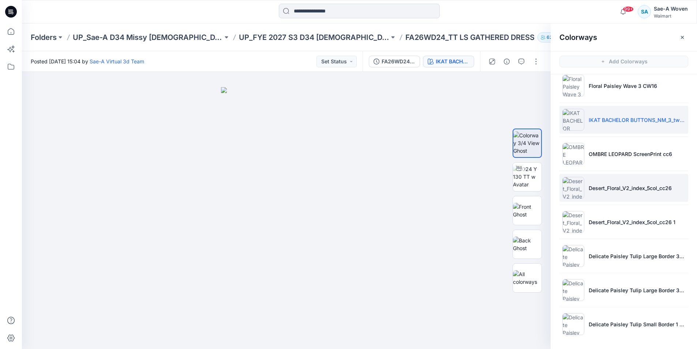
scroll to position [0, 0]
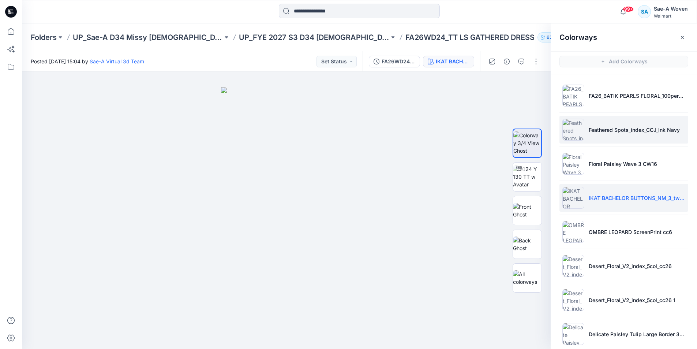
click at [623, 134] on li "Feathered Spots_index_CCJ_Ink Navy" at bounding box center [623, 130] width 129 height 28
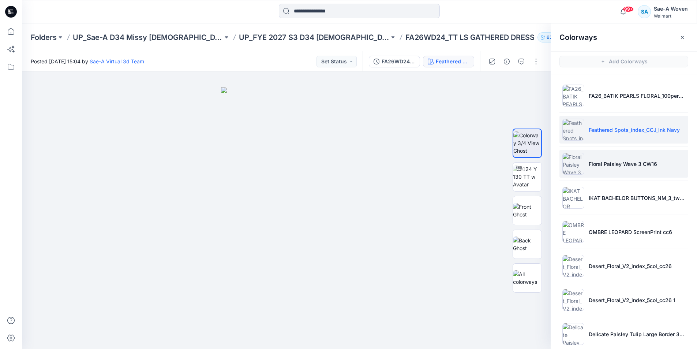
click at [602, 166] on p "Floral Paisley Wave 3 CW16" at bounding box center [622, 164] width 68 height 8
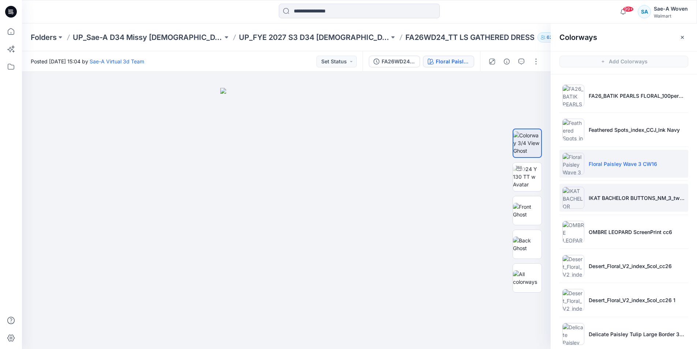
click at [593, 203] on li "IKAT BACHELOR BUTTONS_NM_3_twocolor_INDEX_cc6" at bounding box center [623, 198] width 129 height 28
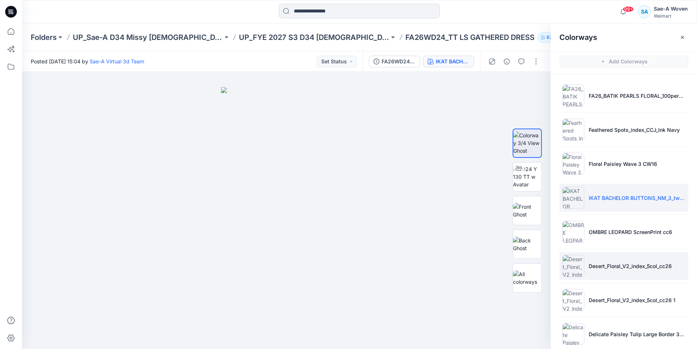
click at [603, 267] on p "Desert_Floral_V2_index_5col_cc26" at bounding box center [629, 266] width 83 height 8
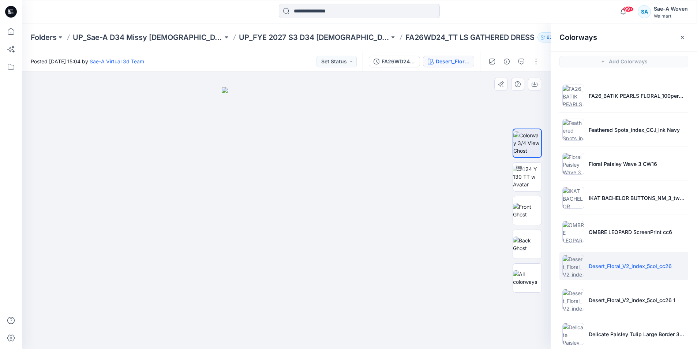
click at [304, 222] on img at bounding box center [286, 218] width 129 height 262
click at [633, 265] on p "Desert_Floral_V2_index_5col_cc26" at bounding box center [629, 266] width 83 height 8
click at [388, 119] on div at bounding box center [286, 210] width 529 height 277
click at [629, 132] on p "Feathered Spots_index_CCJ_Ink Navy" at bounding box center [633, 130] width 91 height 8
click at [625, 229] on p "OMBRE LEOPARD ScreenPrint cc6" at bounding box center [629, 232] width 83 height 8
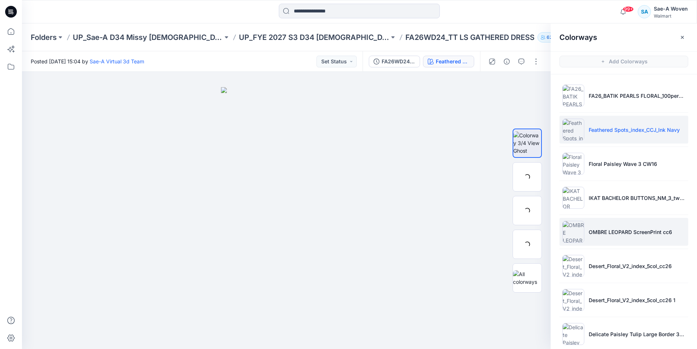
click at [621, 232] on p "OMBRE LEOPARD ScreenPrint cc6" at bounding box center [629, 232] width 83 height 8
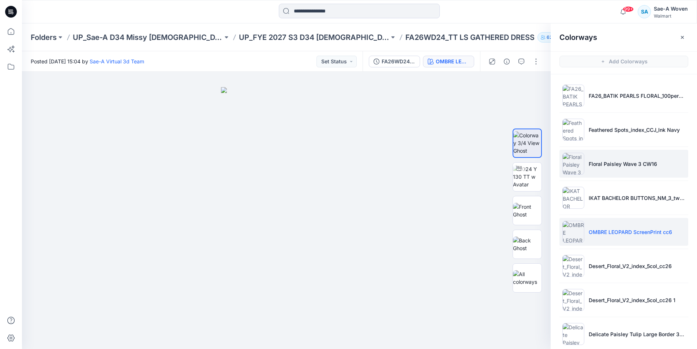
click at [607, 168] on li "Floral Paisley Wave 3 CW16" at bounding box center [623, 164] width 129 height 28
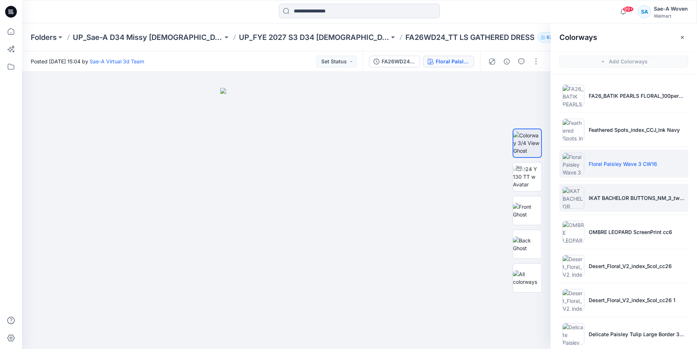
click at [604, 191] on li "IKAT BACHELOR BUTTONS_NM_3_twocolor_INDEX_cc6" at bounding box center [623, 198] width 129 height 28
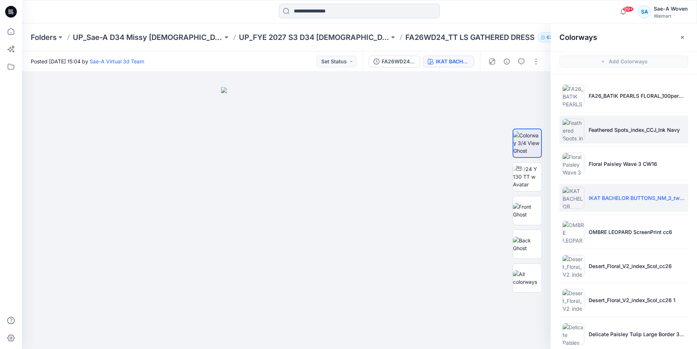
click at [624, 141] on li "Feathered Spots_index_CCJ_Ink Navy" at bounding box center [623, 130] width 129 height 28
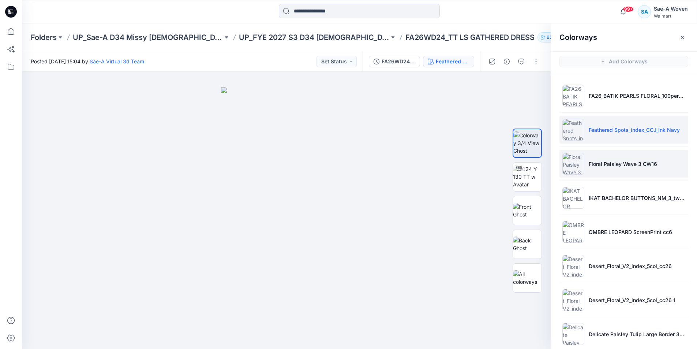
click at [607, 165] on p "Floral Paisley Wave 3 CW16" at bounding box center [622, 164] width 68 height 8
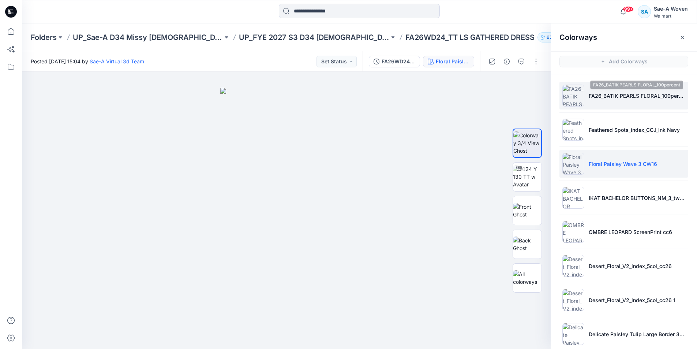
click at [632, 98] on p "FA26_BATIK PEARLS FLORAL_100percent" at bounding box center [636, 96] width 97 height 8
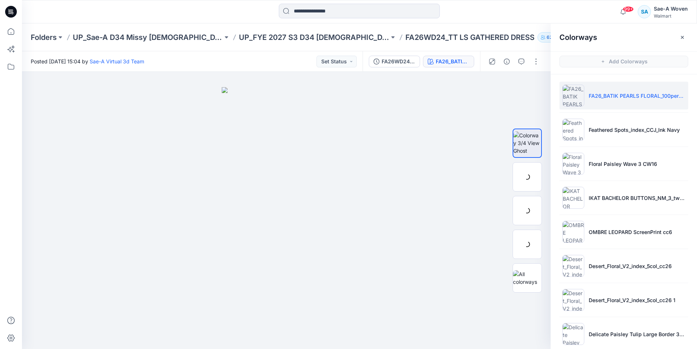
click at [621, 103] on li "FA26_BATIK PEARLS FLORAL_100percent" at bounding box center [623, 96] width 129 height 28
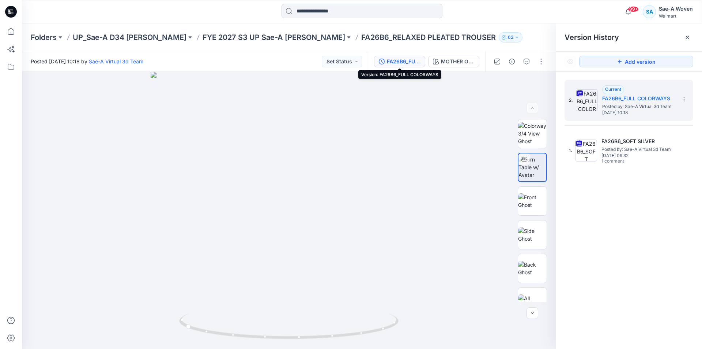
click at [333, 12] on input at bounding box center [362, 11] width 161 height 15
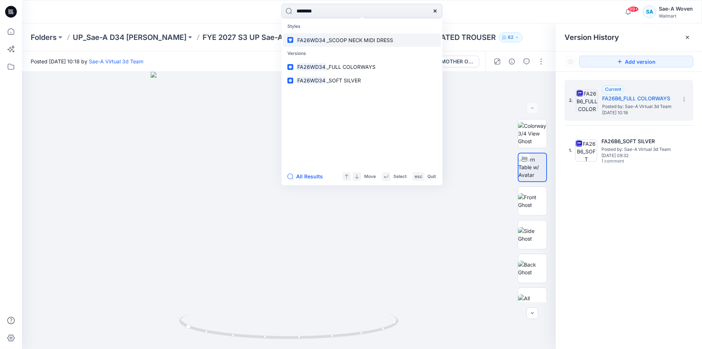
type input "********"
click at [344, 40] on span "_SCOOP NECK MIDI DRESS" at bounding box center [360, 40] width 67 height 6
